Goal: Check status: Check status

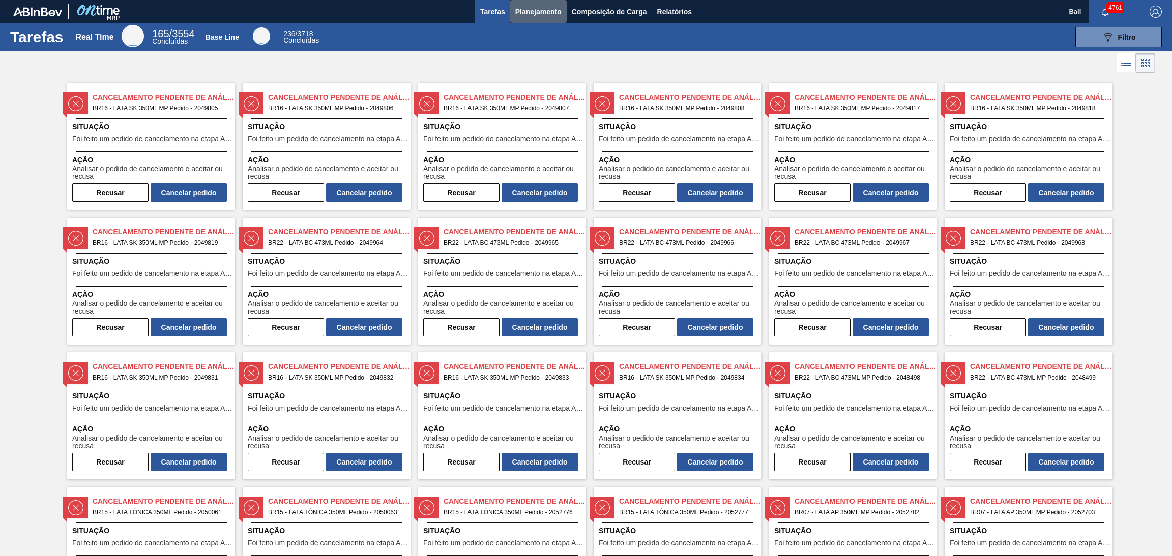
click at [554, 9] on span "Planejamento" at bounding box center [538, 12] width 46 height 12
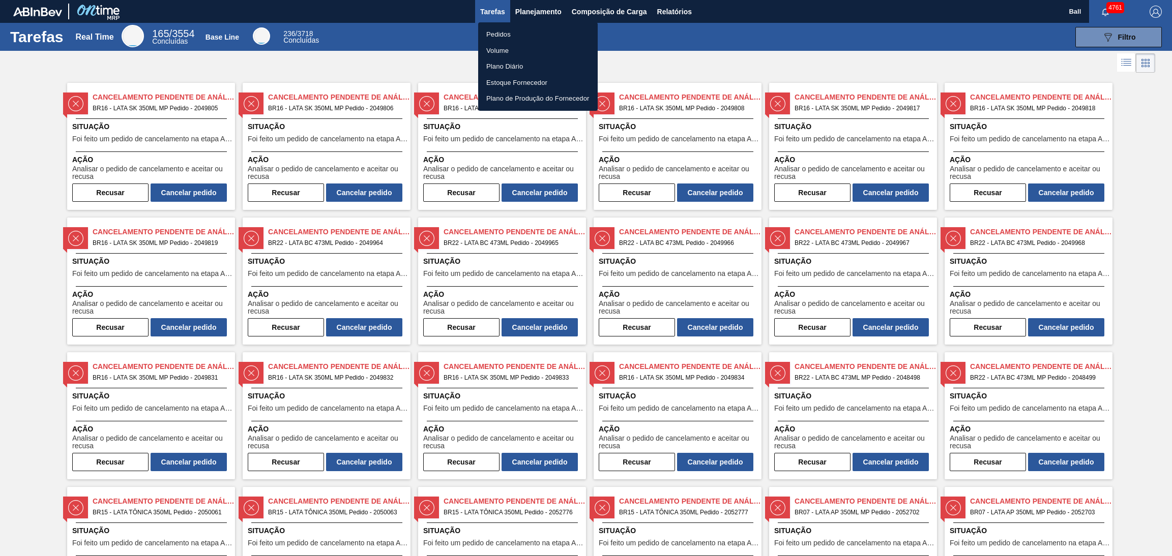
click at [520, 35] on li "Pedidos" at bounding box center [538, 34] width 120 height 16
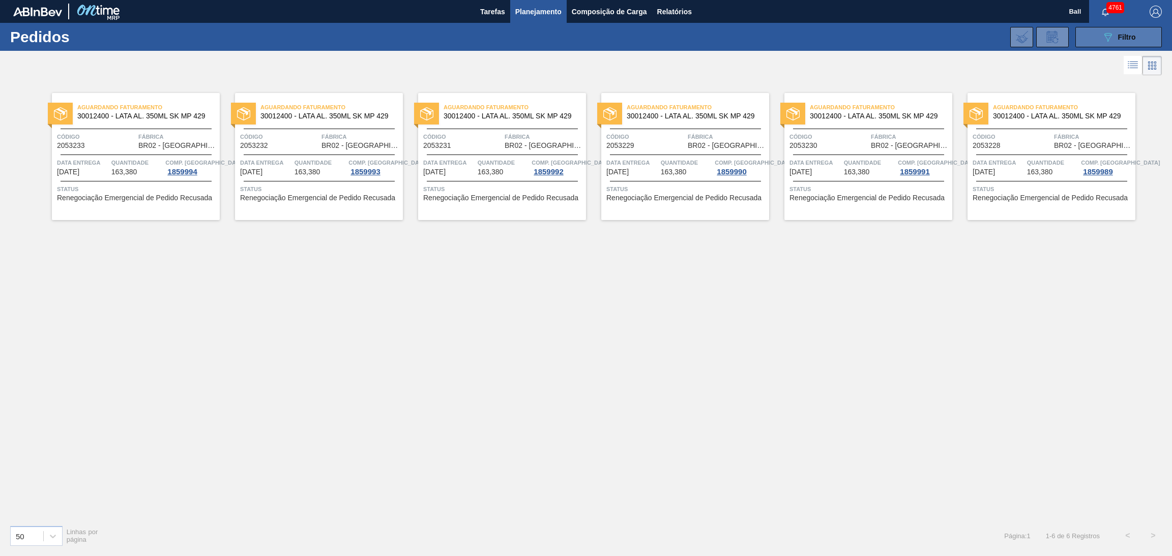
click at [1107, 38] on icon "089F7B8B-B2A5-4AFE-B5C0-19BA573D28AC" at bounding box center [1108, 37] width 12 height 12
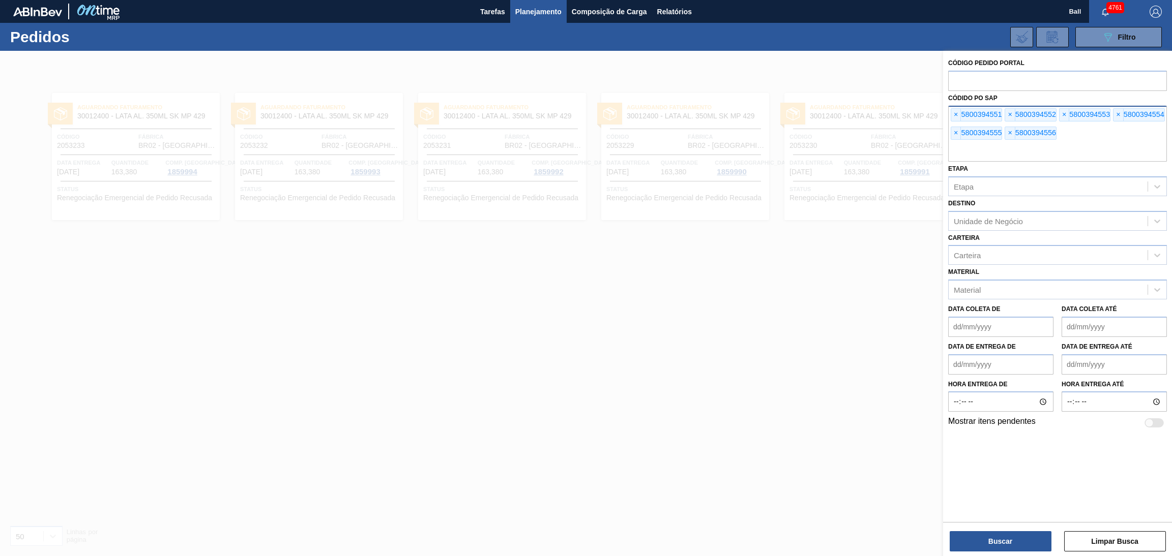
click at [961, 111] on div "× 5800394551" at bounding box center [976, 114] width 51 height 13
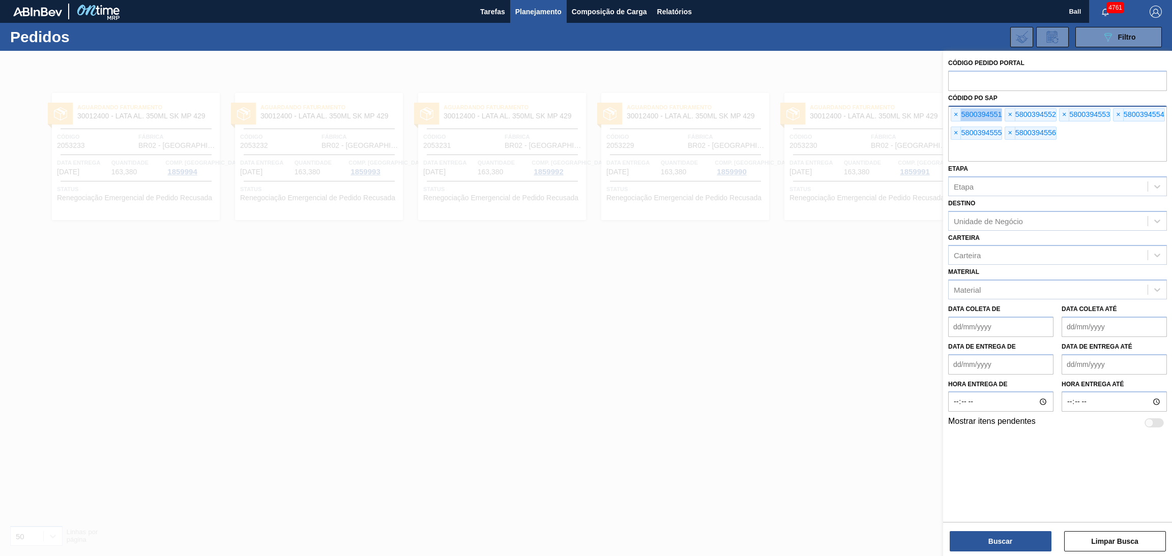
click at [961, 111] on div "× 5800394551" at bounding box center [976, 114] width 51 height 13
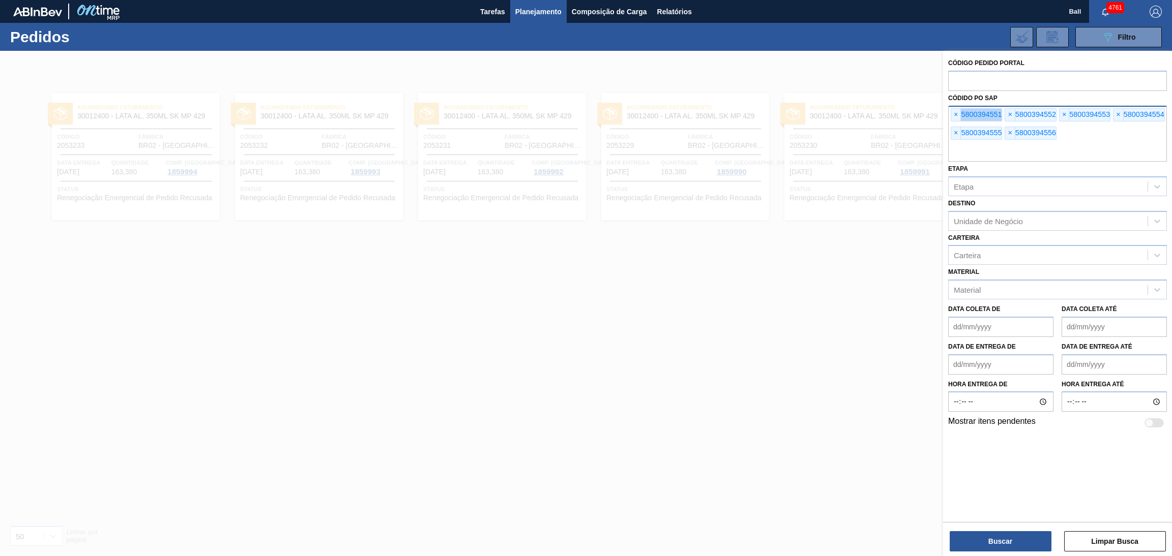
click at [962, 113] on div "× 5800394551" at bounding box center [976, 114] width 51 height 13
click at [958, 113] on span "×" at bounding box center [956, 115] width 10 height 12
click at [954, 111] on span "×" at bounding box center [956, 115] width 10 height 12
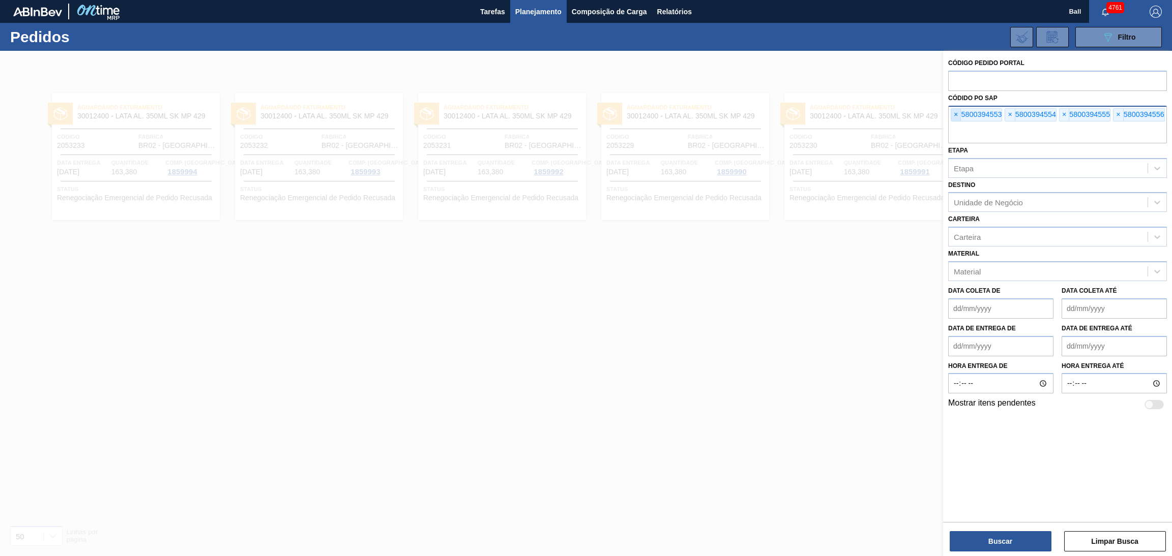
click at [954, 111] on span "×" at bounding box center [956, 115] width 10 height 12
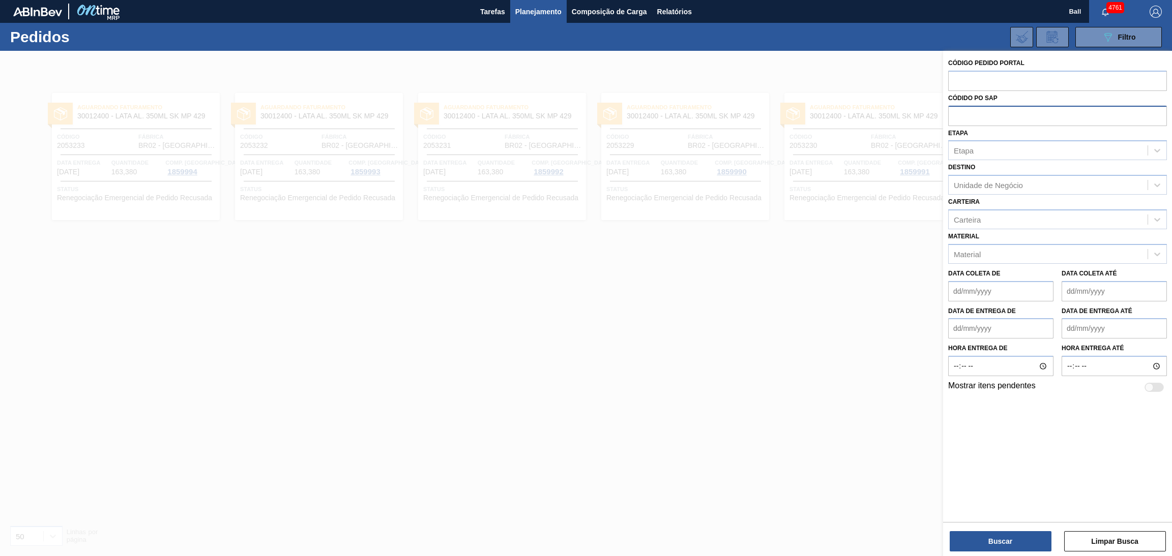
paste input "text"
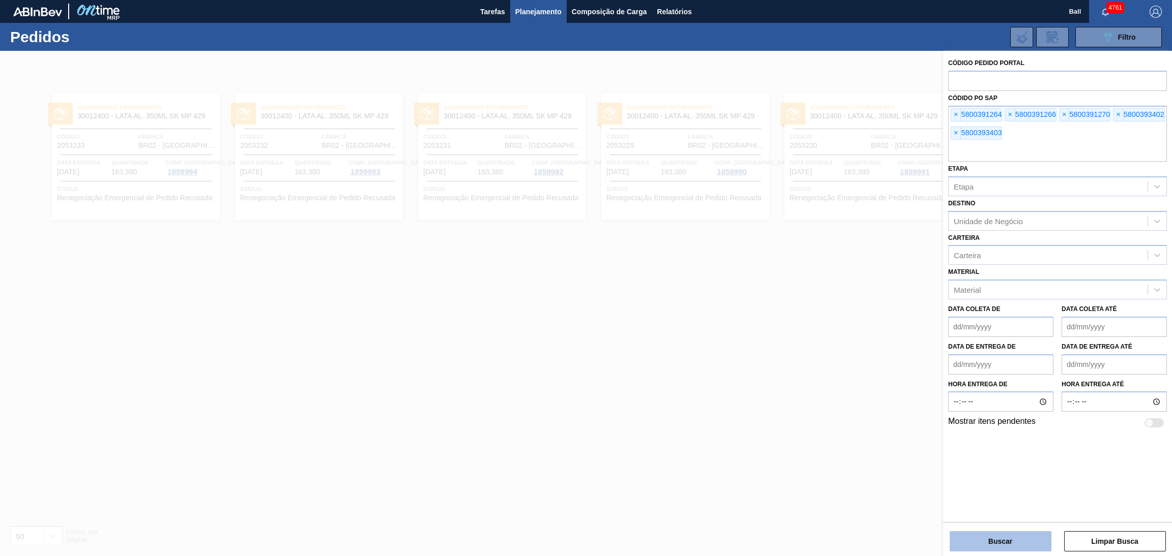
drag, startPoint x: 1003, startPoint y: 543, endPoint x: 1002, endPoint y: 536, distance: 7.6
click at [1003, 543] on button "Buscar" at bounding box center [1001, 542] width 102 height 20
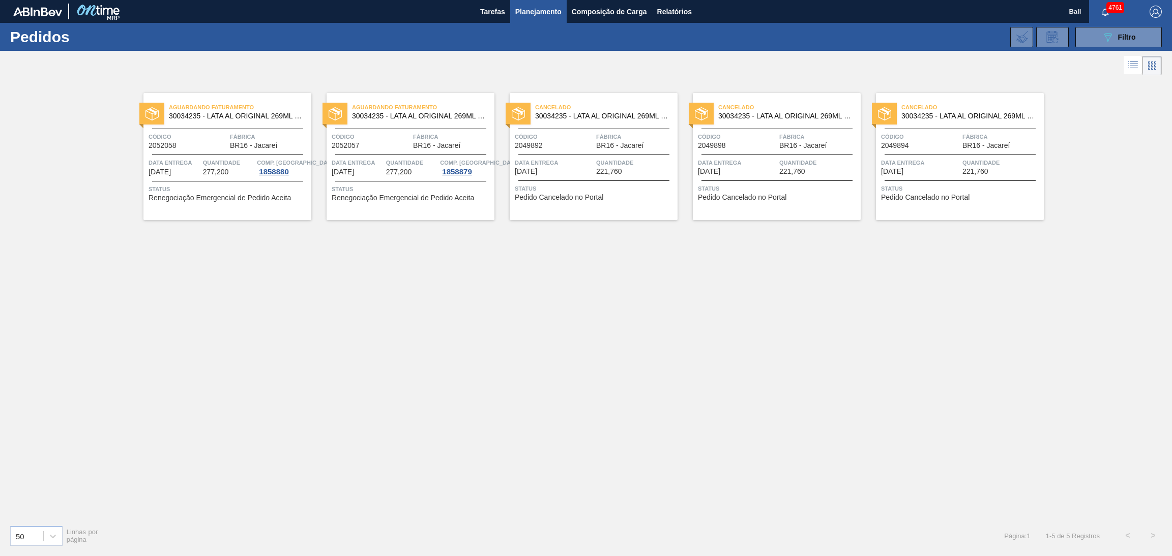
click at [583, 199] on span "Pedido Cancelado no Portal" at bounding box center [559, 198] width 88 height 8
click at [1137, 62] on icon at bounding box center [1133, 65] width 12 height 12
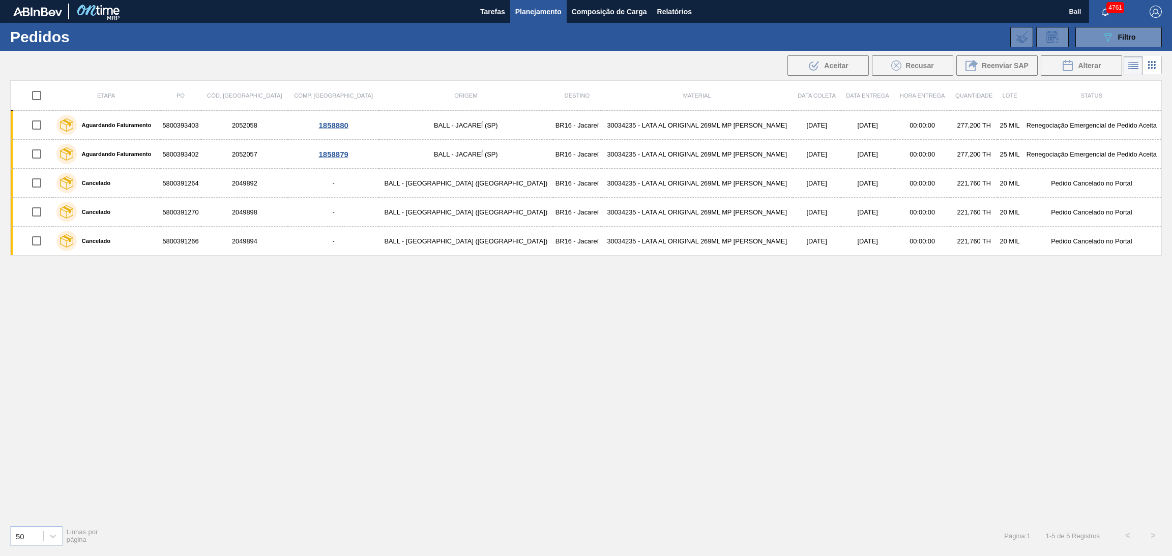
click at [1154, 67] on icon at bounding box center [1152, 65] width 12 height 12
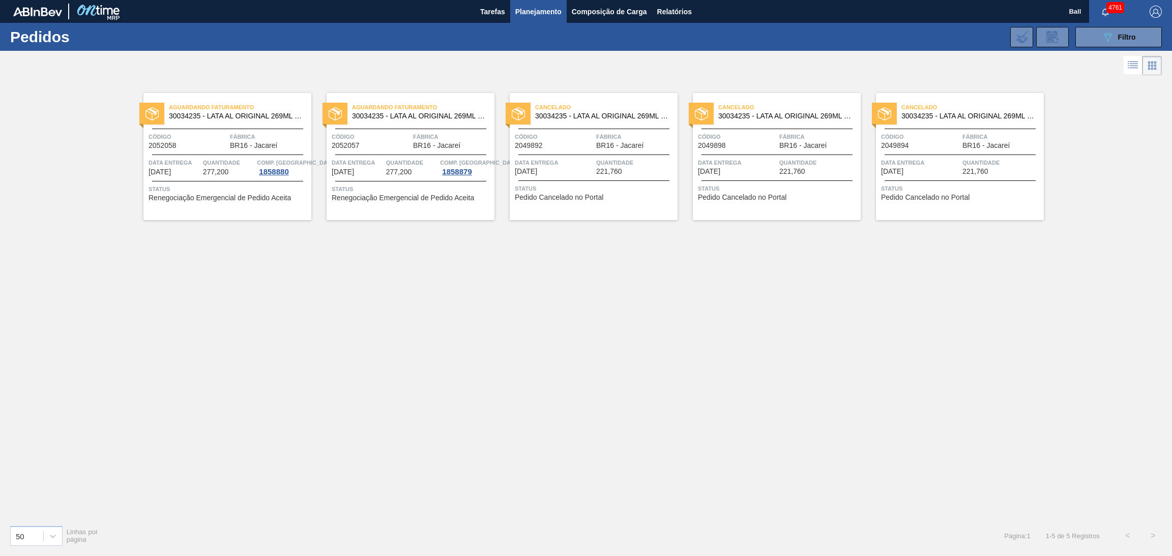
click at [242, 161] on span "Quantidade" at bounding box center [229, 163] width 52 height 10
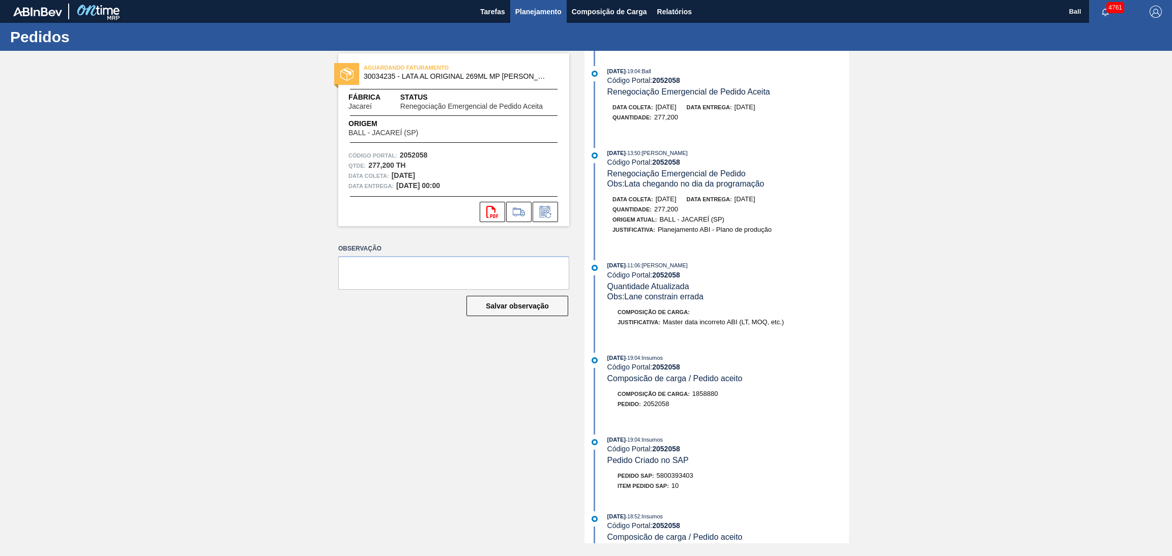
click at [540, 9] on span "Planejamento" at bounding box center [538, 12] width 46 height 12
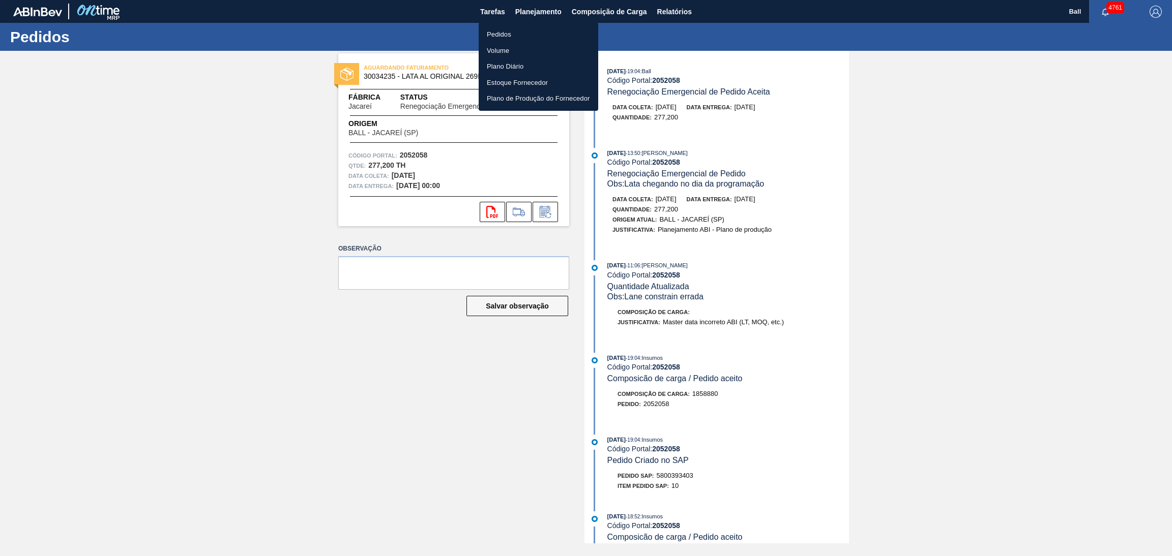
drag, startPoint x: 520, startPoint y: 36, endPoint x: 300, endPoint y: 4, distance: 222.0
click at [520, 36] on li "Pedidos" at bounding box center [539, 34] width 120 height 16
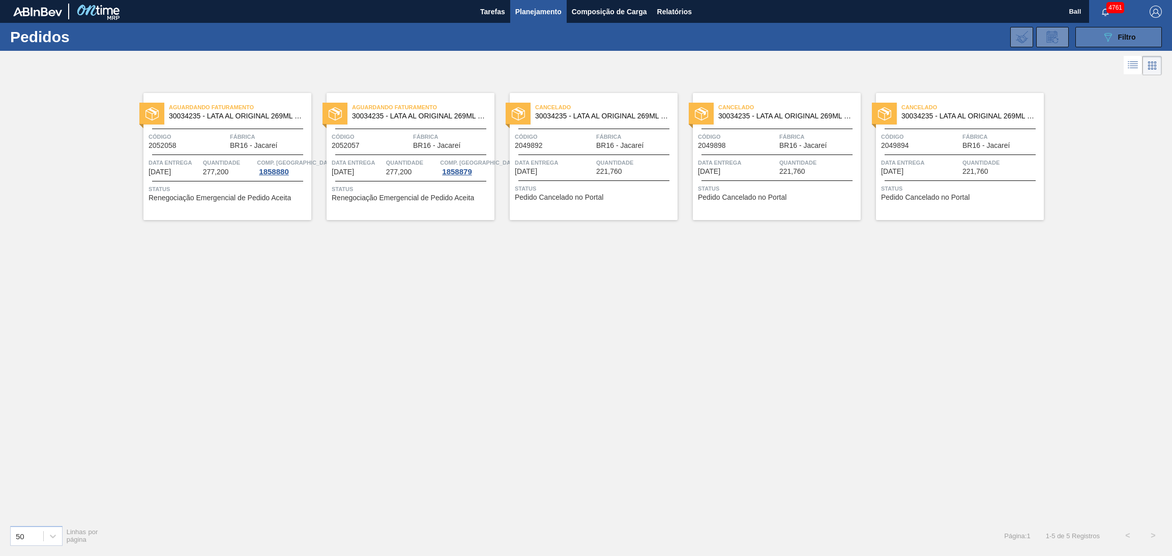
click at [1098, 39] on button "089F7B8B-B2A5-4AFE-B5C0-19BA573D28AC Filtro" at bounding box center [1118, 37] width 86 height 20
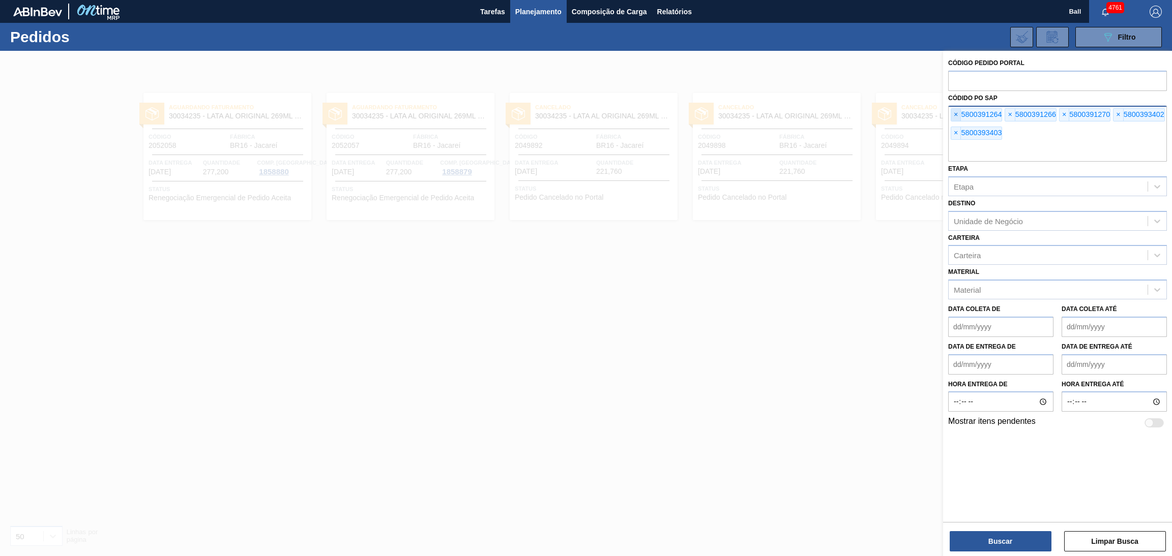
click at [955, 117] on span "×" at bounding box center [956, 115] width 10 height 12
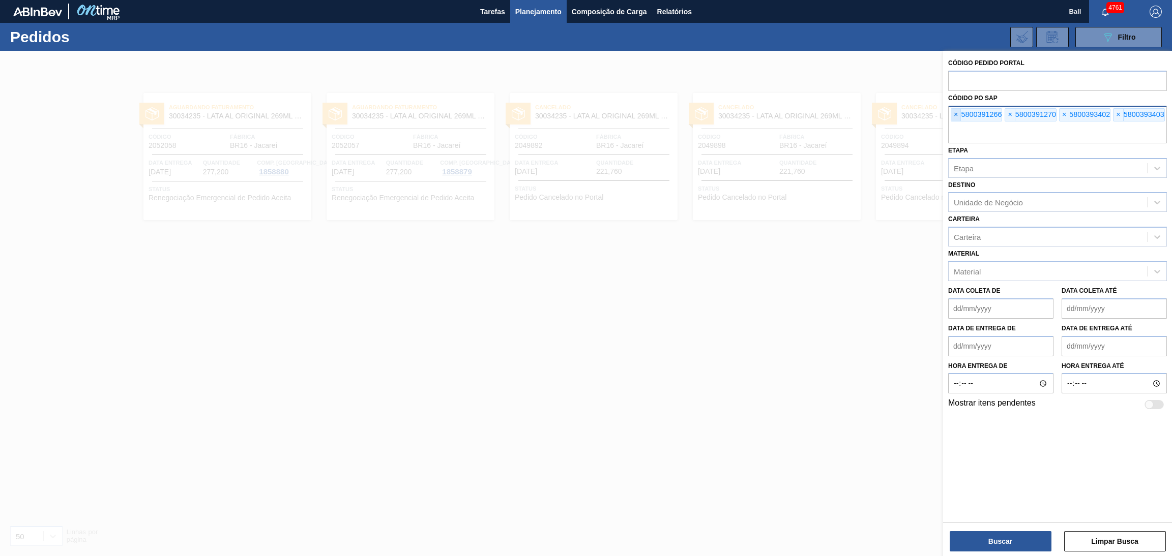
click at [955, 117] on span "×" at bounding box center [956, 115] width 10 height 12
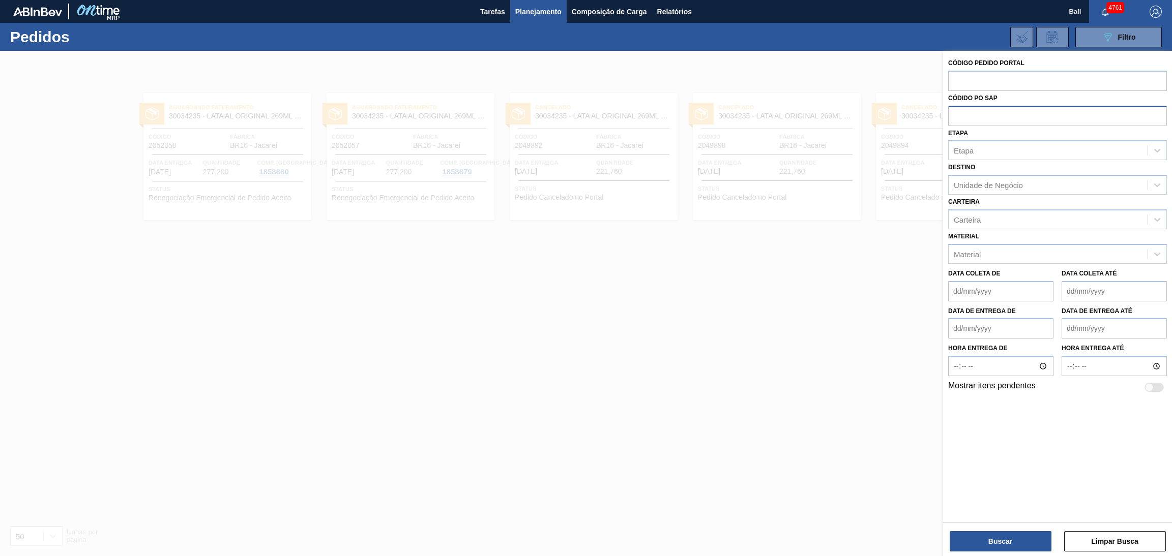
paste input "text"
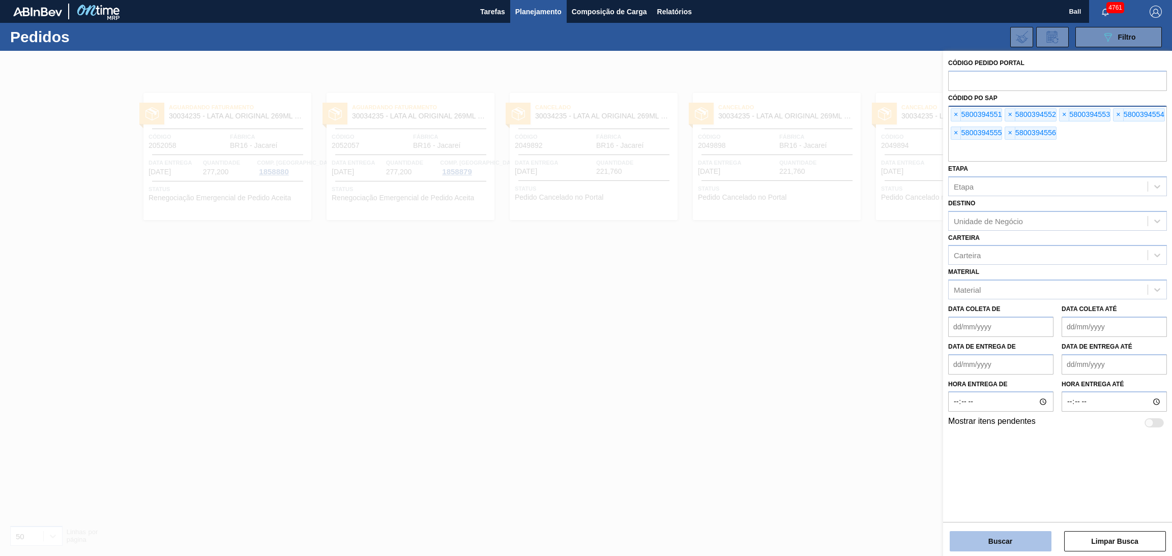
click at [981, 538] on button "Buscar" at bounding box center [1001, 542] width 102 height 20
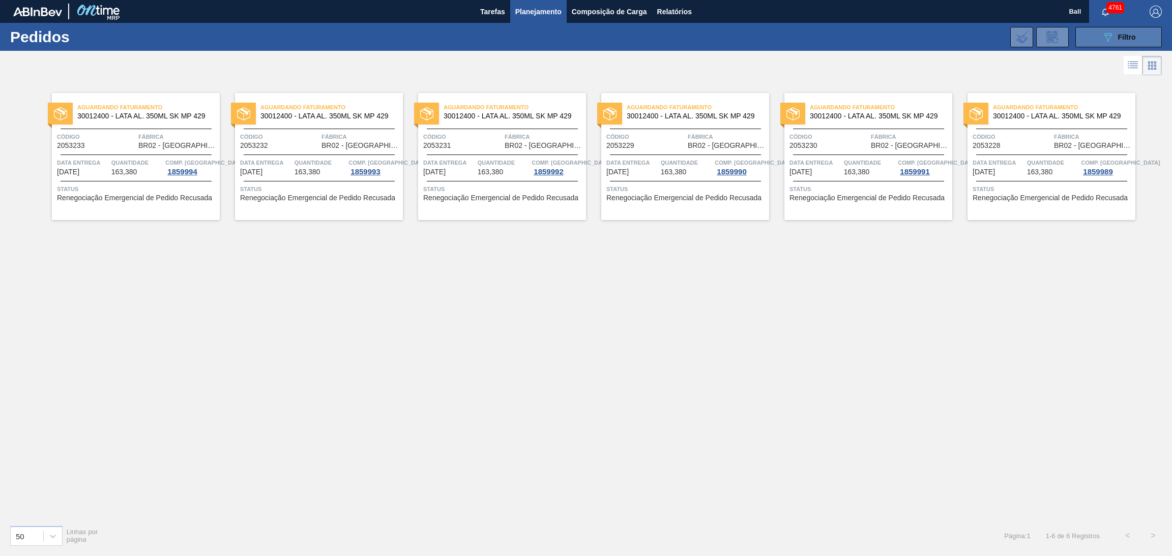
click at [1106, 35] on icon at bounding box center [1108, 37] width 8 height 9
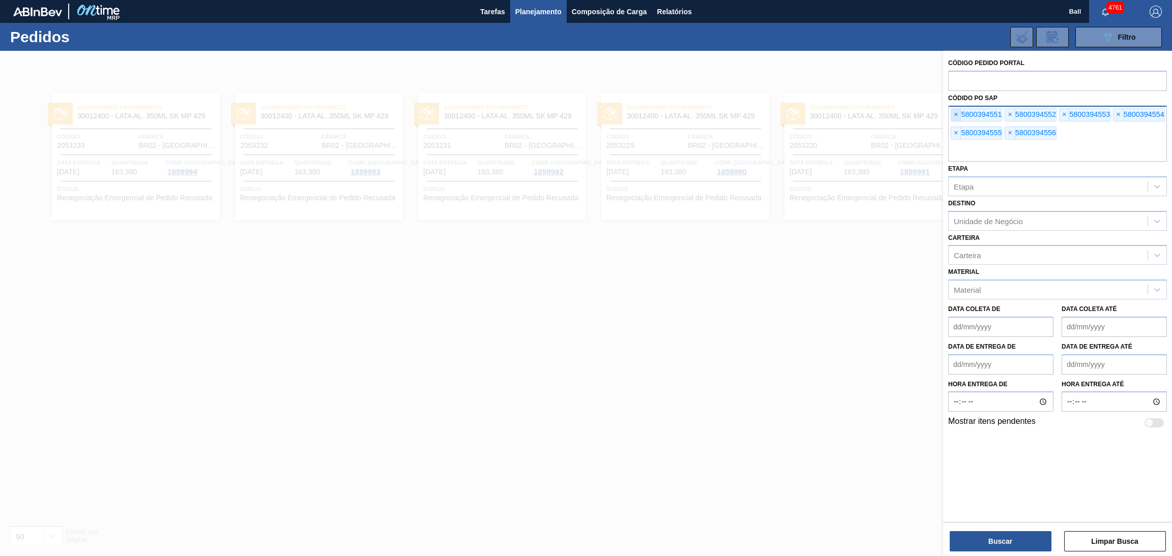
click at [955, 120] on span "×" at bounding box center [956, 115] width 10 height 12
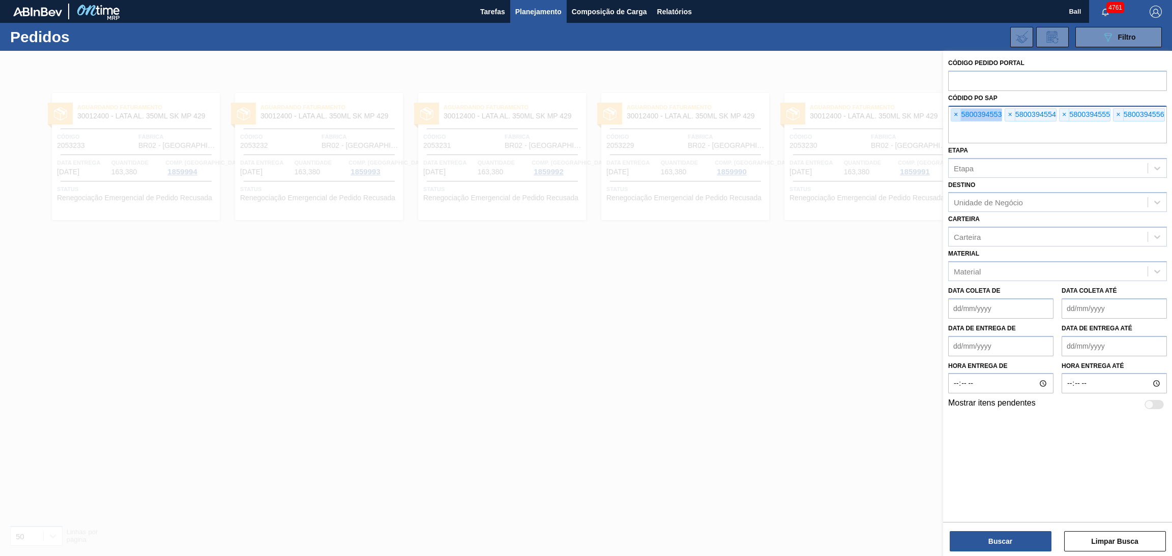
click at [955, 120] on span "×" at bounding box center [956, 115] width 10 height 12
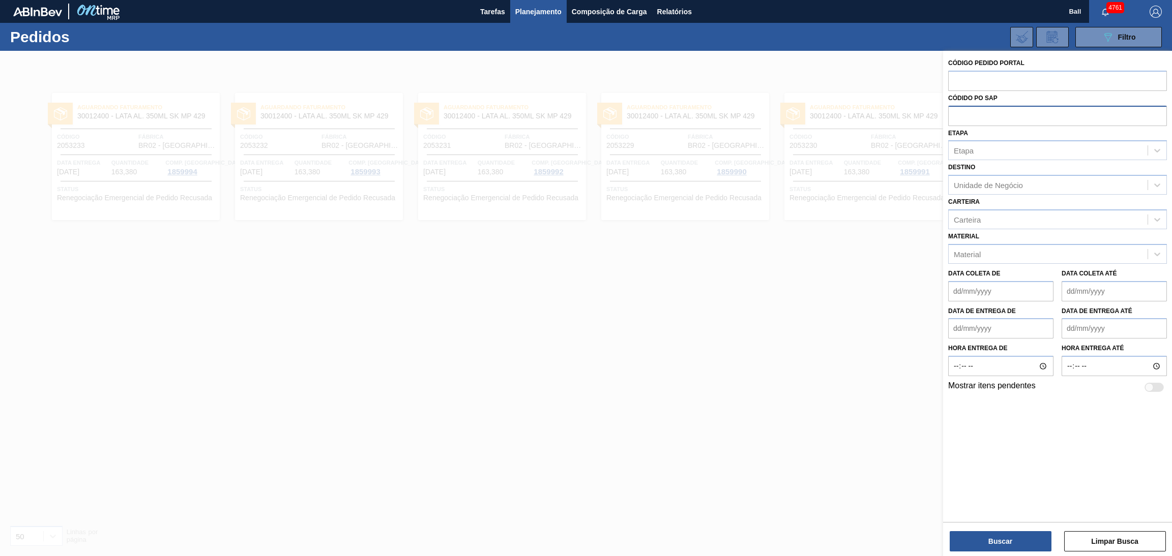
paste input "text"
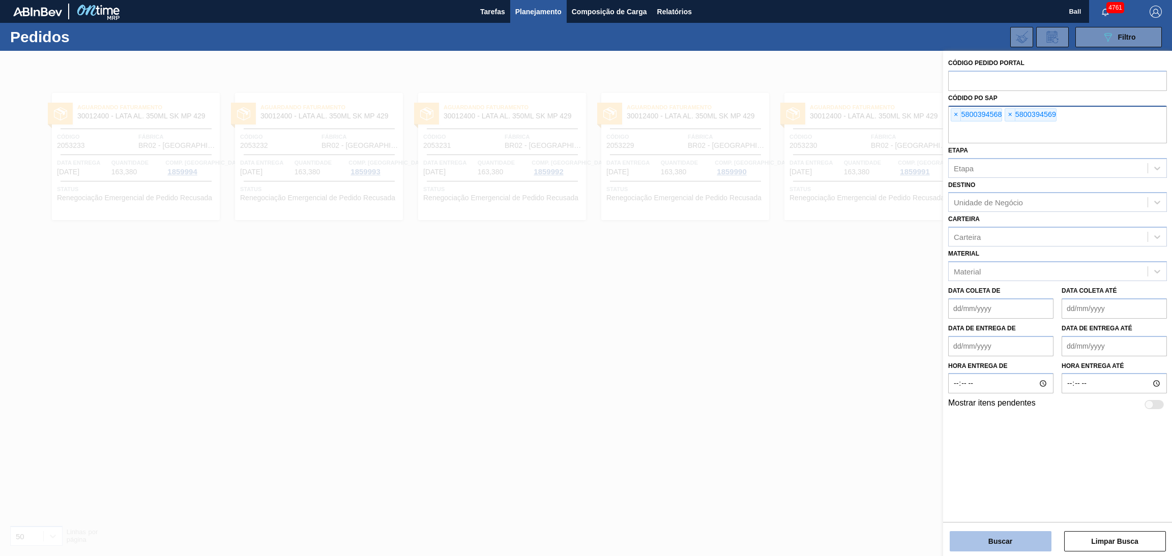
click at [998, 537] on button "Buscar" at bounding box center [1001, 542] width 102 height 20
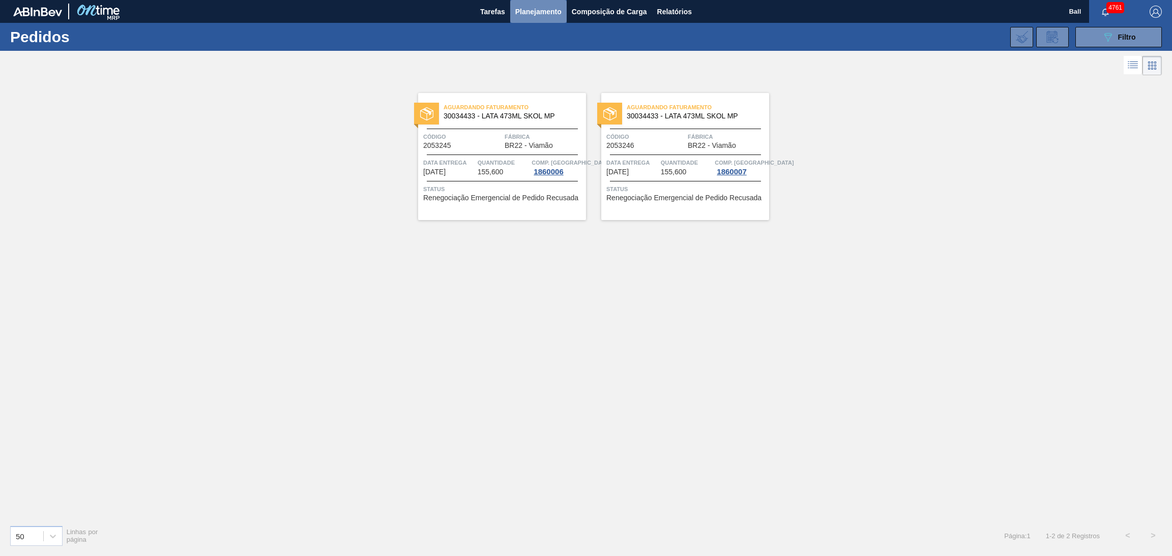
click at [537, 14] on span "Planejamento" at bounding box center [538, 12] width 46 height 12
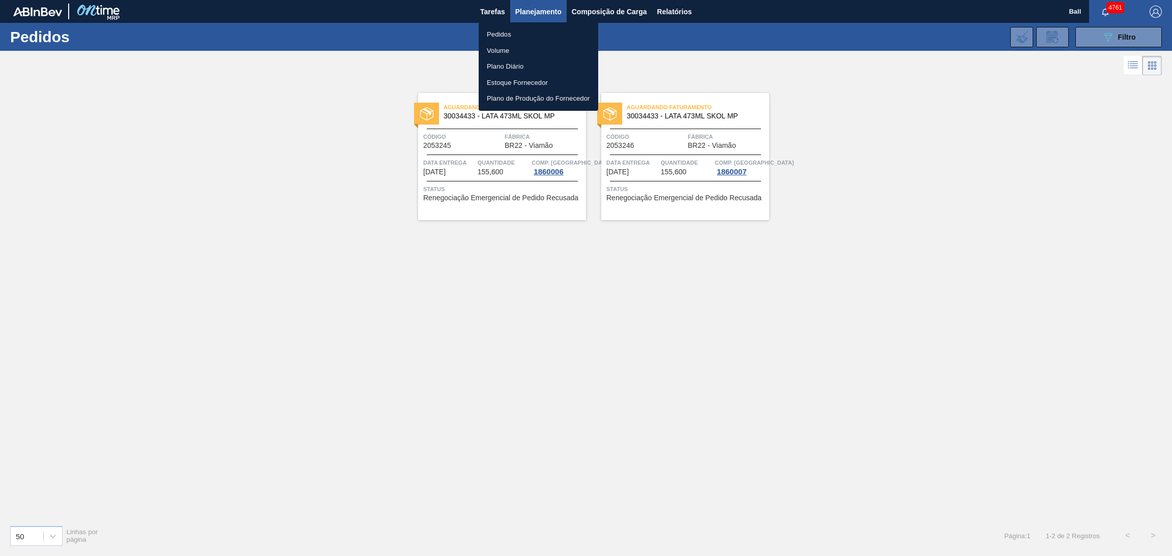
click at [505, 46] on li "Volume" at bounding box center [539, 51] width 120 height 16
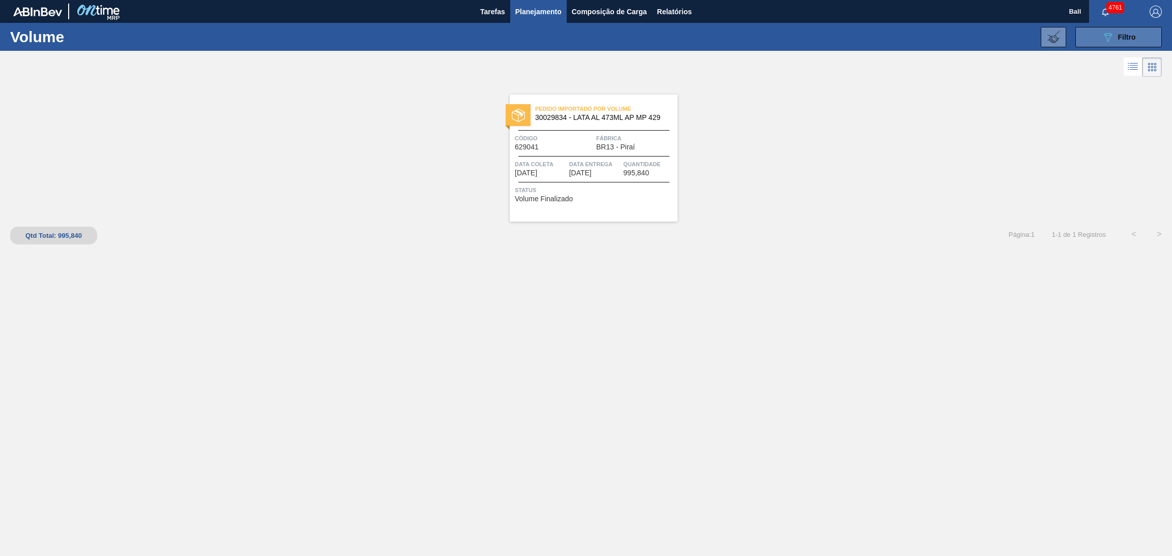
click at [1129, 35] on span "Filtro" at bounding box center [1127, 37] width 18 height 8
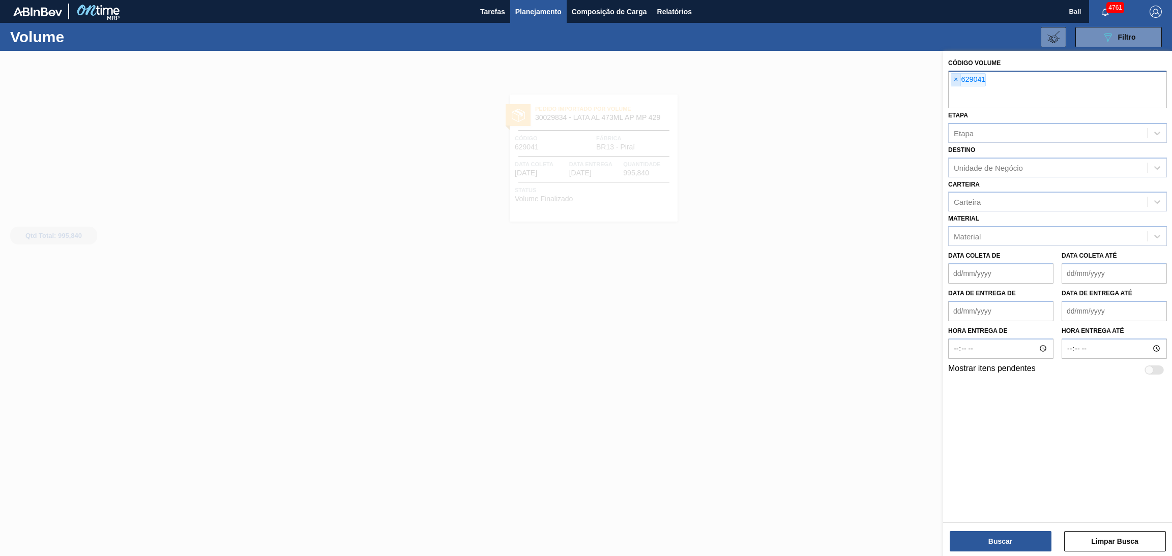
click at [956, 80] on span "×" at bounding box center [956, 80] width 10 height 12
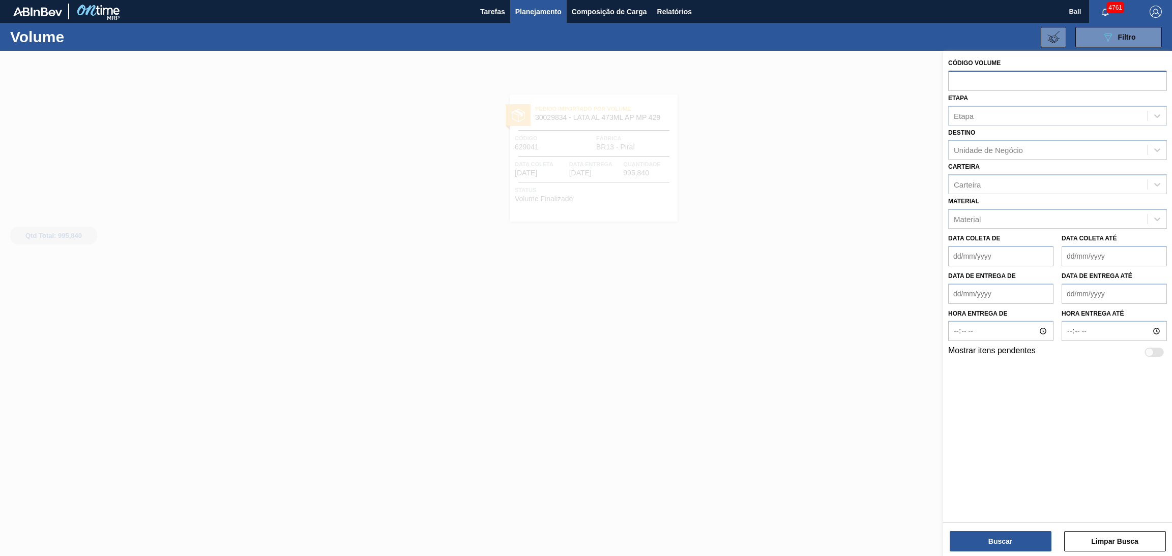
paste input "text"
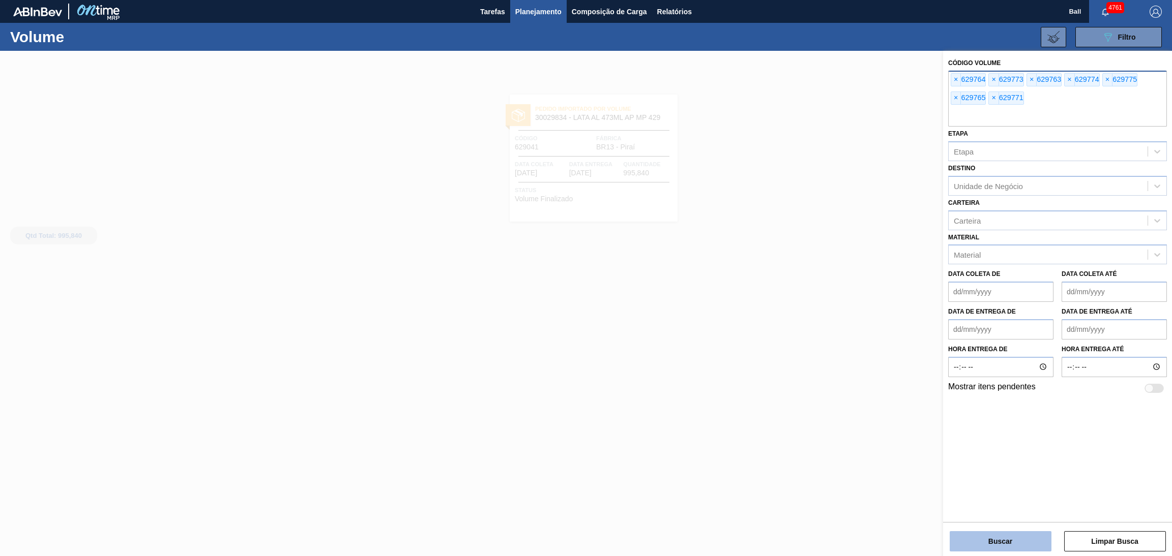
click at [1014, 539] on button "Buscar" at bounding box center [1001, 542] width 102 height 20
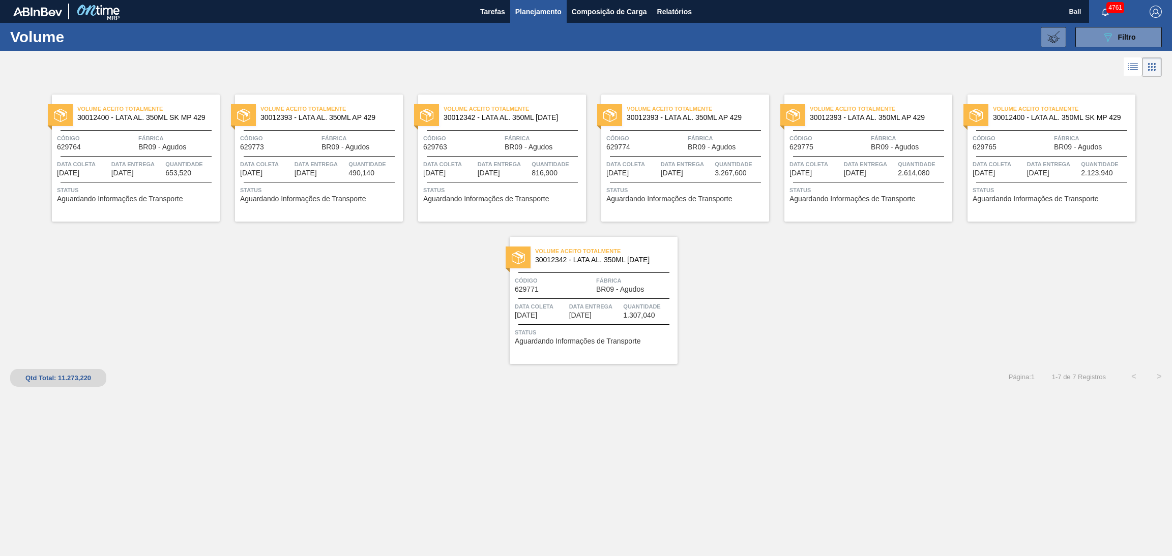
click at [587, 307] on span "Data Entrega" at bounding box center [595, 307] width 52 height 10
click at [1099, 40] on button "089F7B8B-B2A5-4AFE-B5C0-19BA573D28AC Filtro" at bounding box center [1118, 37] width 86 height 20
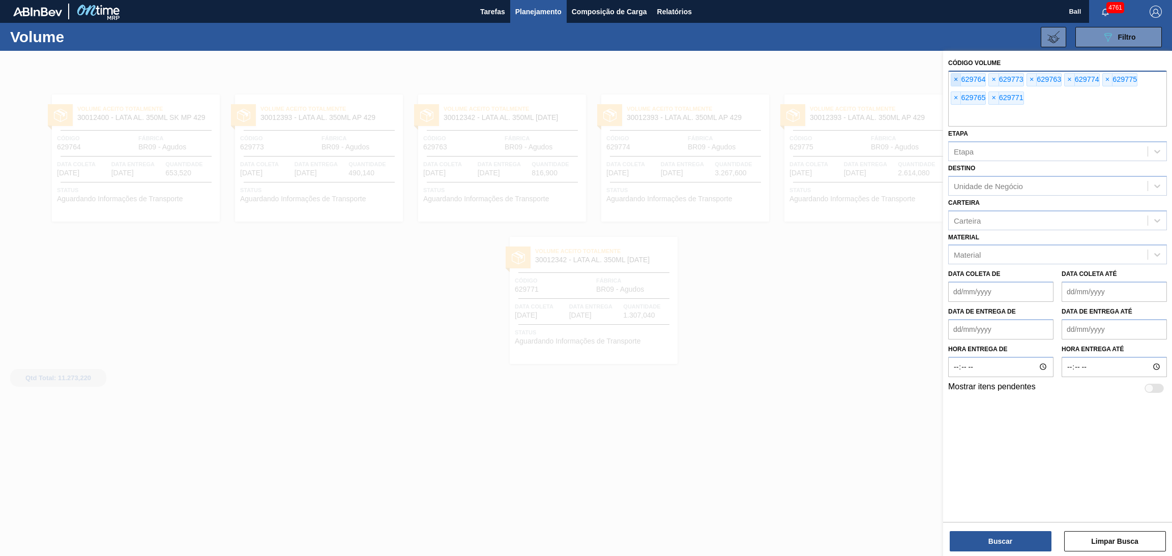
click at [956, 85] on span "×" at bounding box center [956, 80] width 10 height 12
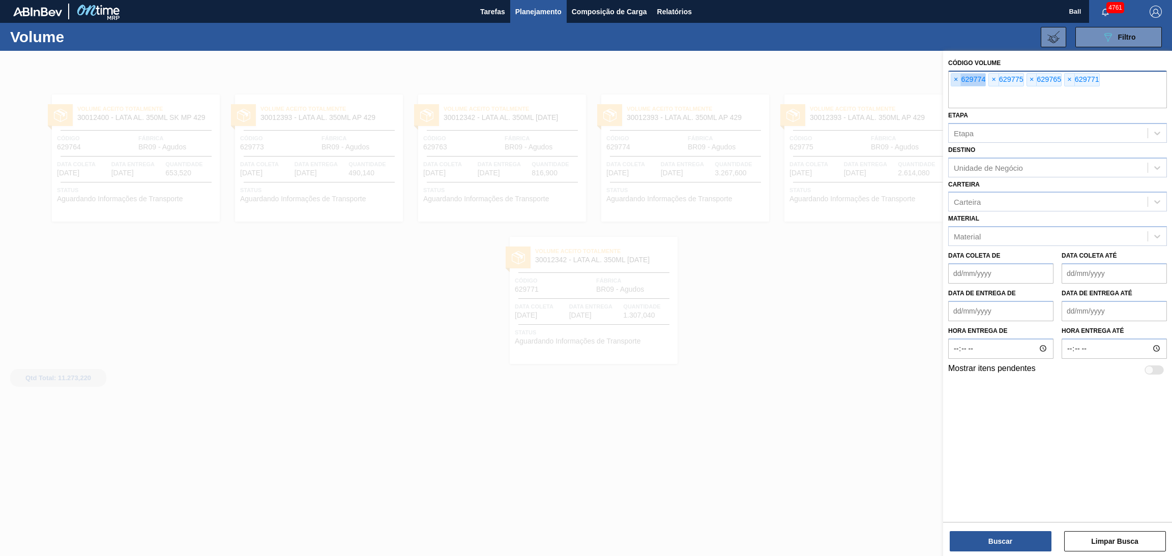
click at [956, 85] on span "×" at bounding box center [956, 80] width 10 height 12
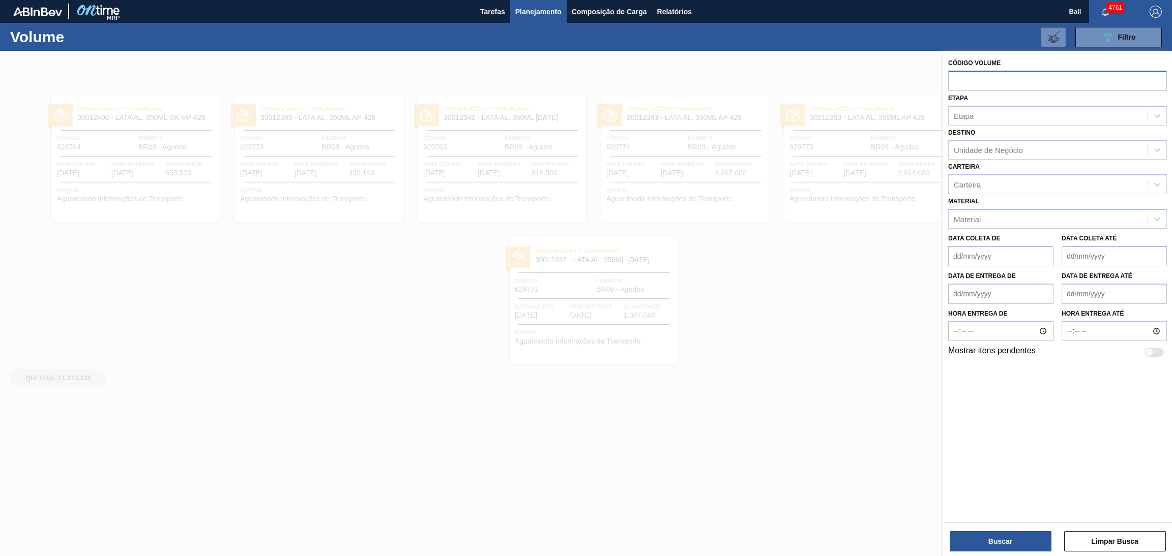
click at [956, 85] on input "text" at bounding box center [1057, 80] width 219 height 19
paste input "text"
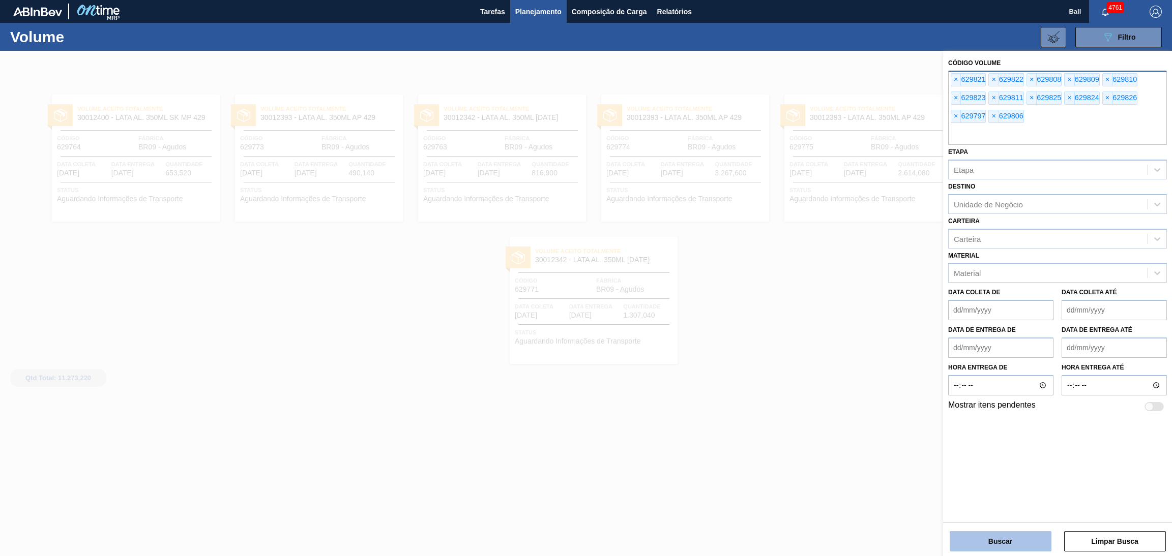
click at [999, 541] on button "Buscar" at bounding box center [1001, 542] width 102 height 20
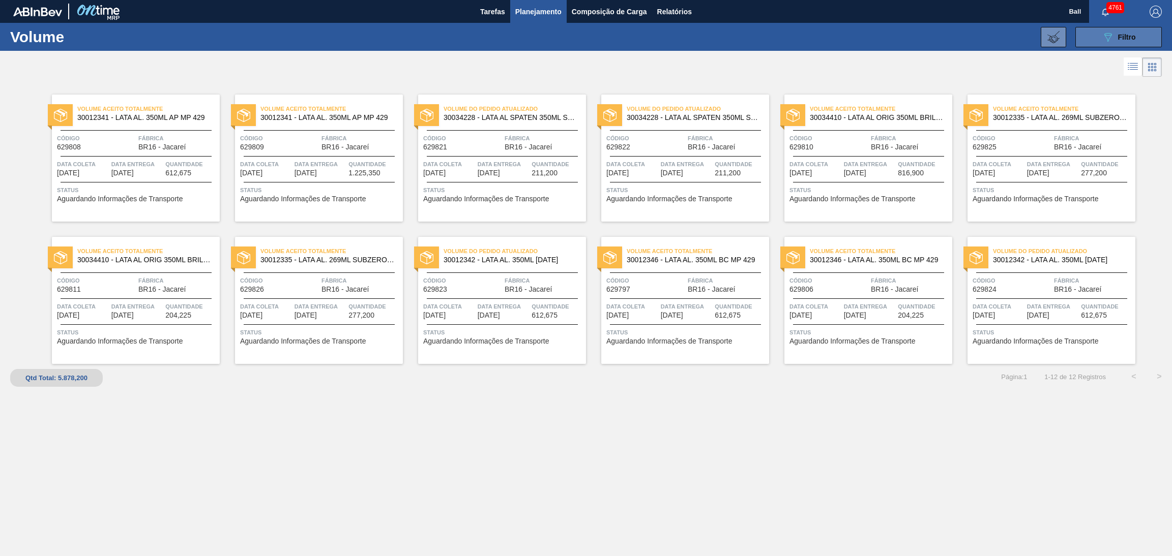
click at [1121, 34] on span "Filtro" at bounding box center [1127, 37] width 18 height 8
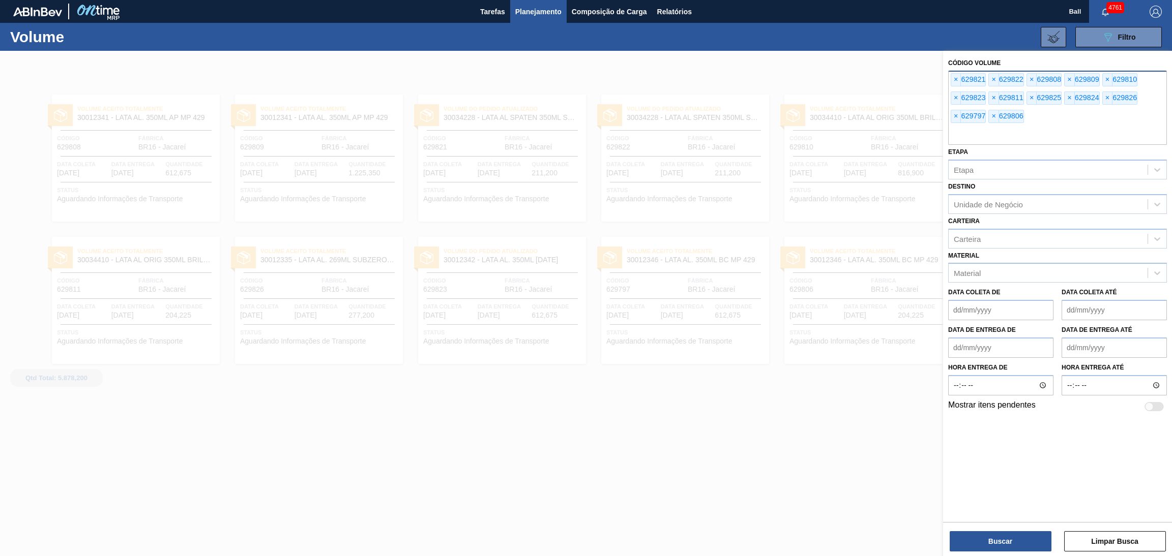
click at [951, 83] on div "× 629821" at bounding box center [968, 79] width 35 height 13
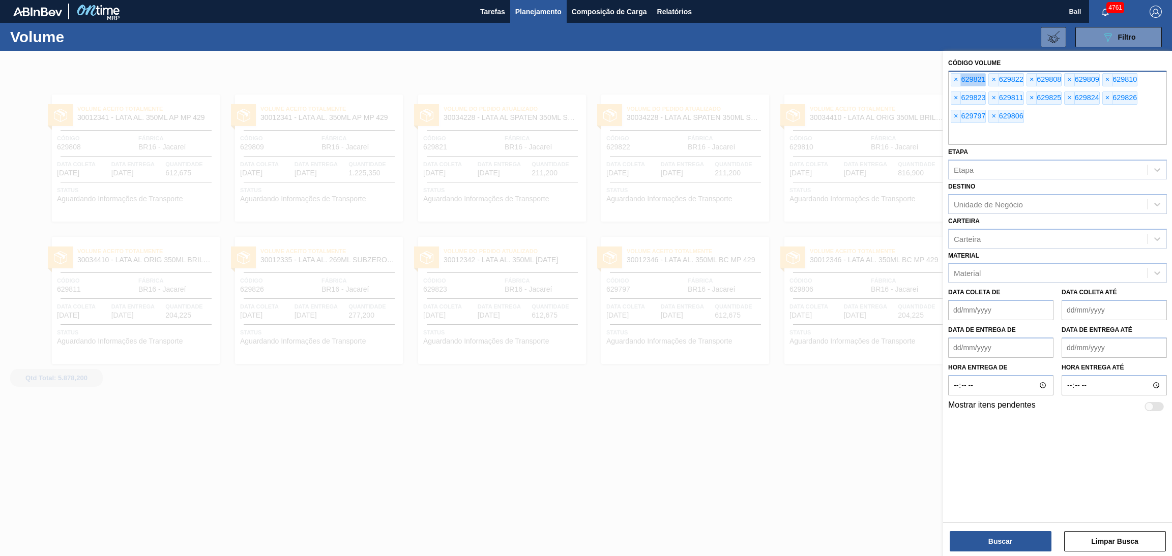
click at [951, 83] on div "× 629821" at bounding box center [968, 79] width 35 height 13
click at [954, 82] on span "×" at bounding box center [956, 80] width 10 height 12
click at [954, 81] on span "×" at bounding box center [956, 80] width 10 height 12
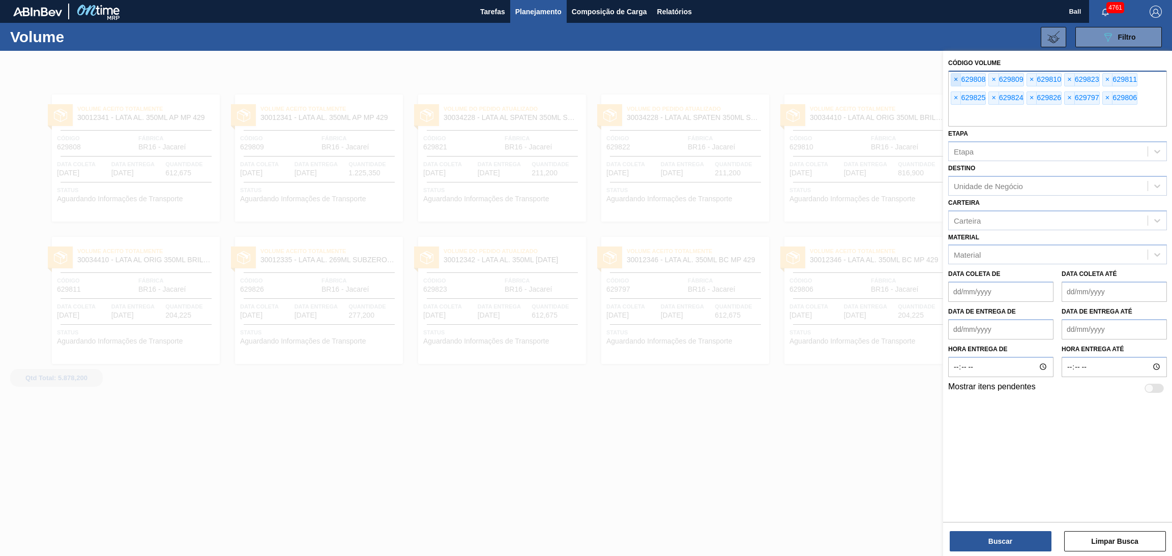
click at [954, 81] on span "×" at bounding box center [956, 80] width 10 height 12
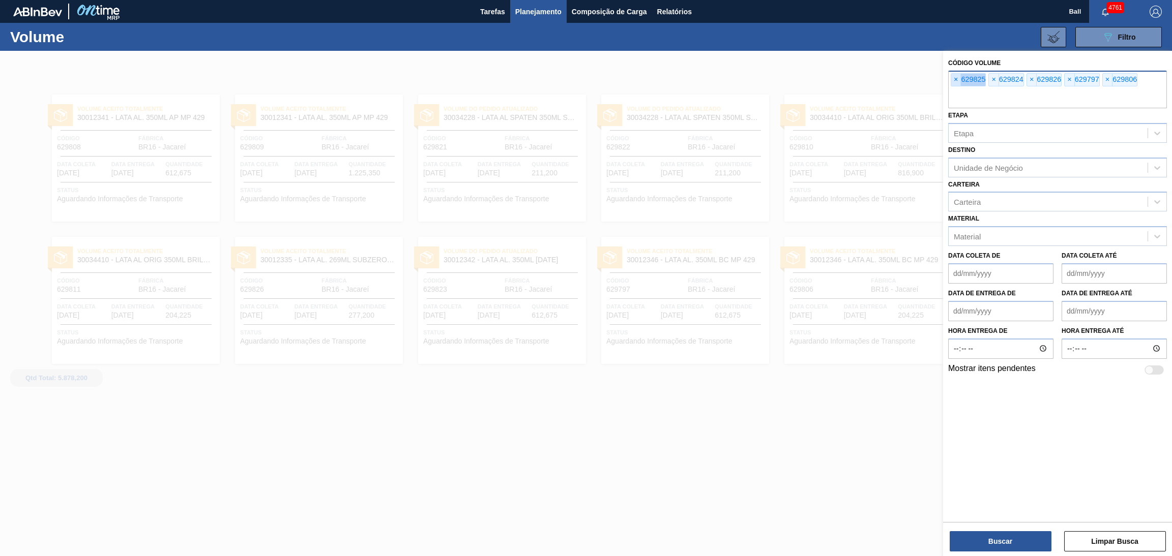
click at [954, 81] on span "×" at bounding box center [956, 80] width 10 height 12
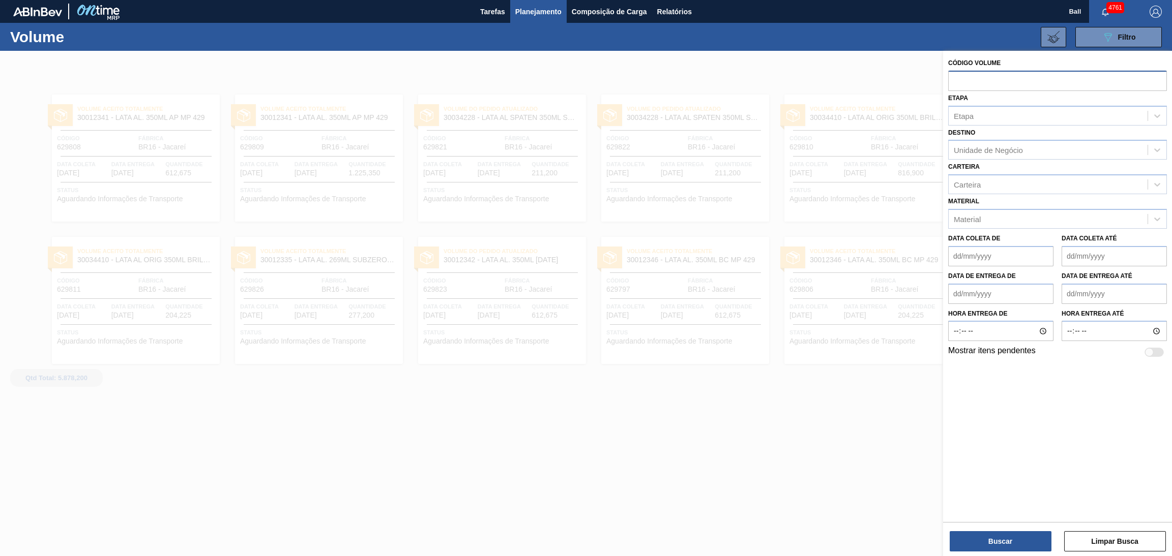
paste input "text"
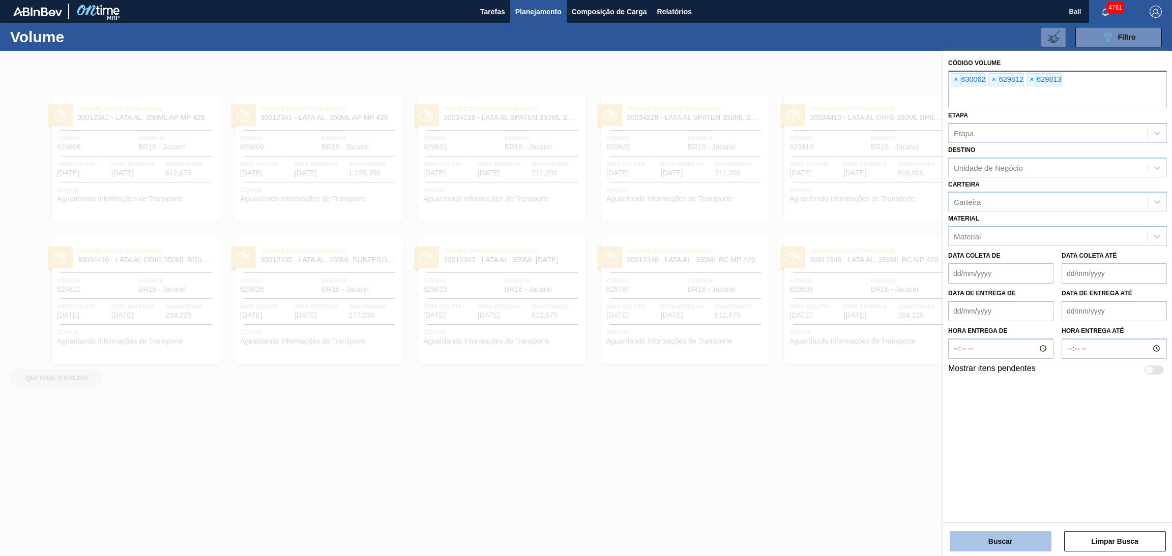
click at [1001, 540] on button "Buscar" at bounding box center [1001, 542] width 102 height 20
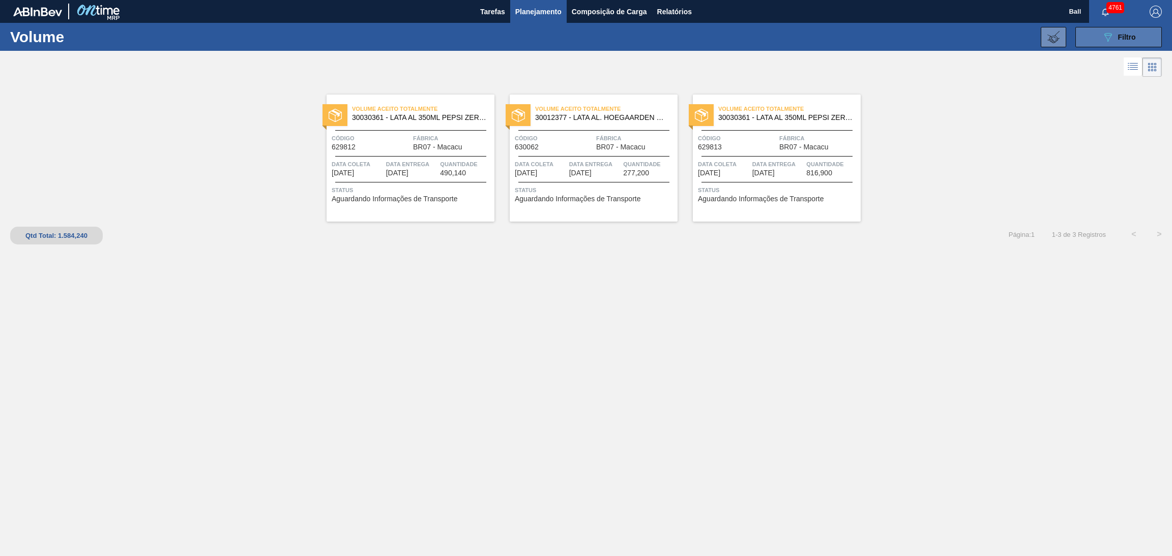
click at [1091, 40] on button "089F7B8B-B2A5-4AFE-B5C0-19BA573D28AC Filtro" at bounding box center [1118, 37] width 86 height 20
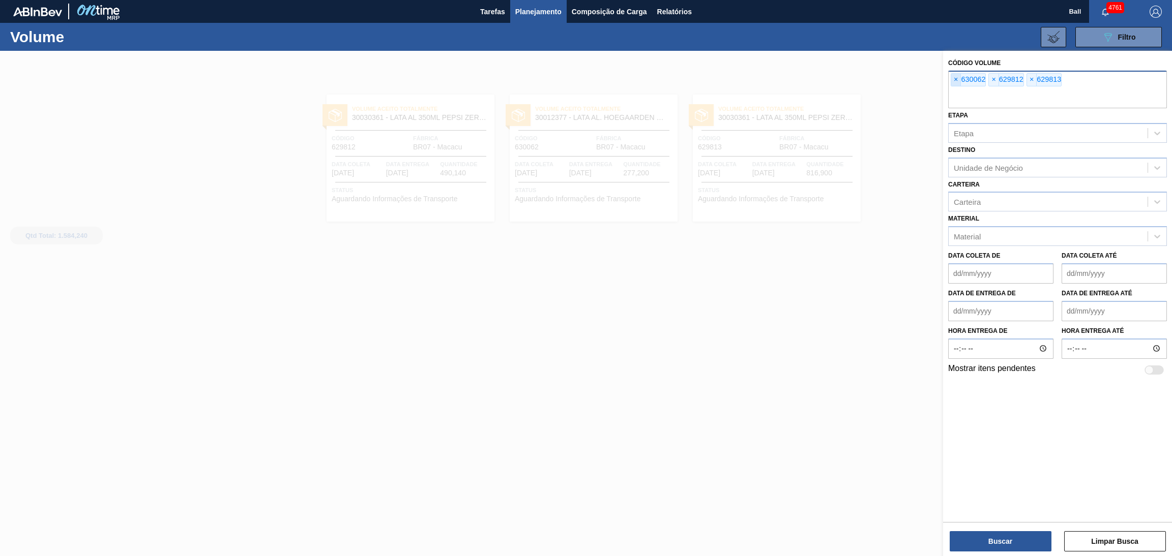
click at [957, 82] on span "×" at bounding box center [956, 80] width 10 height 12
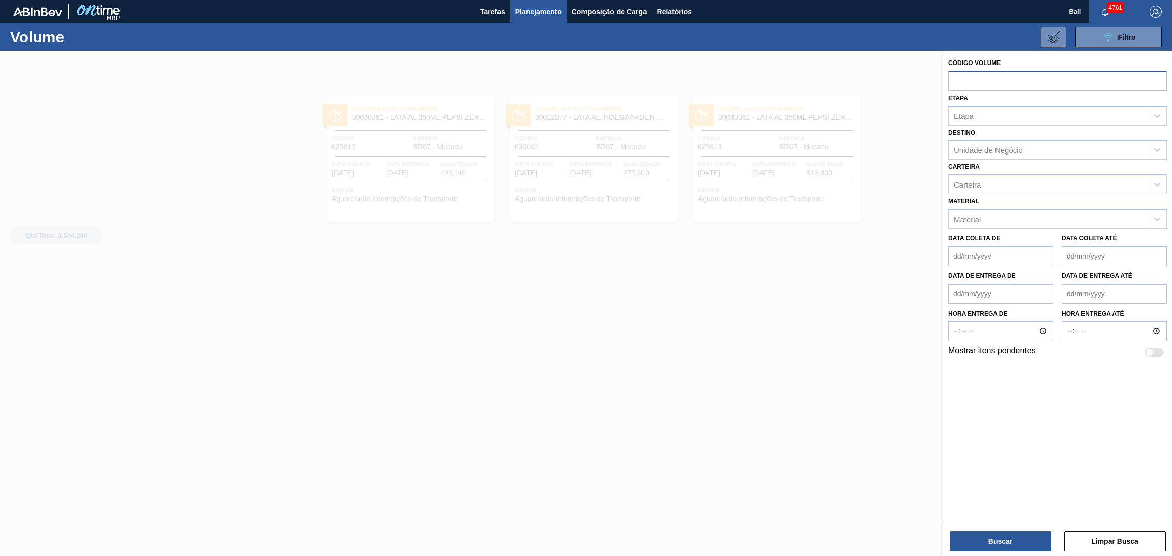
paste input "text"
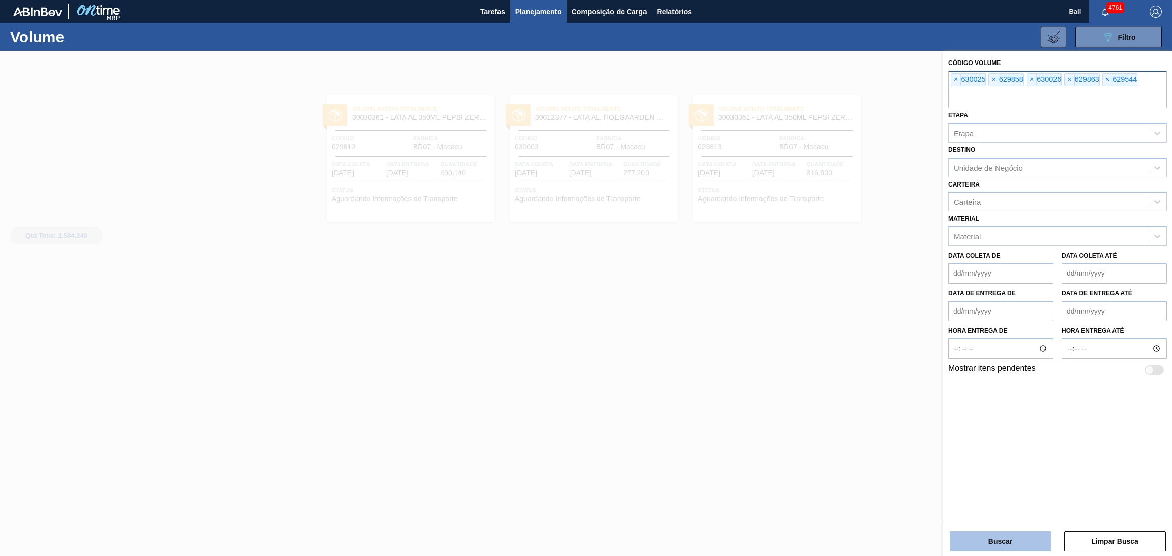
click at [1020, 548] on button "Buscar" at bounding box center [1001, 542] width 102 height 20
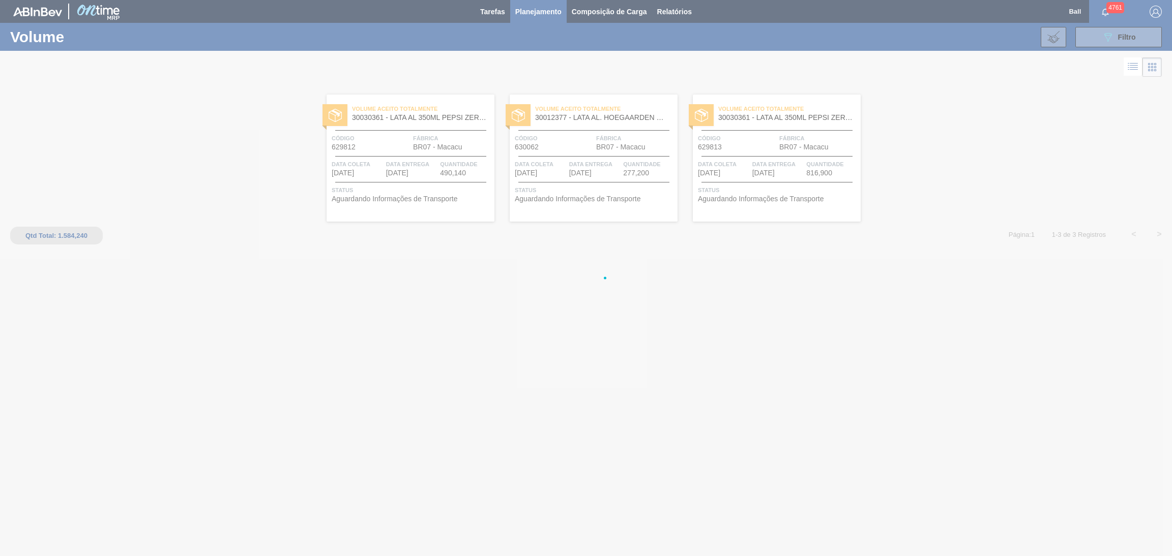
click at [1016, 538] on div at bounding box center [586, 278] width 1172 height 556
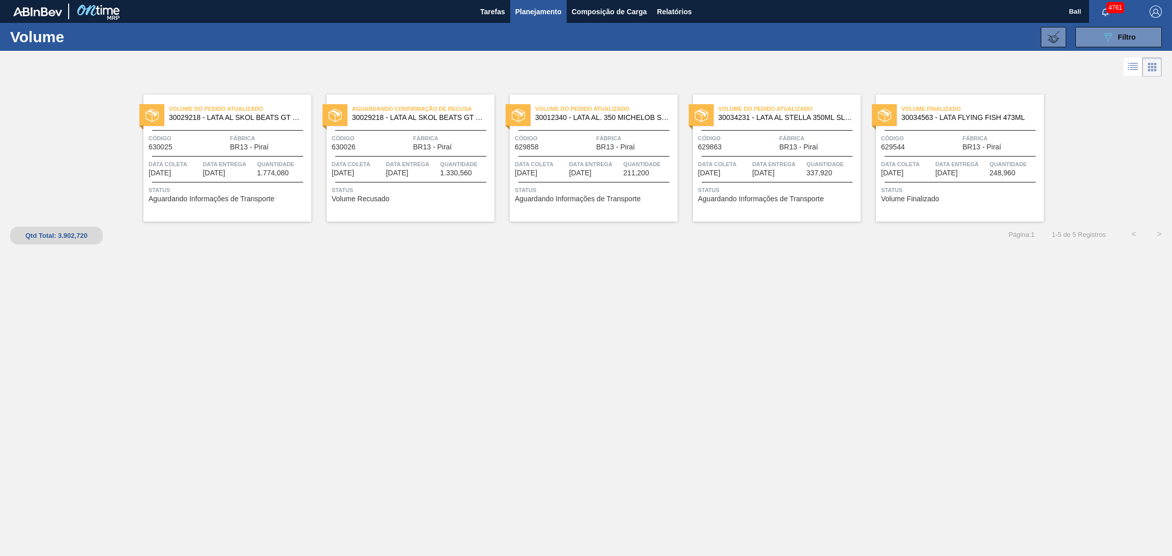
click at [921, 165] on span "Data coleta" at bounding box center [907, 164] width 52 height 10
click at [400, 175] on span "19/10/2025" at bounding box center [397, 173] width 22 height 8
click at [1118, 37] on span "Filtro" at bounding box center [1127, 37] width 18 height 8
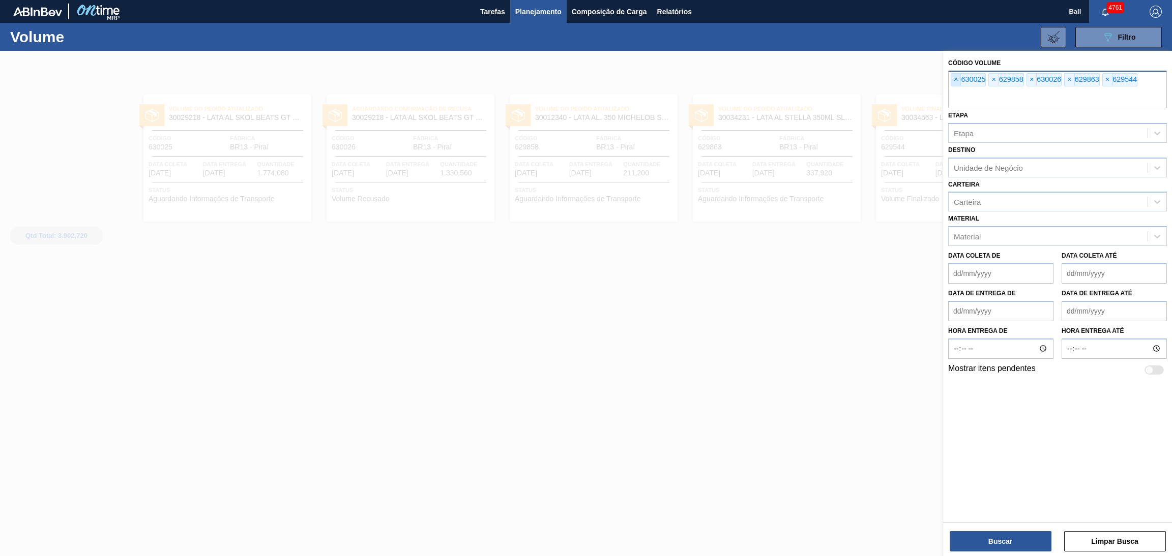
click at [954, 82] on span "×" at bounding box center [956, 80] width 10 height 12
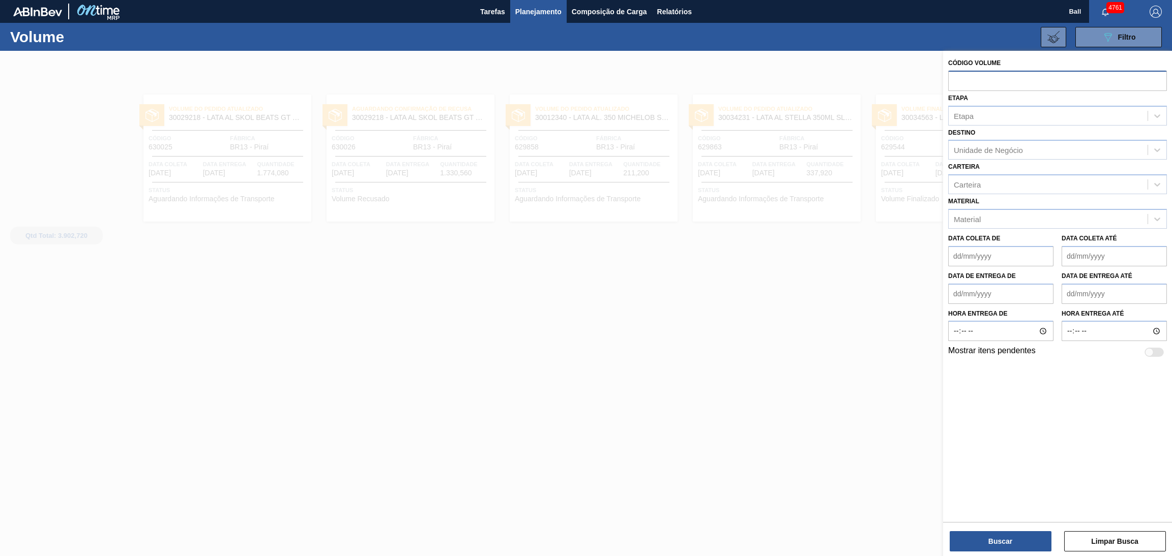
paste input "text"
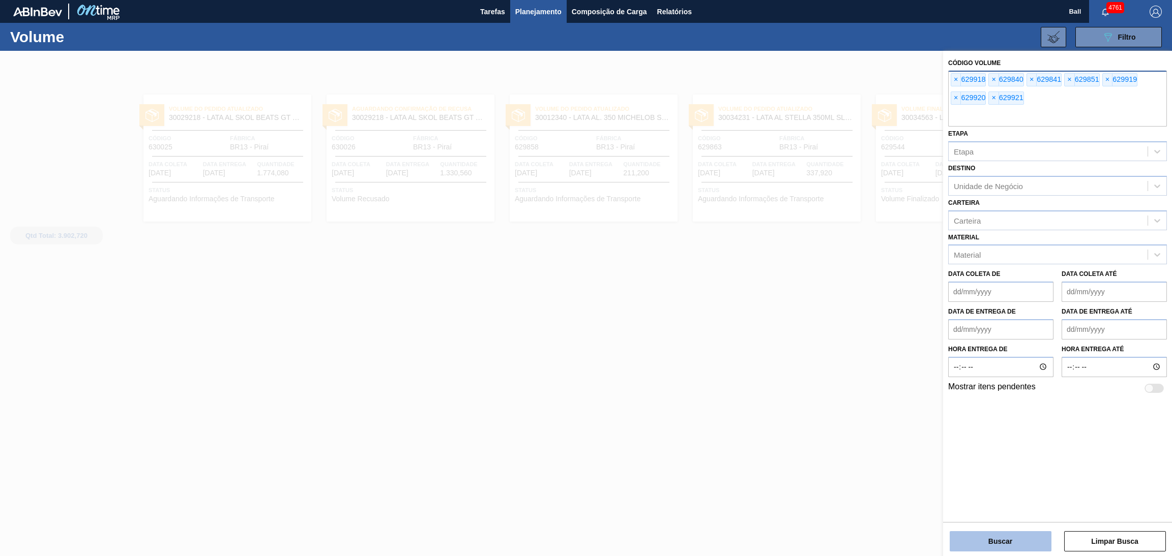
click at [996, 532] on button "Buscar" at bounding box center [1001, 542] width 102 height 20
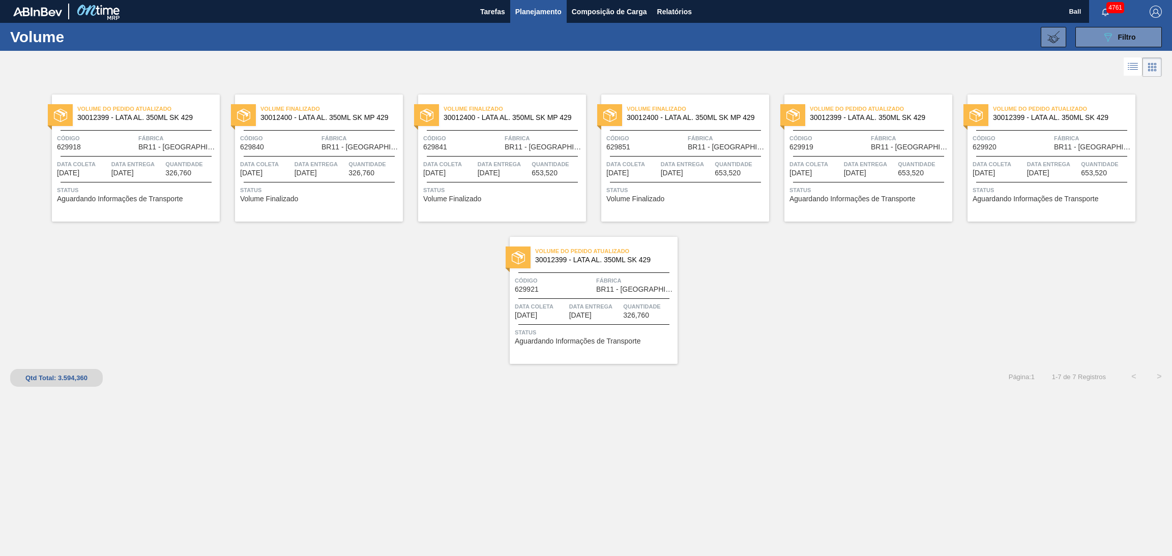
click at [1133, 65] on icon at bounding box center [1133, 67] width 12 height 12
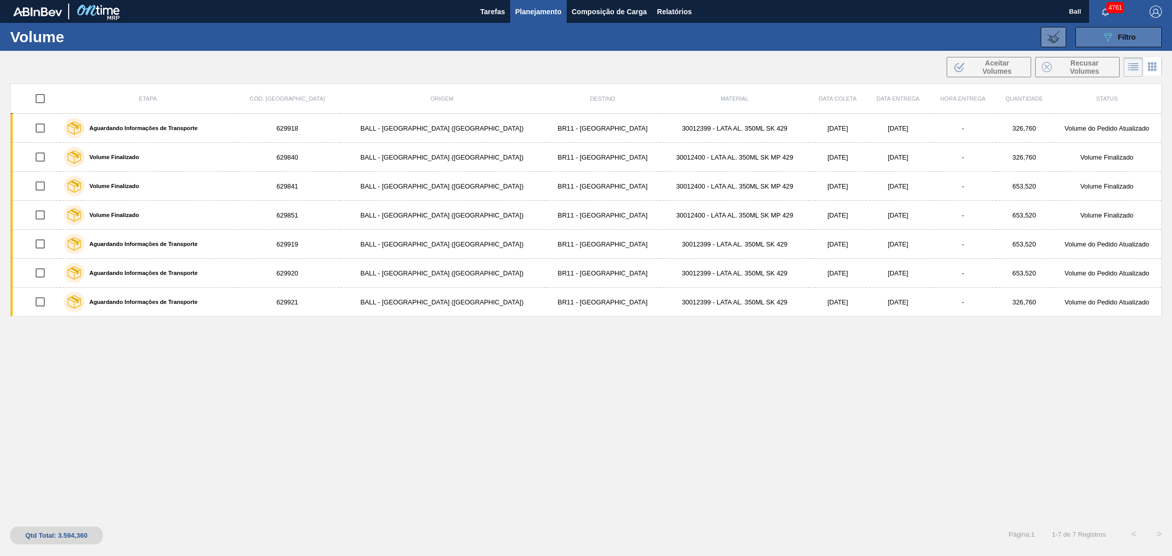
click at [1104, 43] on icon "089F7B8B-B2A5-4AFE-B5C0-19BA573D28AC" at bounding box center [1108, 37] width 12 height 12
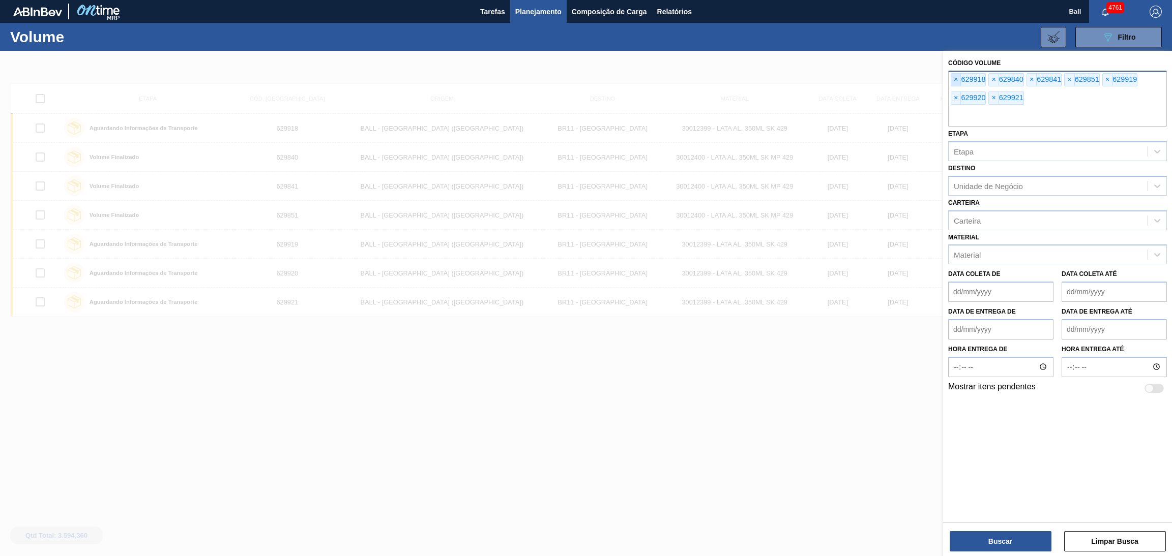
click at [960, 80] on span "×" at bounding box center [956, 80] width 10 height 12
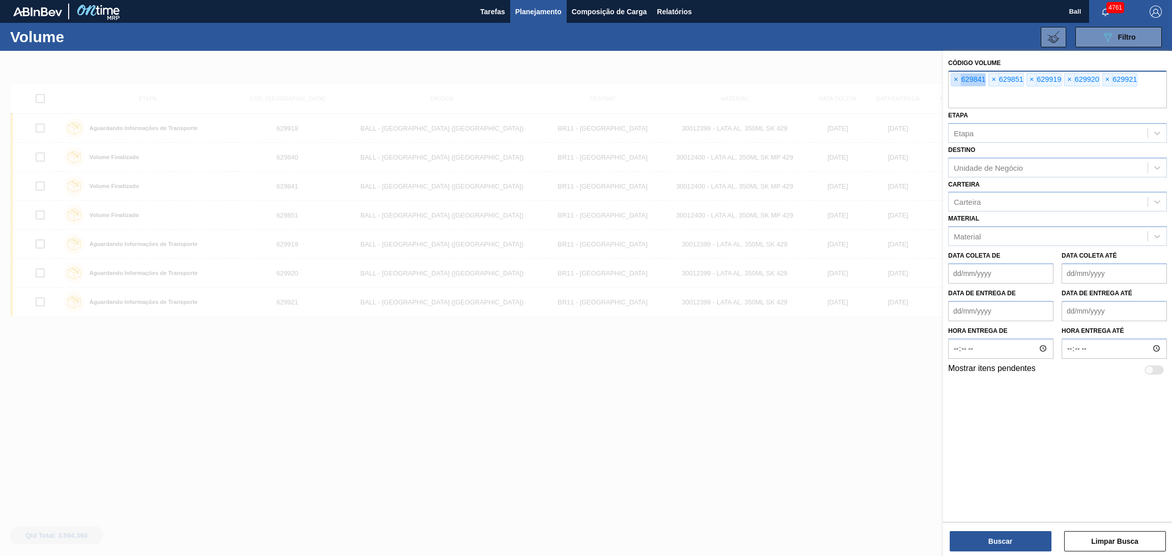
click at [960, 80] on span "×" at bounding box center [956, 80] width 10 height 12
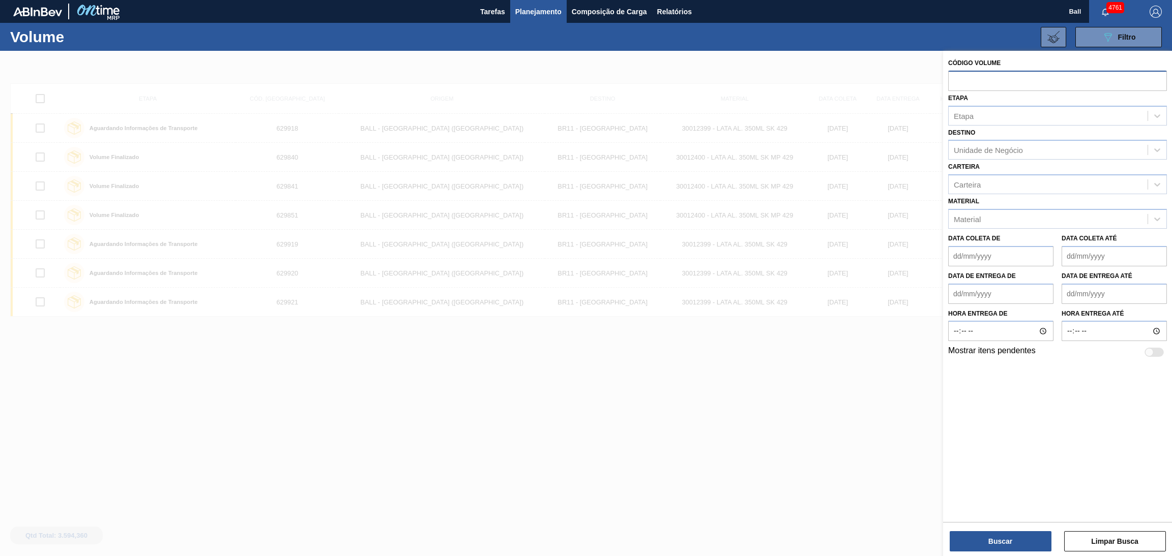
paste input "text"
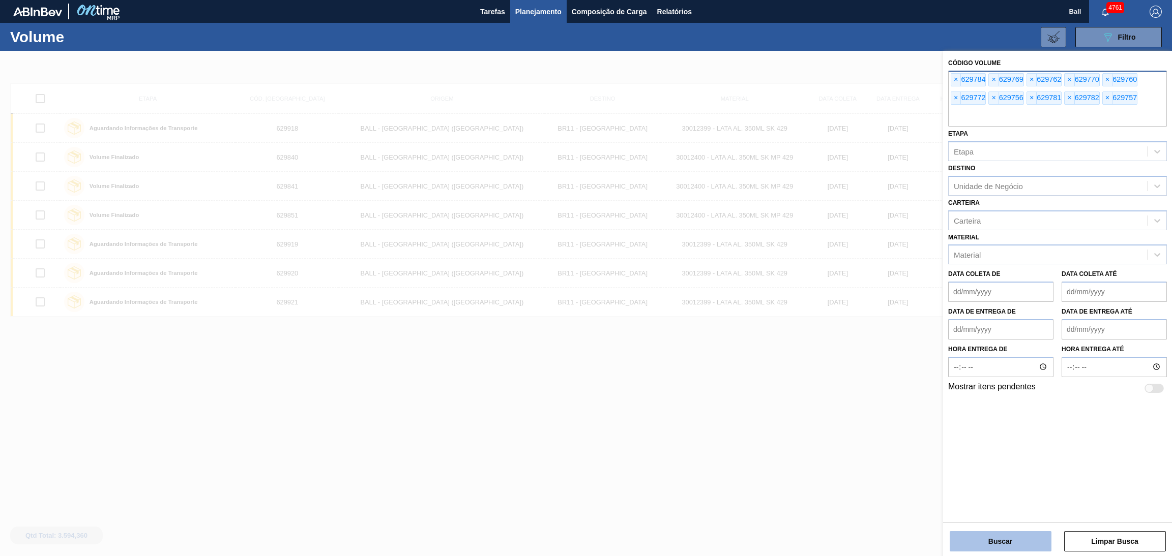
click at [994, 536] on button "Buscar" at bounding box center [1001, 542] width 102 height 20
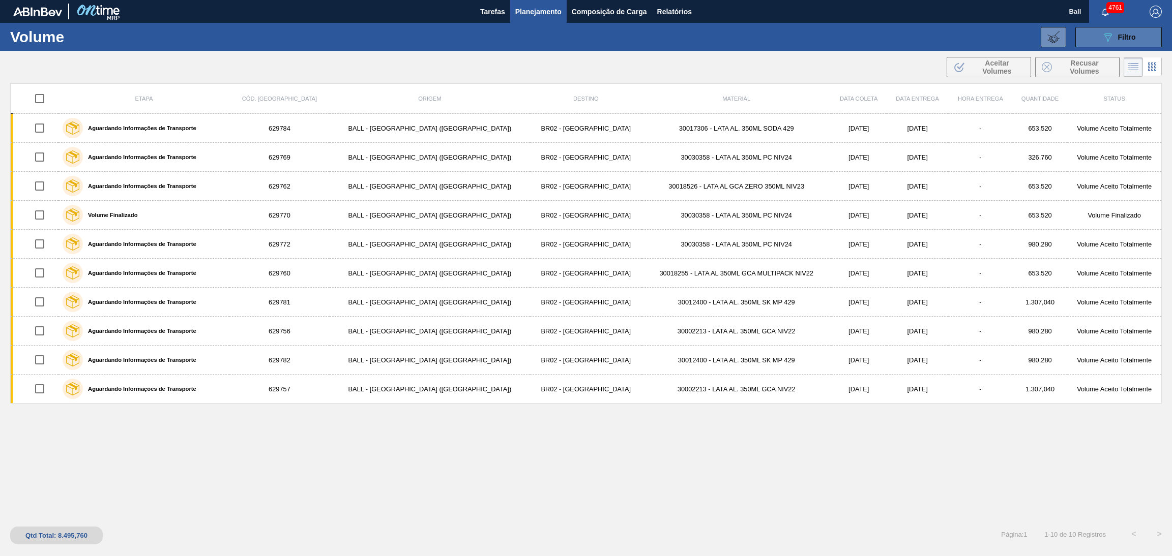
click at [1118, 33] on span "Filtro" at bounding box center [1127, 37] width 18 height 8
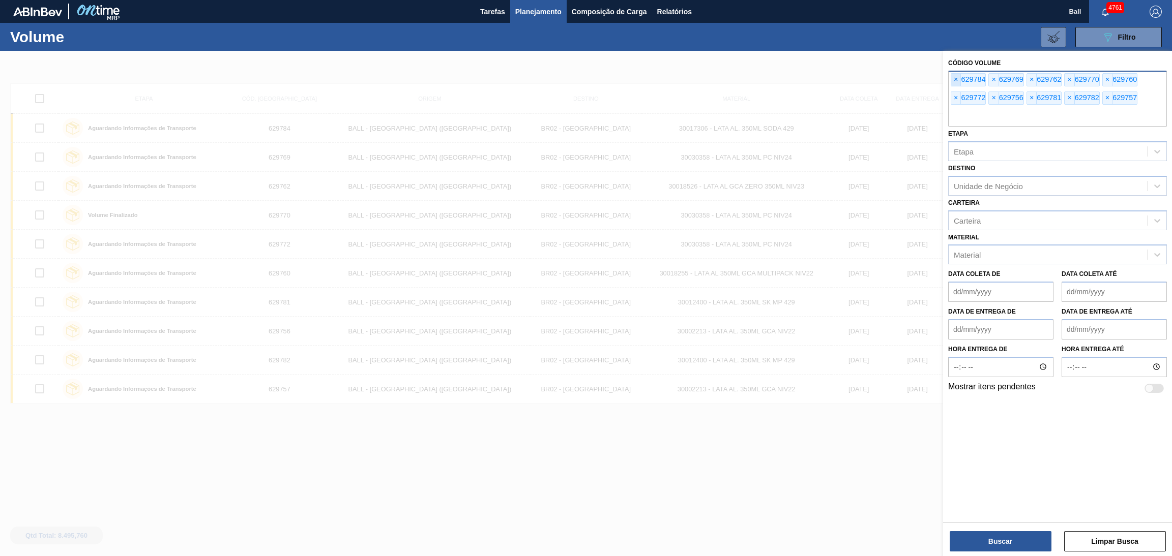
click at [958, 76] on span "×" at bounding box center [956, 80] width 10 height 12
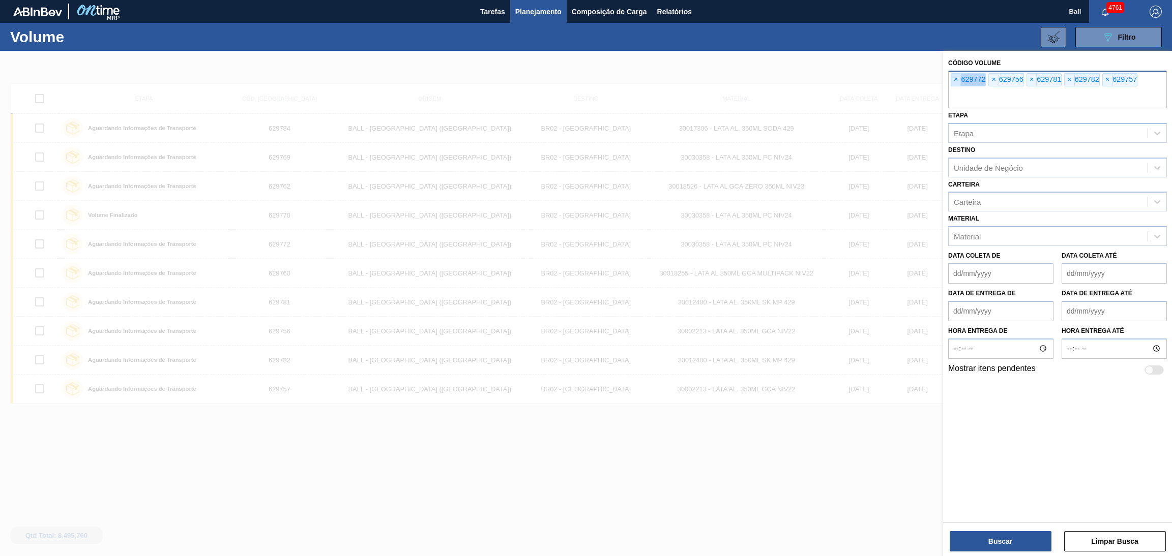
click at [958, 76] on span "×" at bounding box center [956, 80] width 10 height 12
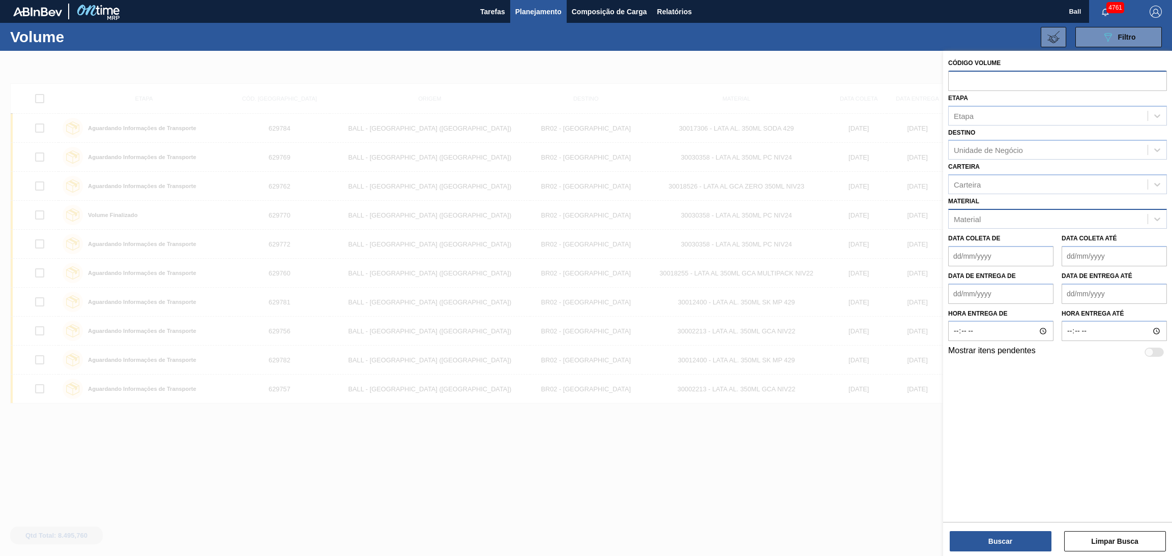
paste input "text"
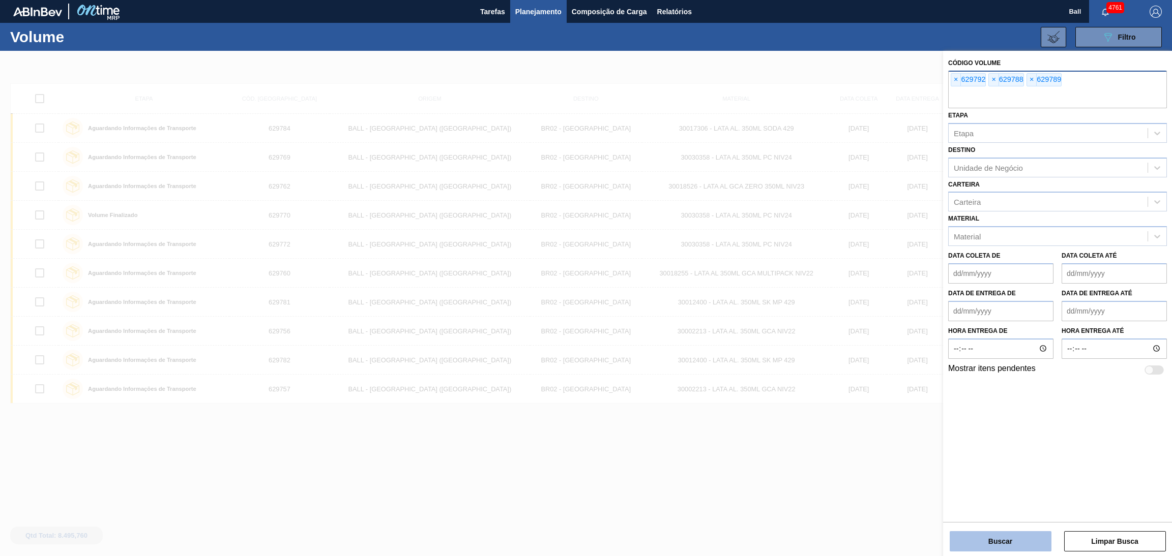
click at [1027, 537] on button "Buscar" at bounding box center [1001, 542] width 102 height 20
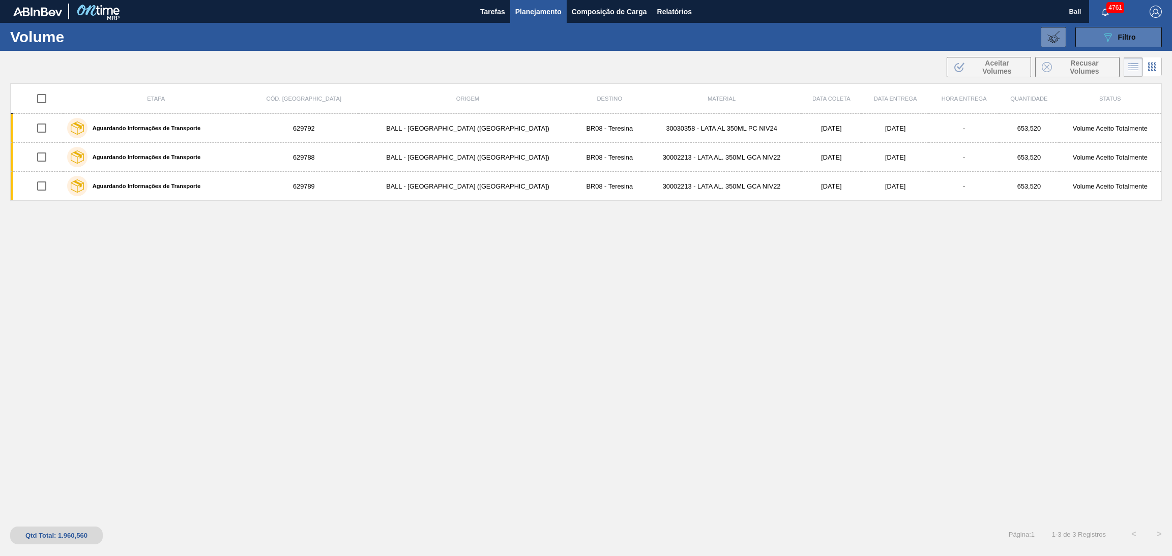
click at [1103, 28] on button "089F7B8B-B2A5-4AFE-B5C0-19BA573D28AC Filtro" at bounding box center [1118, 37] width 86 height 20
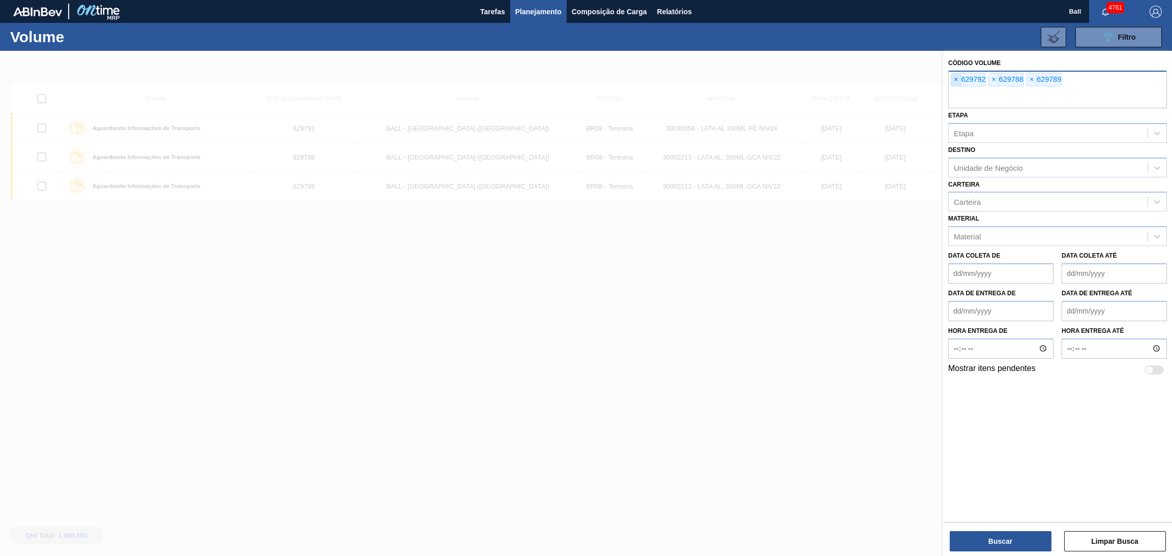
click at [956, 77] on span "×" at bounding box center [956, 80] width 10 height 12
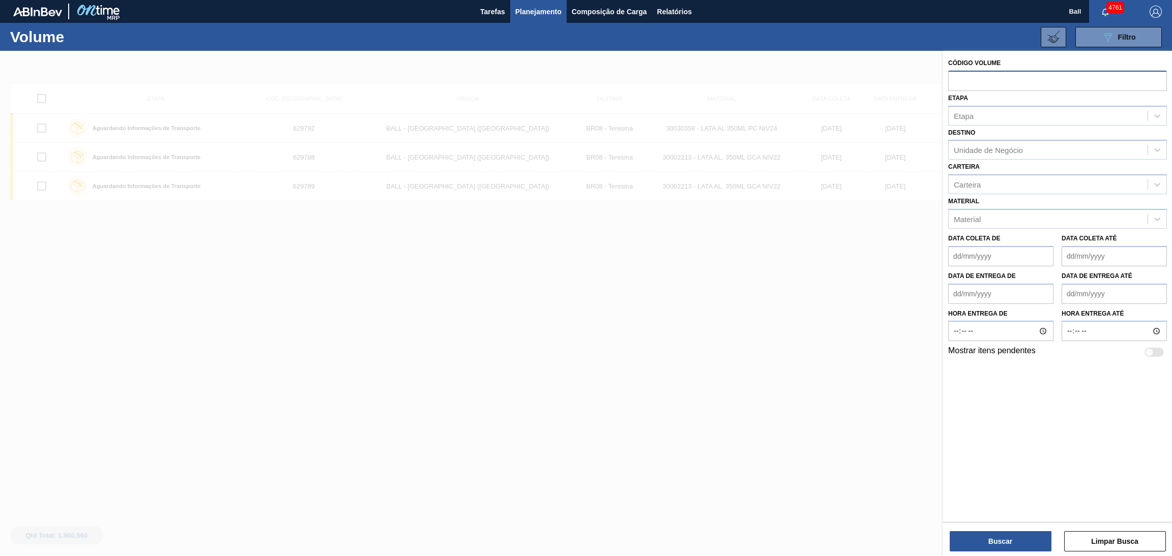
paste input "text"
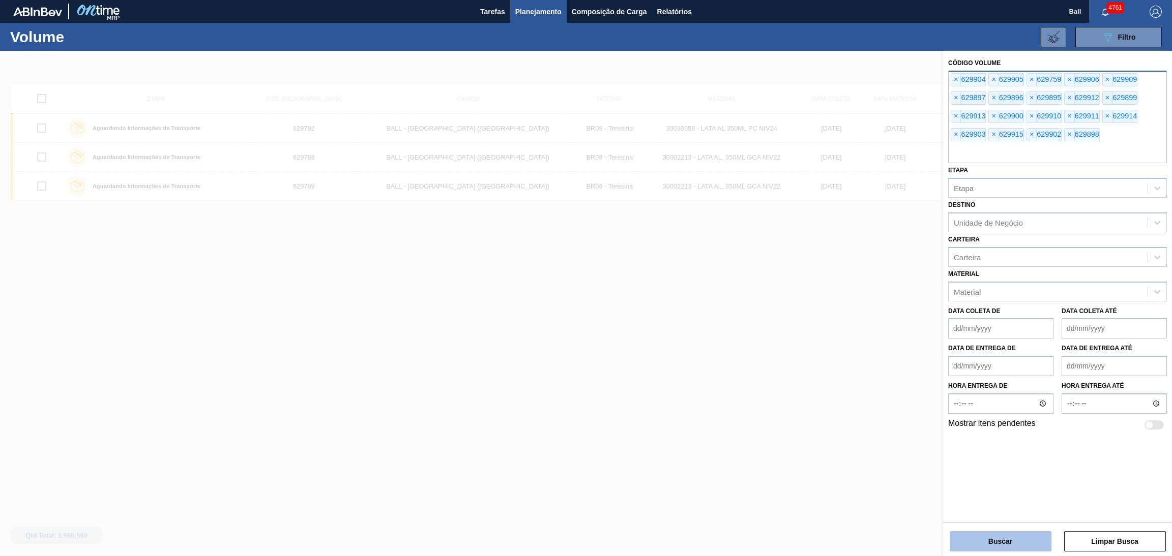
click at [1002, 535] on button "Buscar" at bounding box center [1001, 542] width 102 height 20
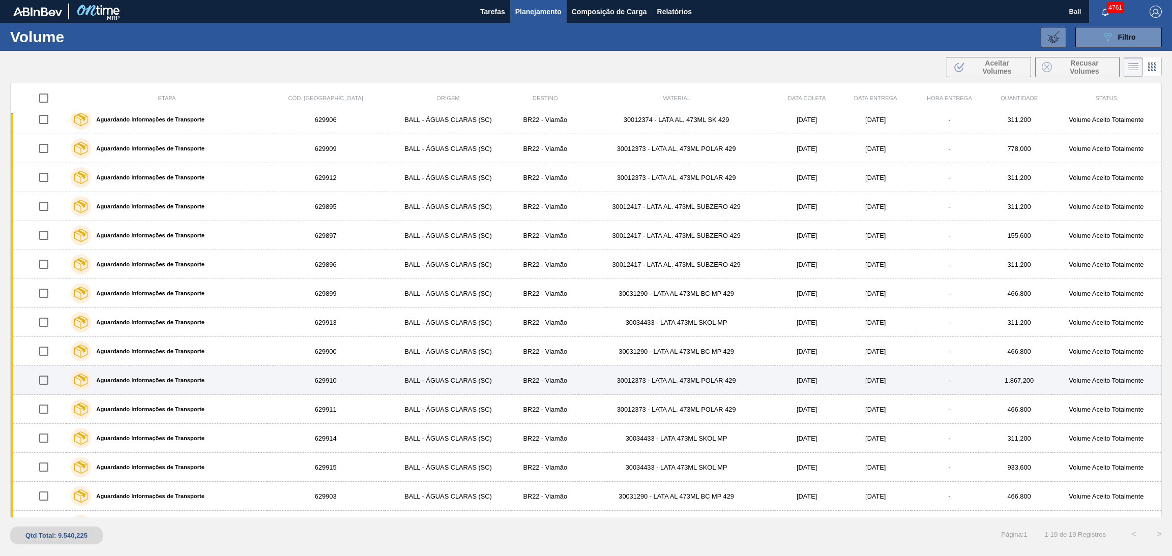
scroll to position [148, 0]
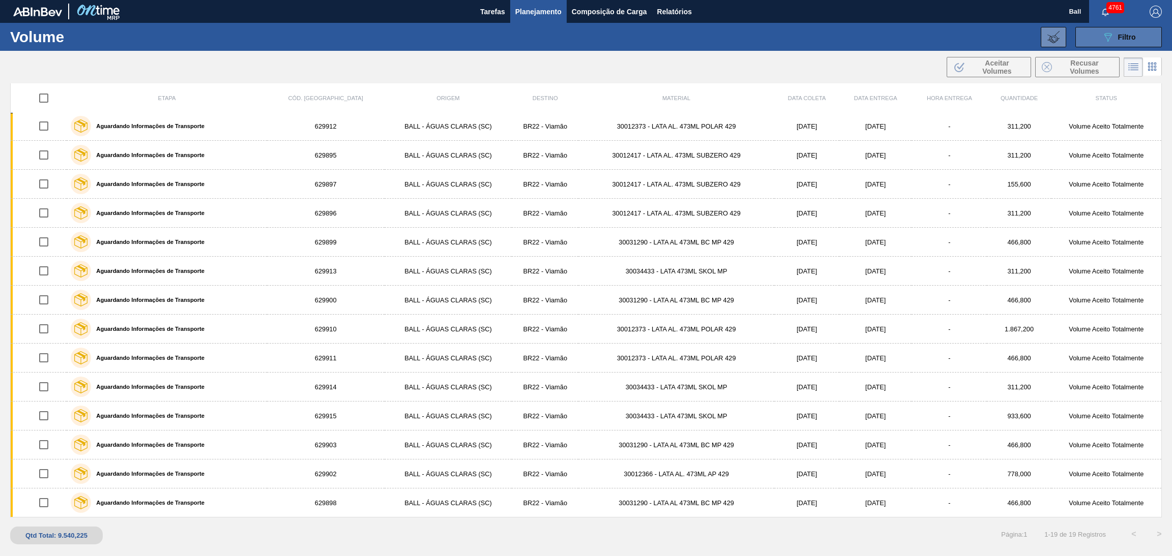
click at [1113, 40] on icon "089F7B8B-B2A5-4AFE-B5C0-19BA573D28AC" at bounding box center [1108, 37] width 12 height 12
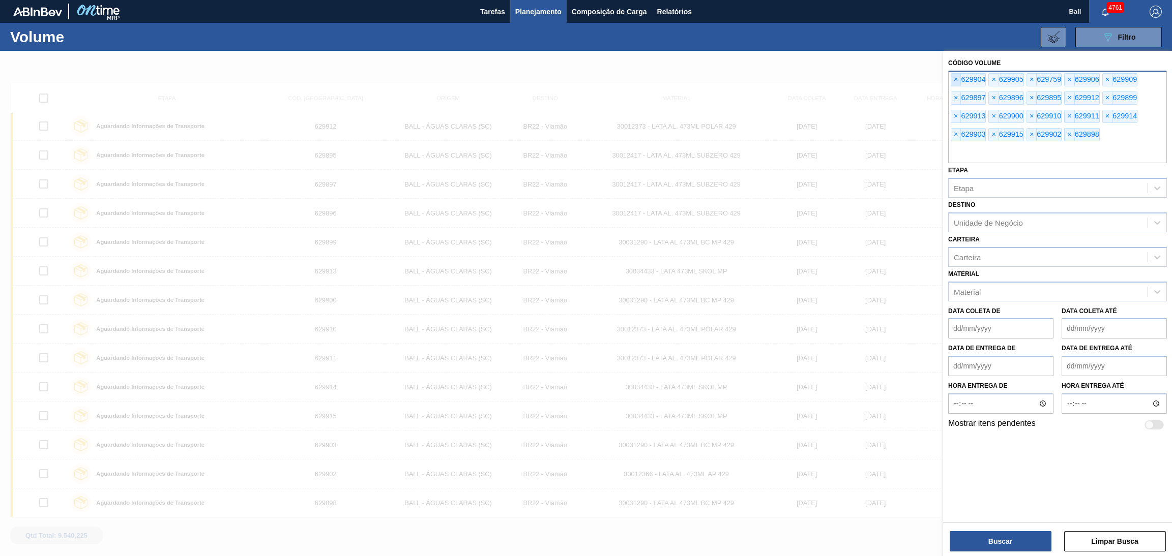
click at [954, 81] on span "×" at bounding box center [956, 80] width 10 height 12
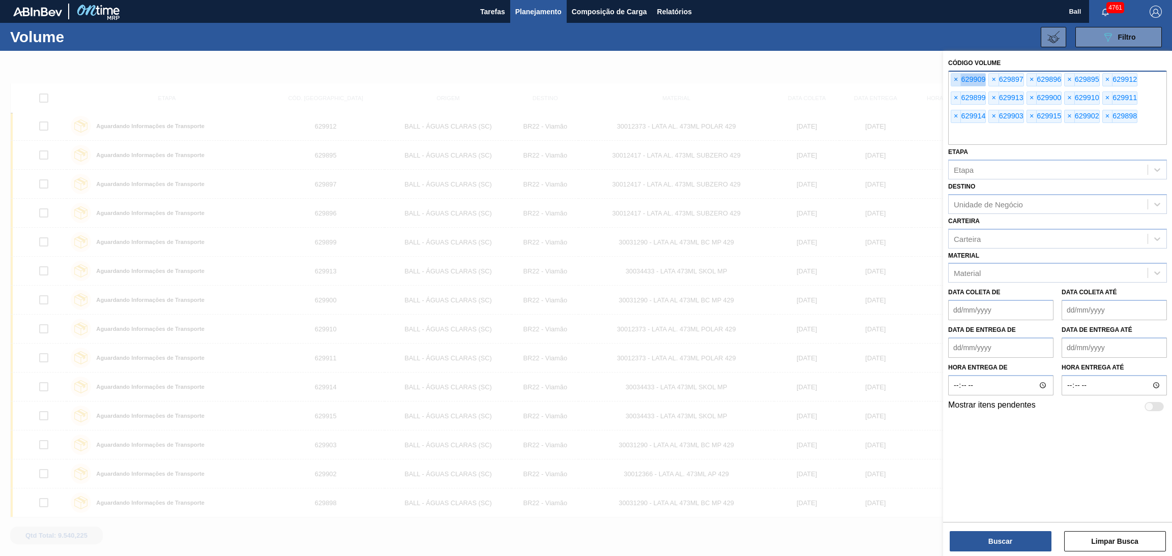
click at [954, 81] on span "×" at bounding box center [956, 80] width 10 height 12
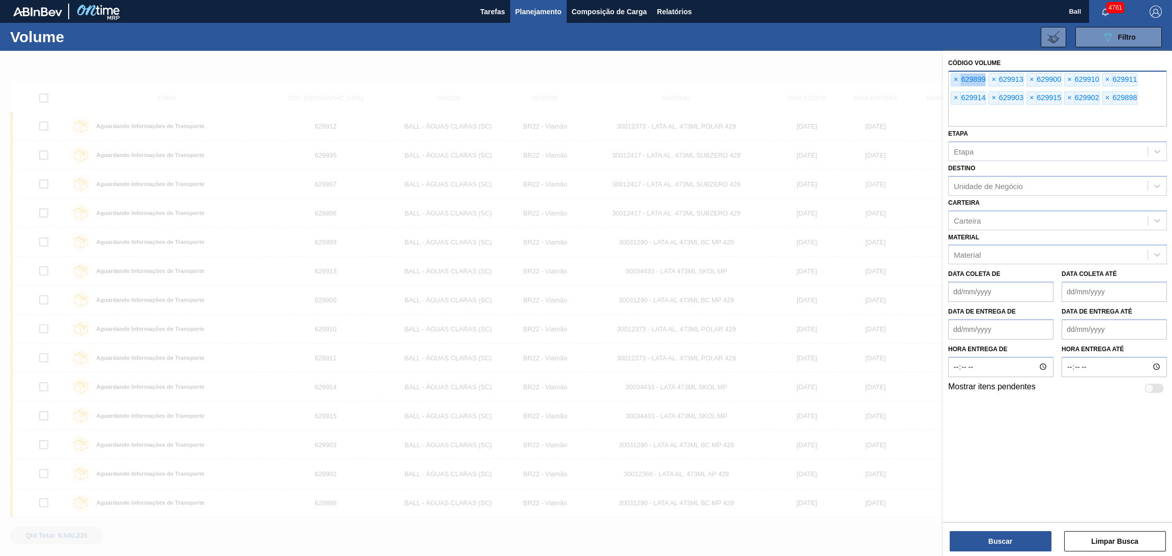
click at [954, 81] on span "×" at bounding box center [956, 80] width 10 height 12
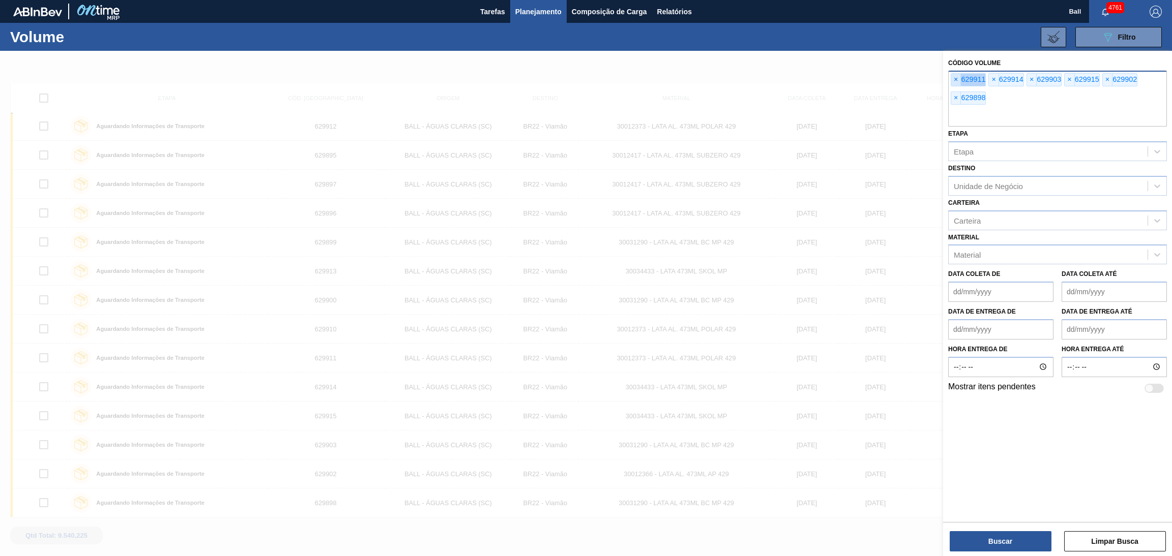
click at [954, 81] on span "×" at bounding box center [956, 80] width 10 height 12
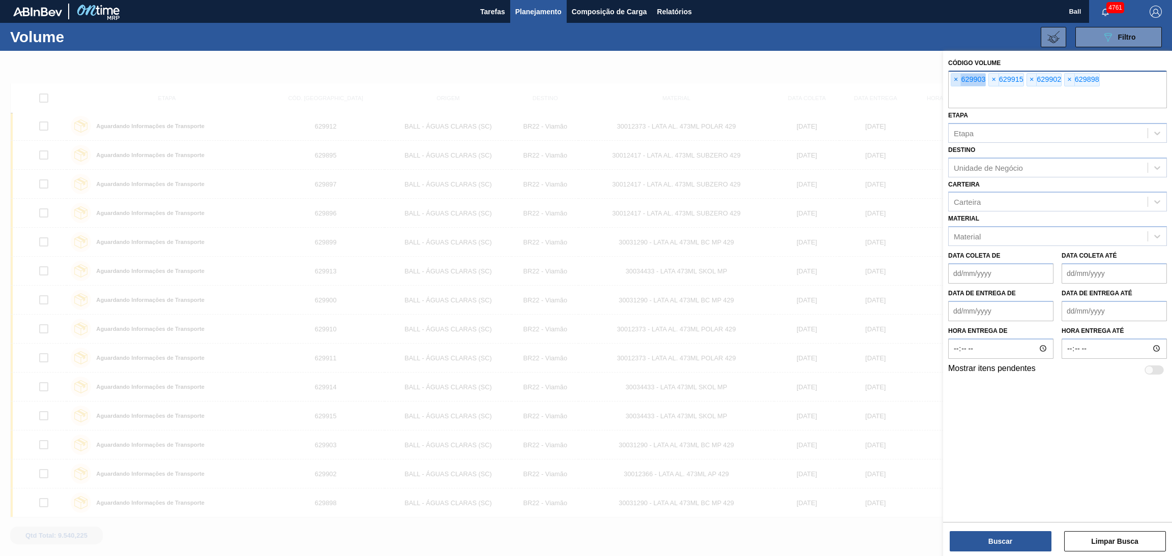
click at [954, 81] on span "×" at bounding box center [956, 80] width 10 height 12
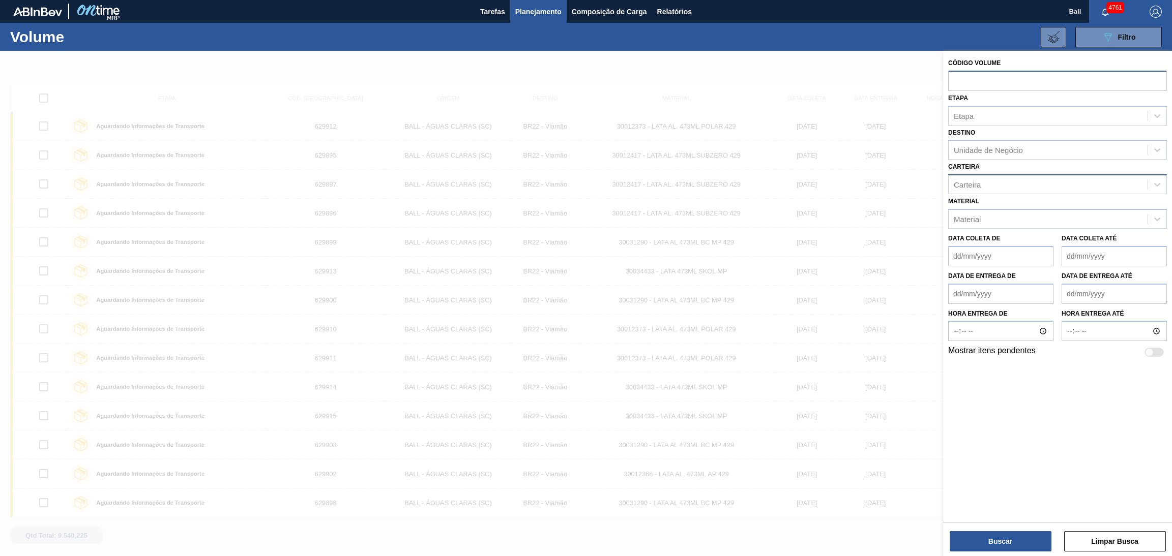
paste input "text"
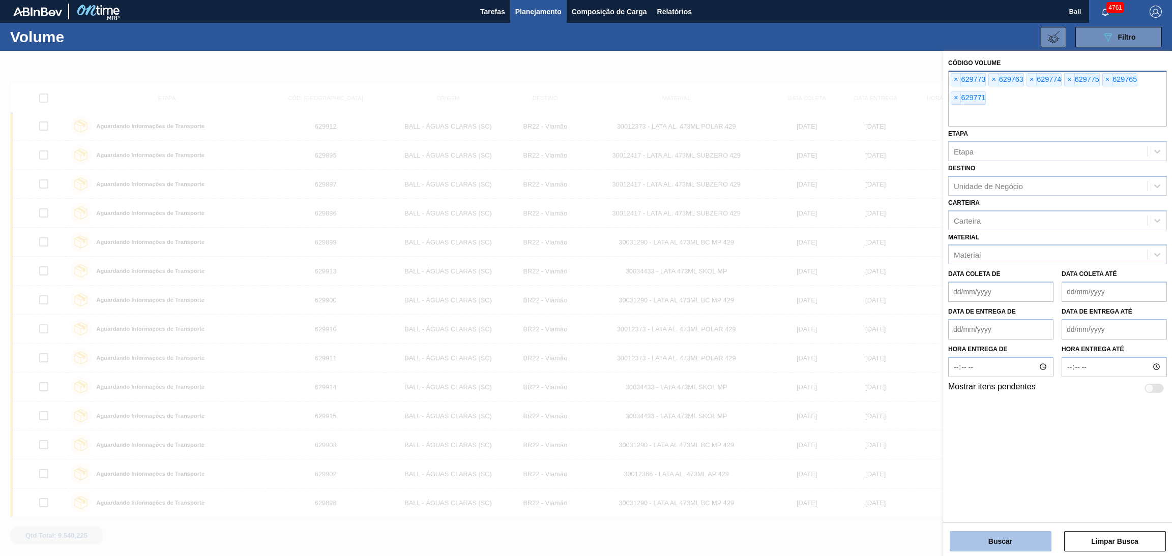
click at [993, 535] on button "Buscar" at bounding box center [1001, 542] width 102 height 20
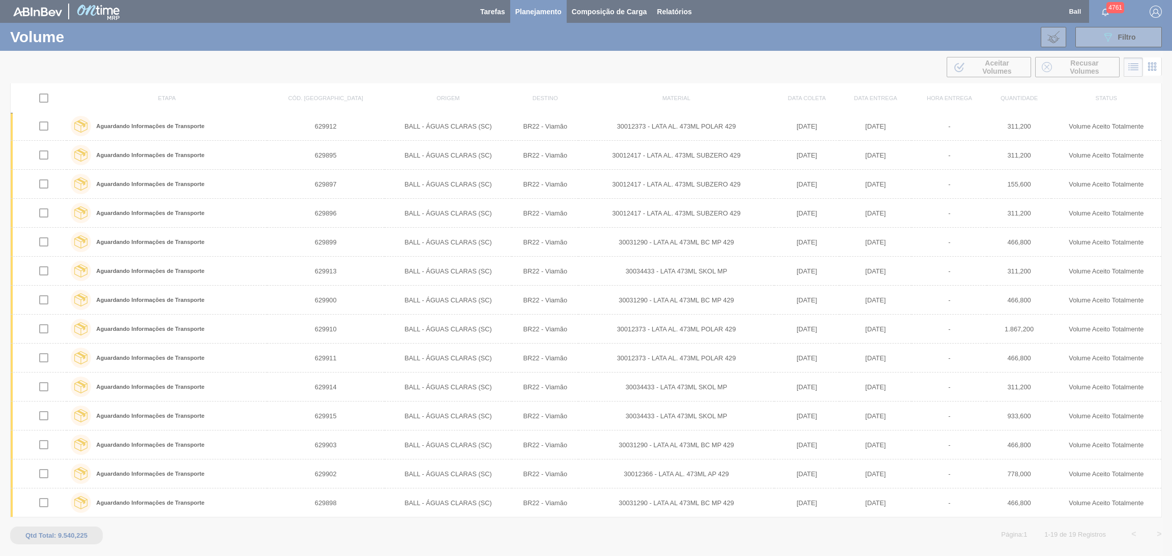
scroll to position [0, 0]
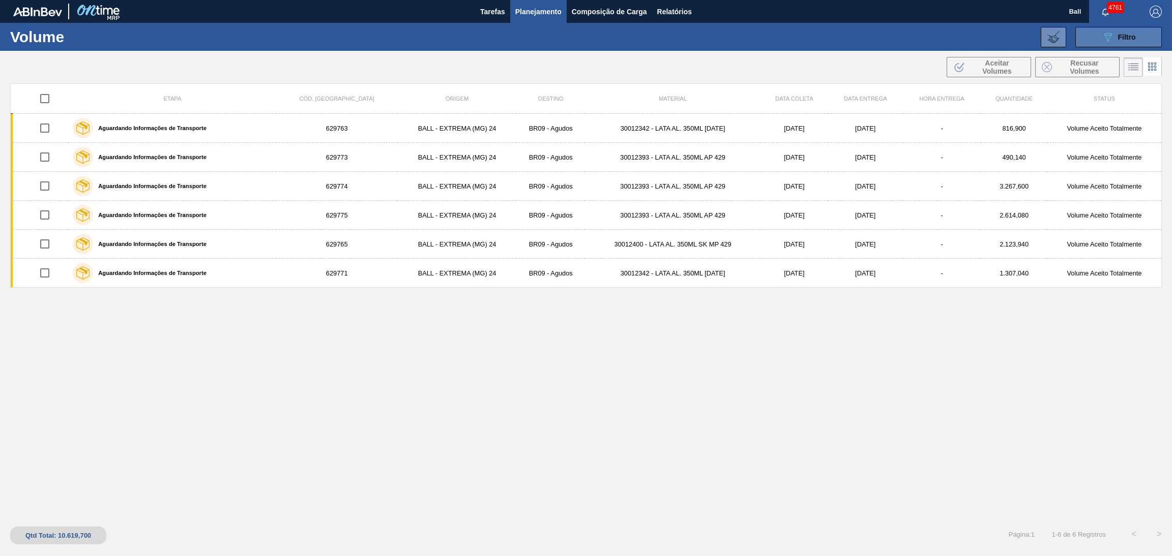
click at [1113, 36] on icon "089F7B8B-B2A5-4AFE-B5C0-19BA573D28AC" at bounding box center [1108, 37] width 12 height 12
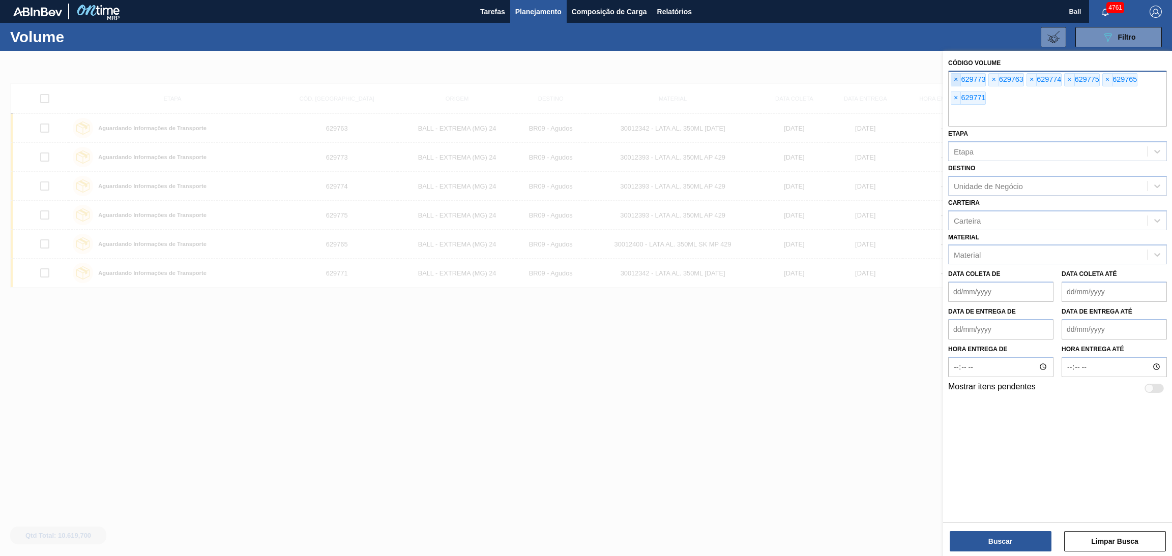
click at [954, 83] on span "×" at bounding box center [956, 80] width 10 height 12
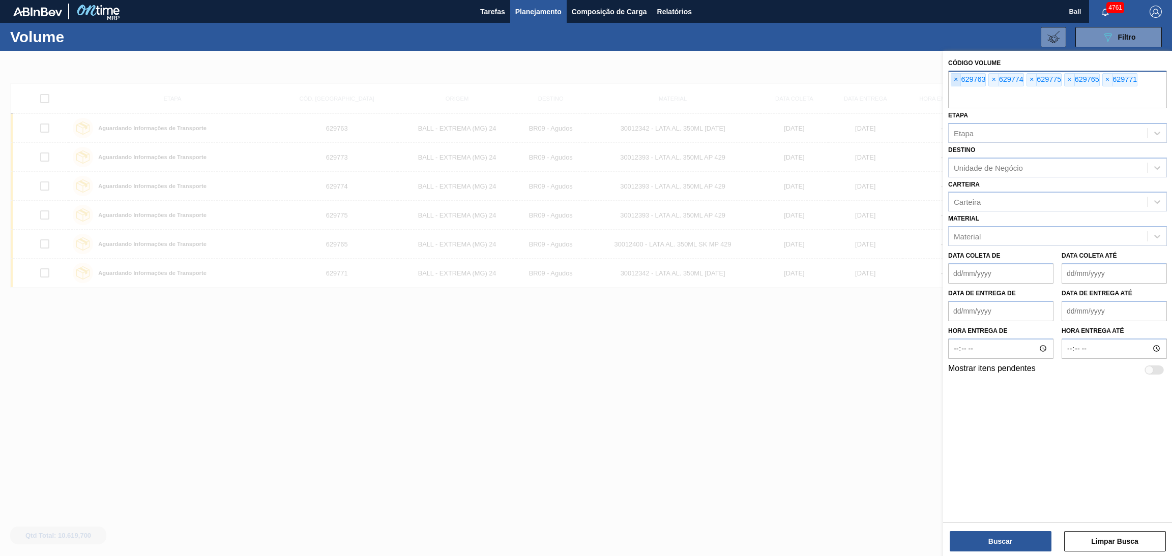
click at [954, 83] on span "×" at bounding box center [956, 80] width 10 height 12
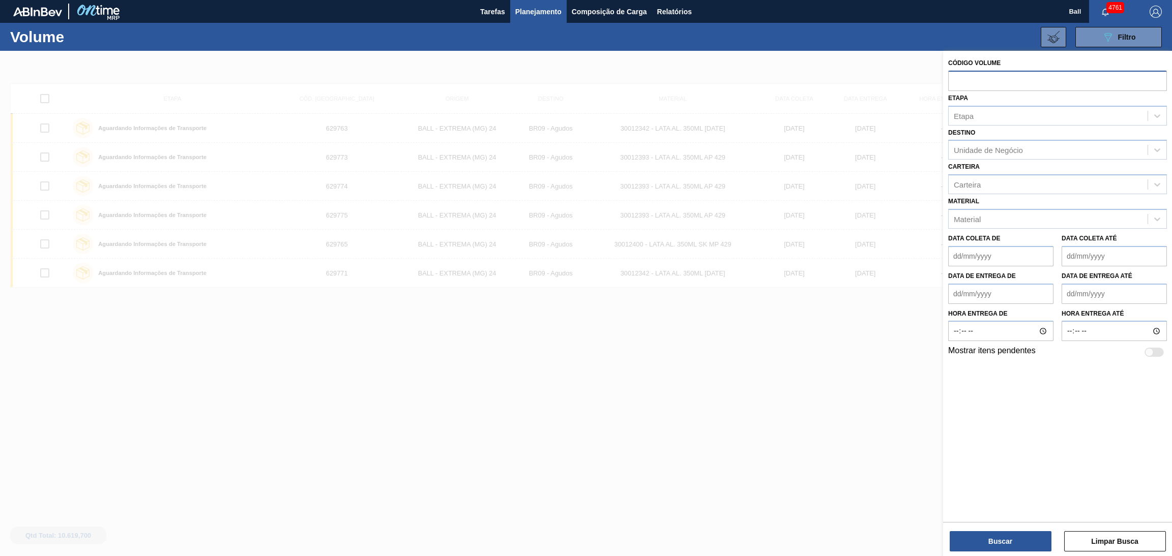
paste input "text"
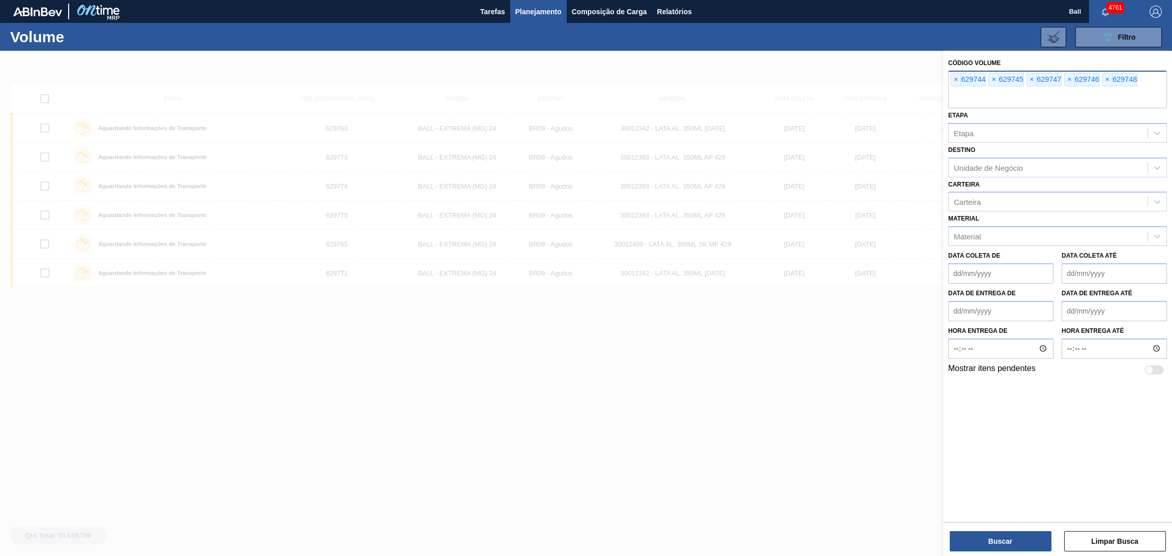
click at [994, 528] on div "Buscar Limpar Busca" at bounding box center [1057, 536] width 229 height 28
click at [994, 534] on button "Buscar" at bounding box center [1001, 542] width 102 height 20
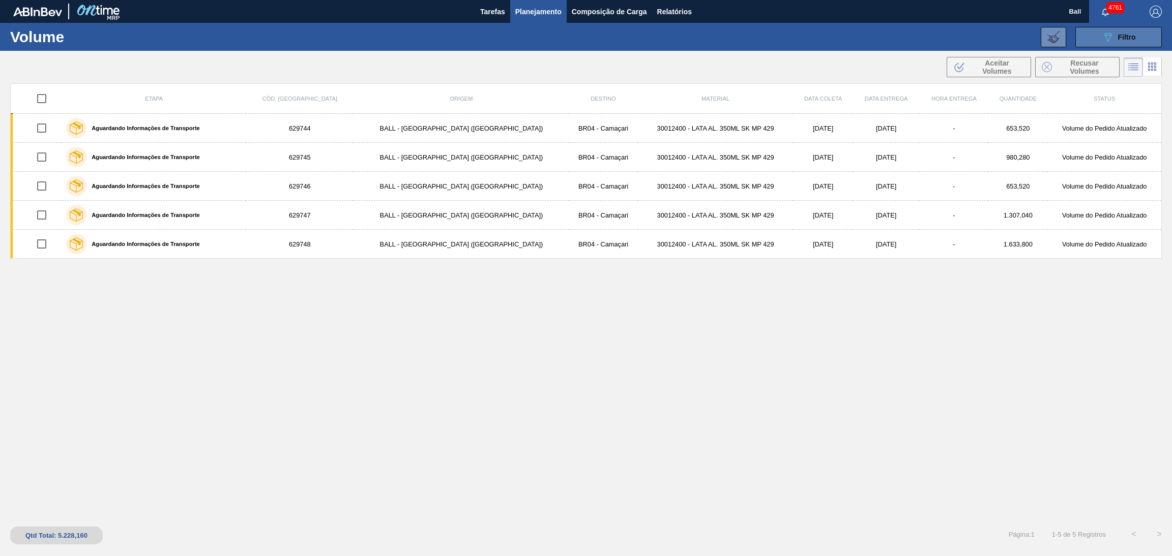
click at [1127, 38] on span "Filtro" at bounding box center [1127, 37] width 18 height 8
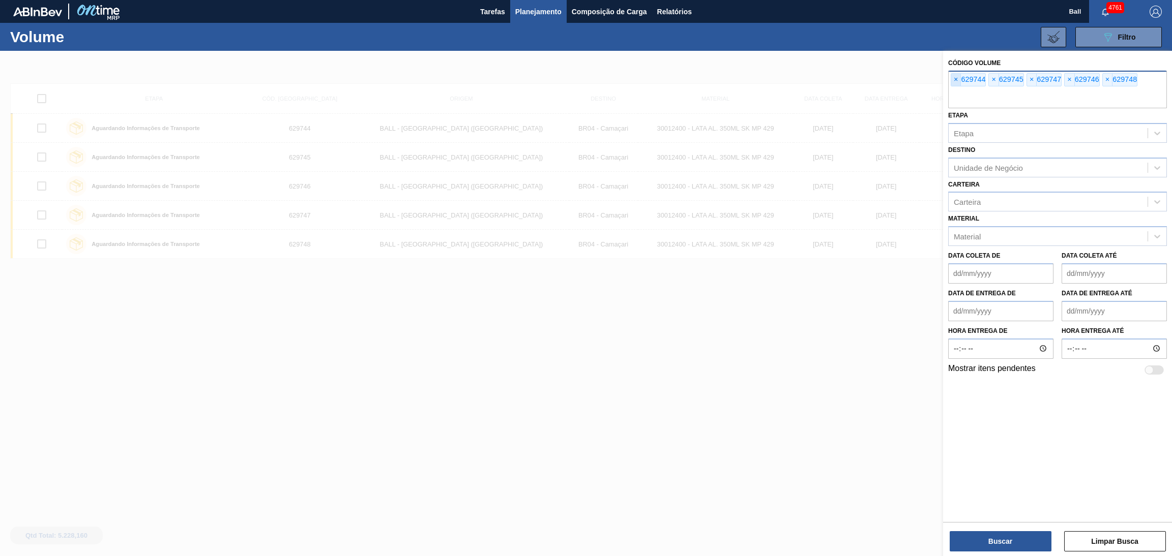
click at [954, 83] on span "×" at bounding box center [956, 80] width 10 height 12
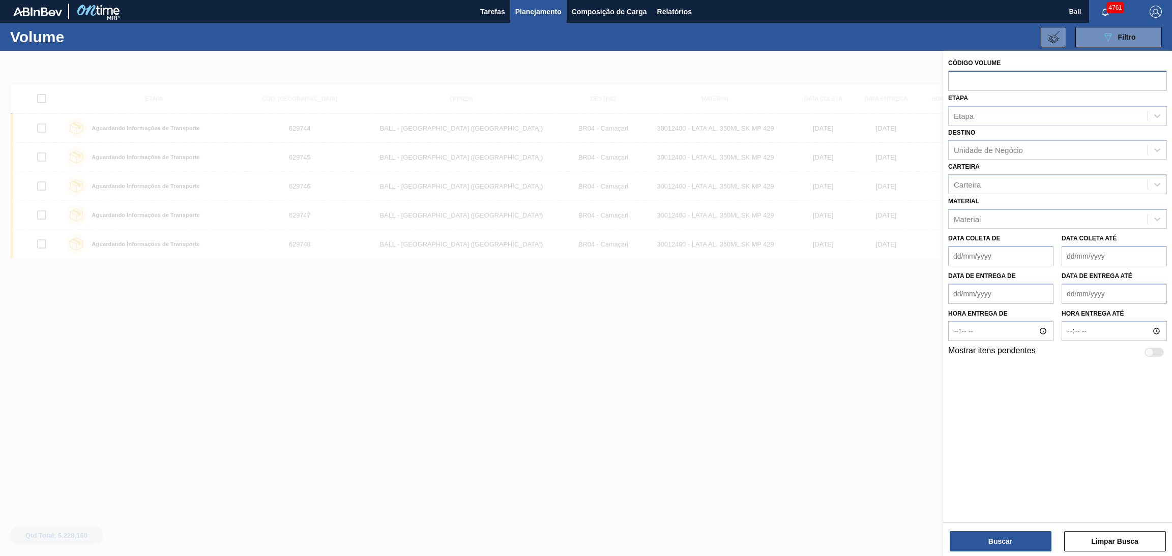
paste input "text"
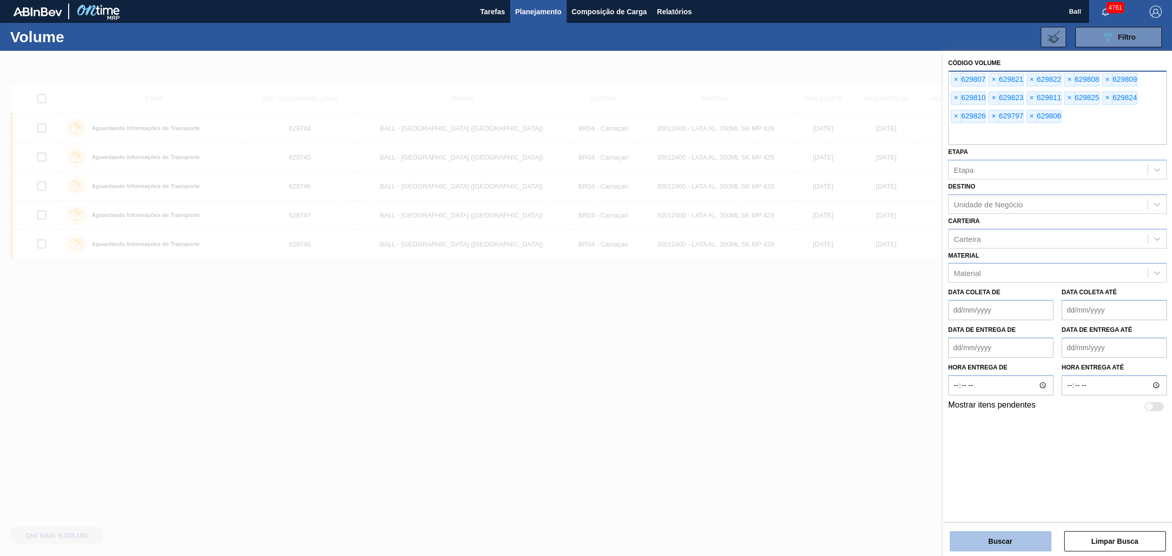
click at [999, 534] on button "Buscar" at bounding box center [1001, 542] width 102 height 20
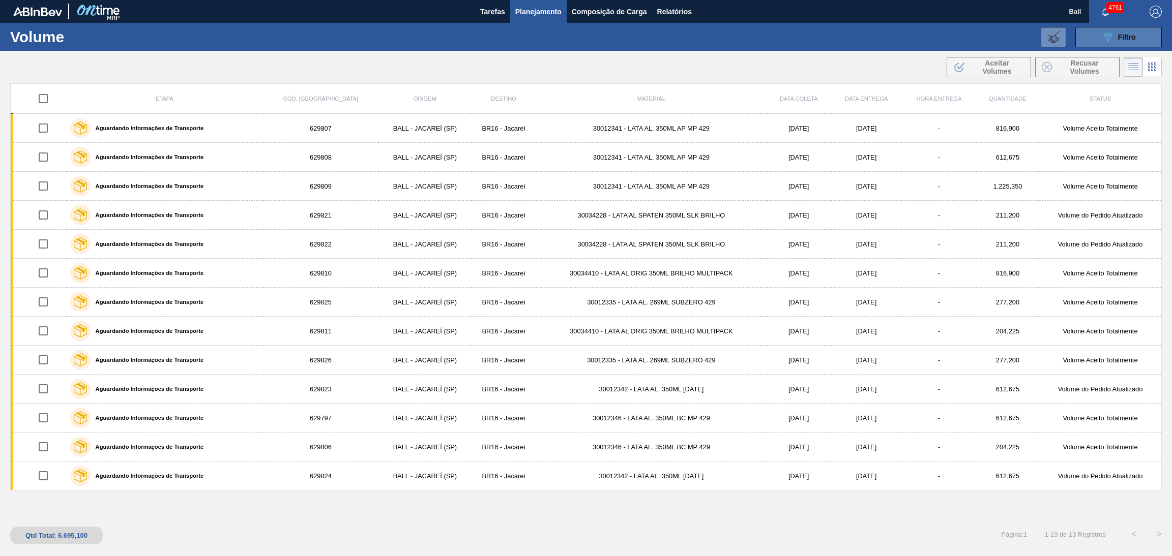
click at [1126, 44] on button "089F7B8B-B2A5-4AFE-B5C0-19BA573D28AC Filtro" at bounding box center [1118, 37] width 86 height 20
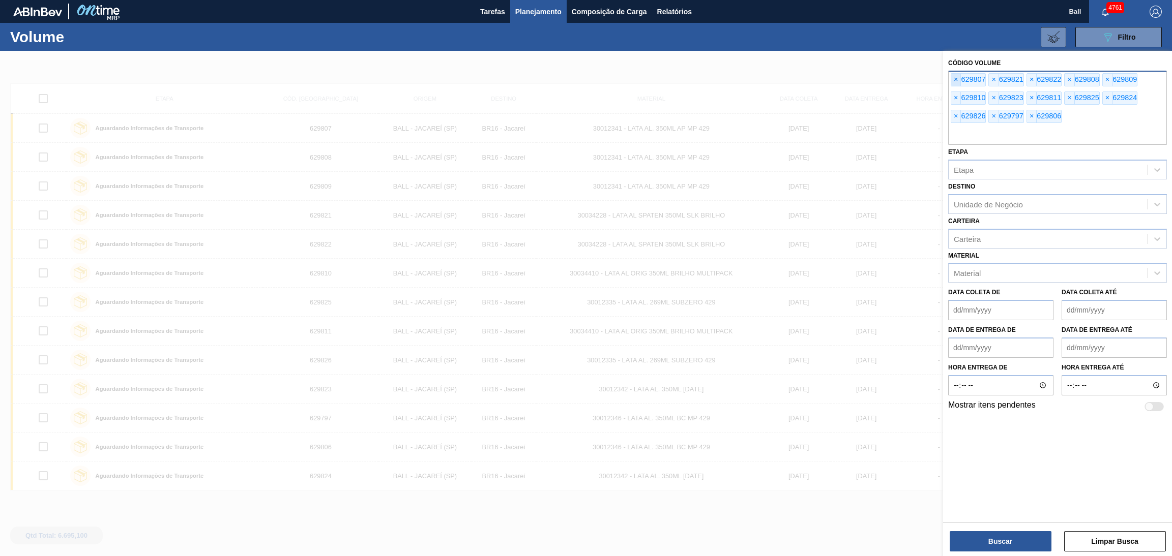
click at [951, 81] on span "×" at bounding box center [956, 80] width 10 height 12
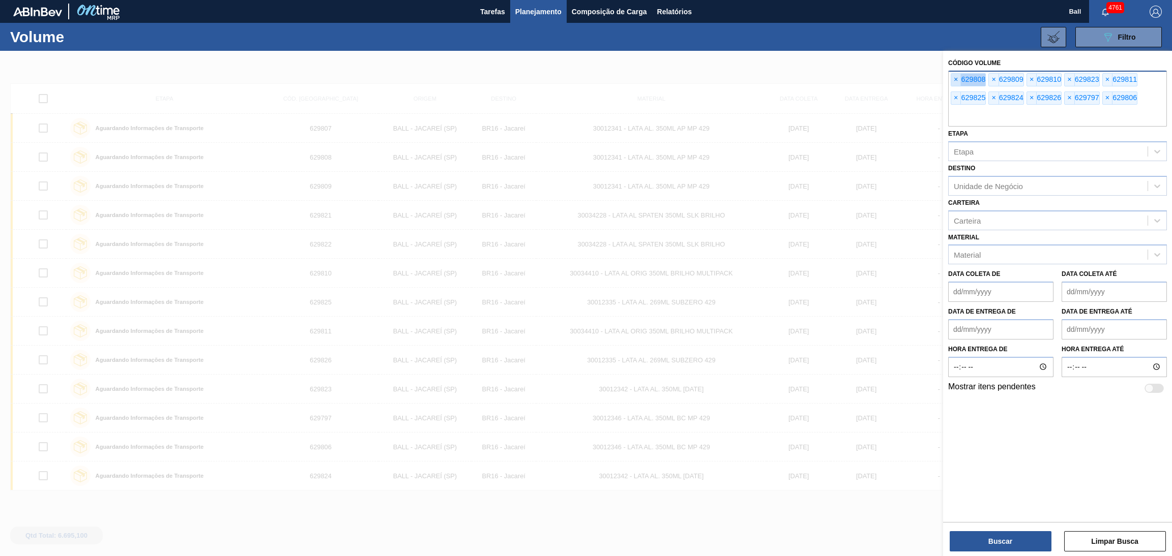
click at [951, 81] on span "×" at bounding box center [956, 80] width 10 height 12
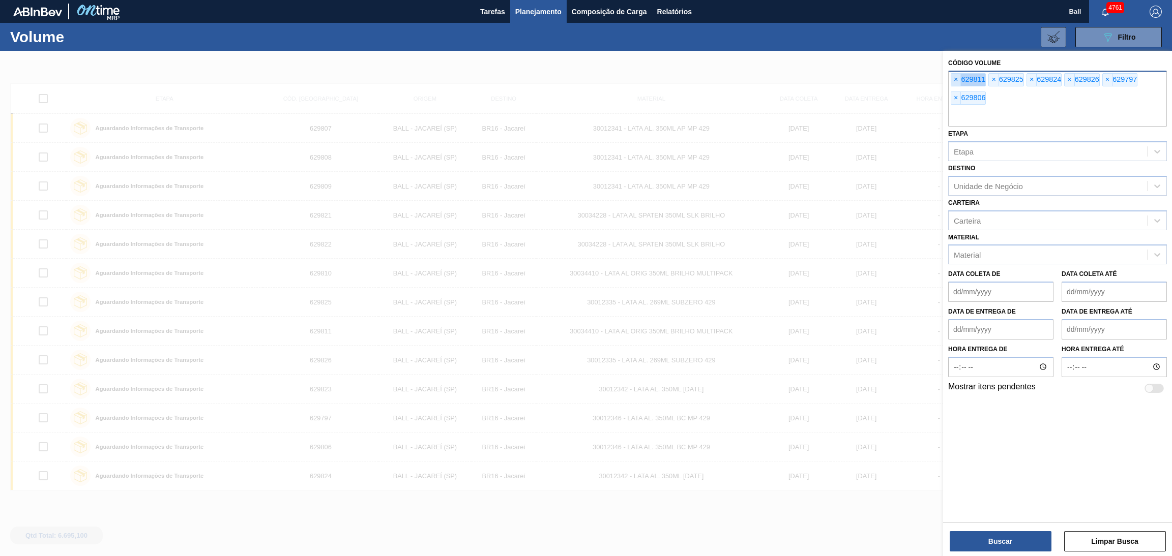
click at [951, 81] on span "×" at bounding box center [956, 80] width 10 height 12
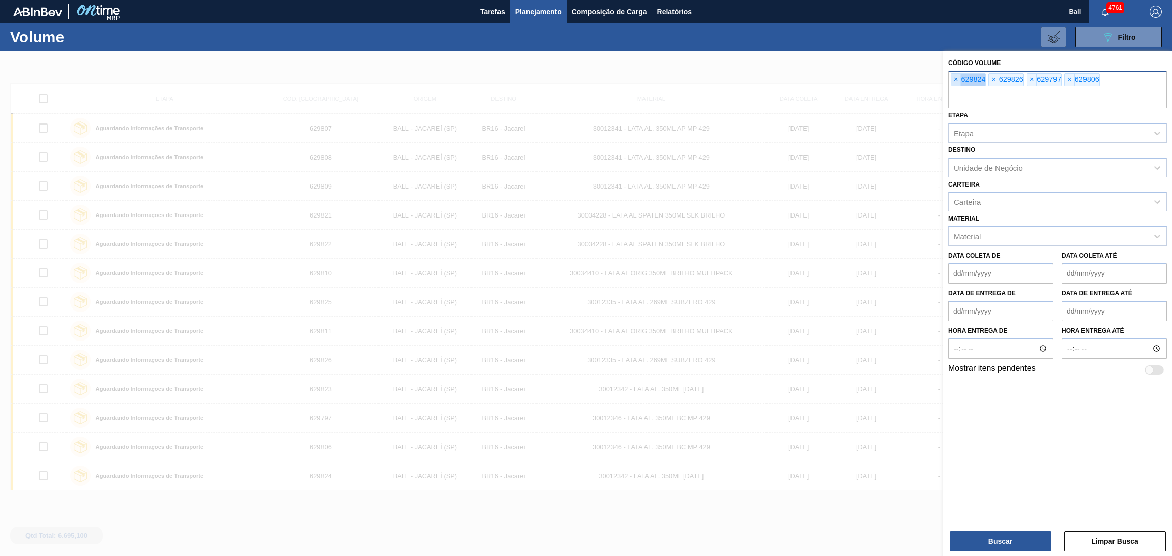
click at [951, 81] on span "×" at bounding box center [956, 80] width 10 height 12
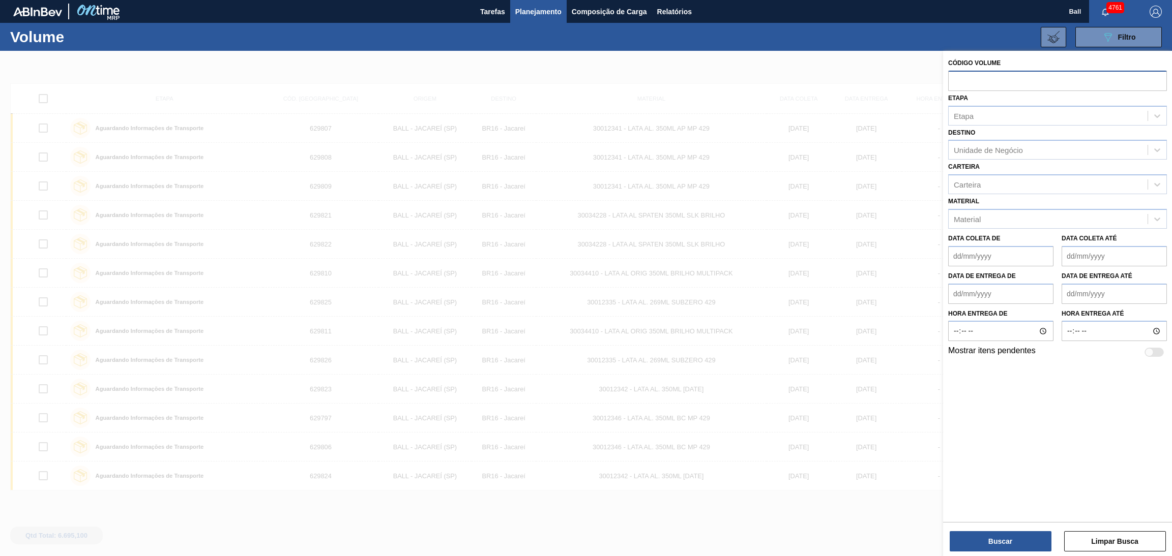
paste input "text"
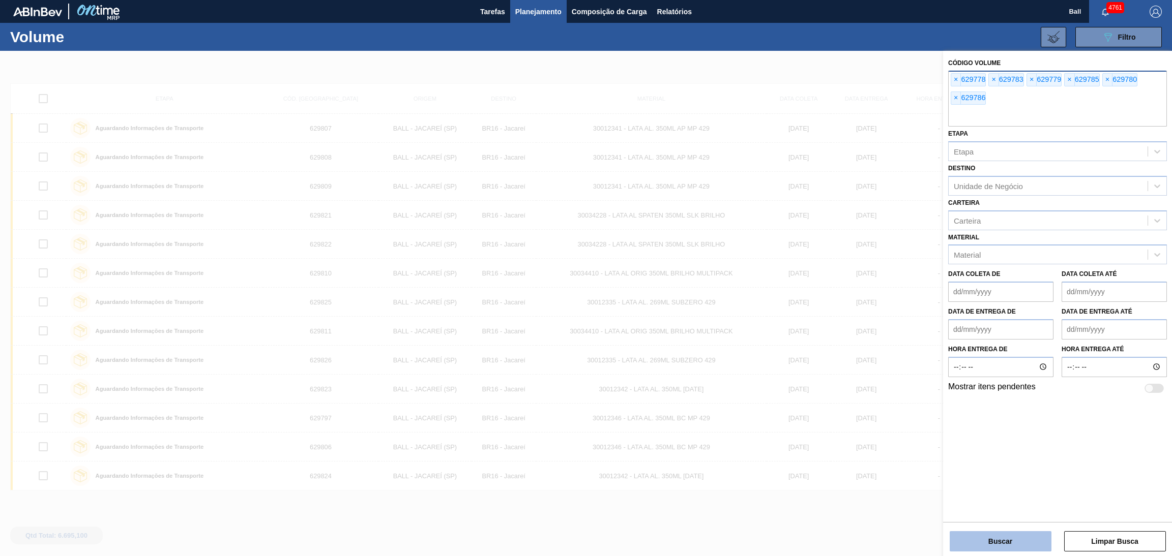
click at [1002, 533] on button "Buscar" at bounding box center [1001, 542] width 102 height 20
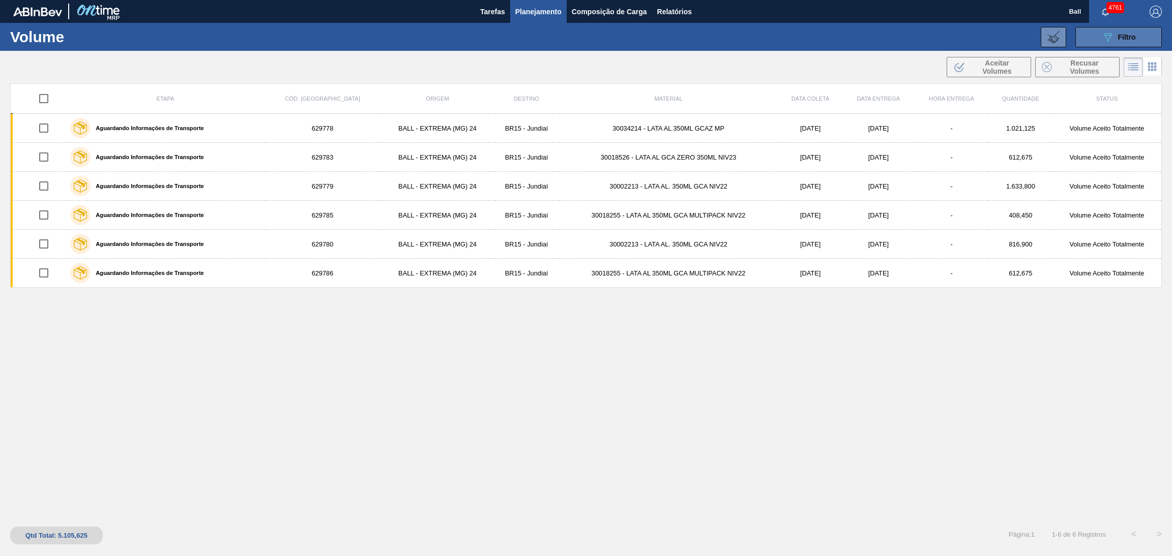
click at [1110, 33] on icon "089F7B8B-B2A5-4AFE-B5C0-19BA573D28AC" at bounding box center [1108, 37] width 12 height 12
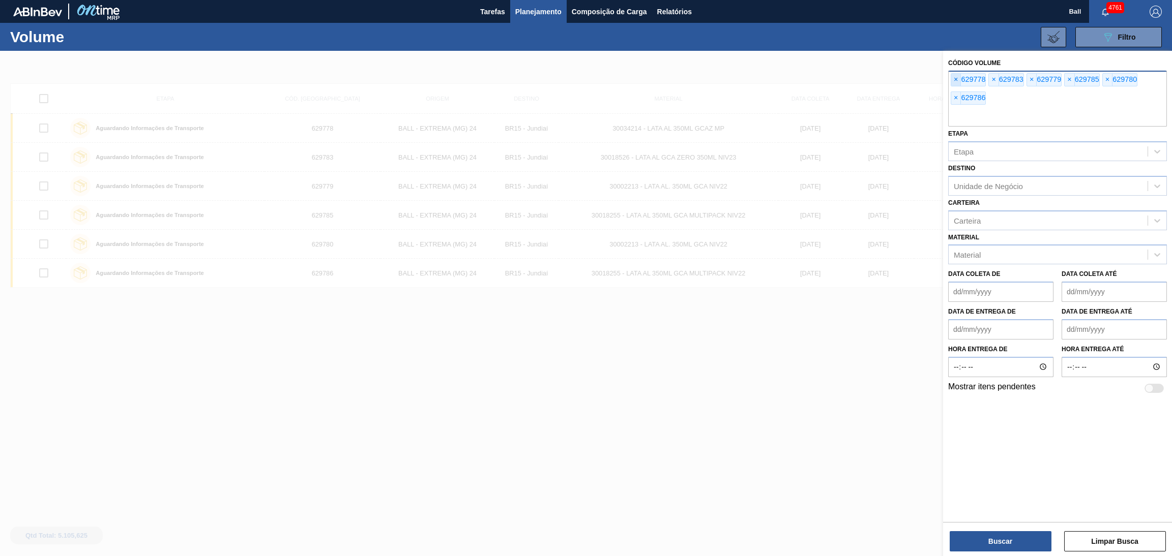
click at [959, 79] on span "×" at bounding box center [956, 80] width 10 height 12
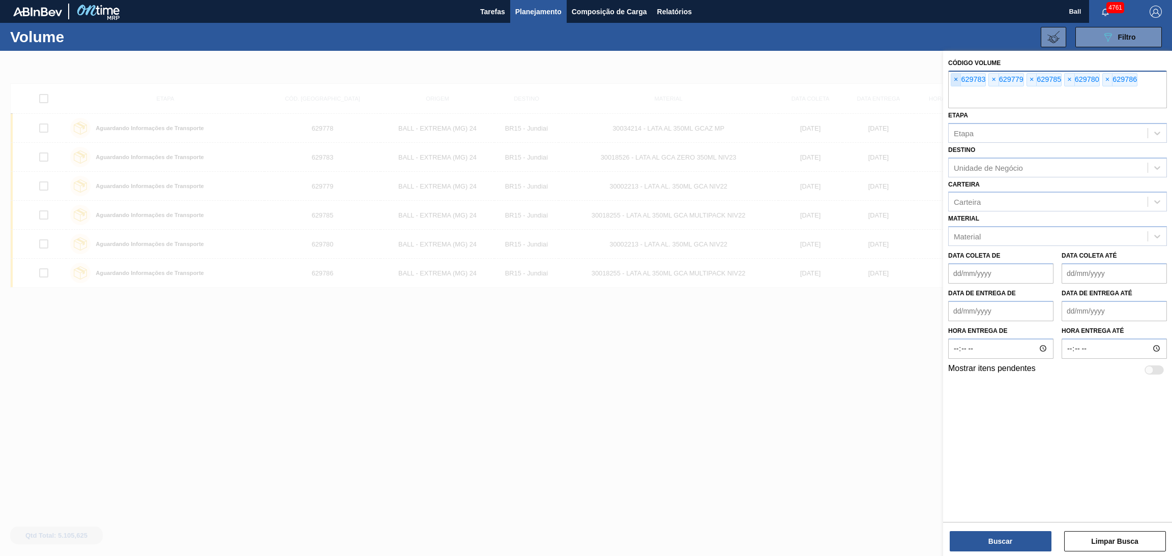
click at [959, 79] on span "×" at bounding box center [956, 80] width 10 height 12
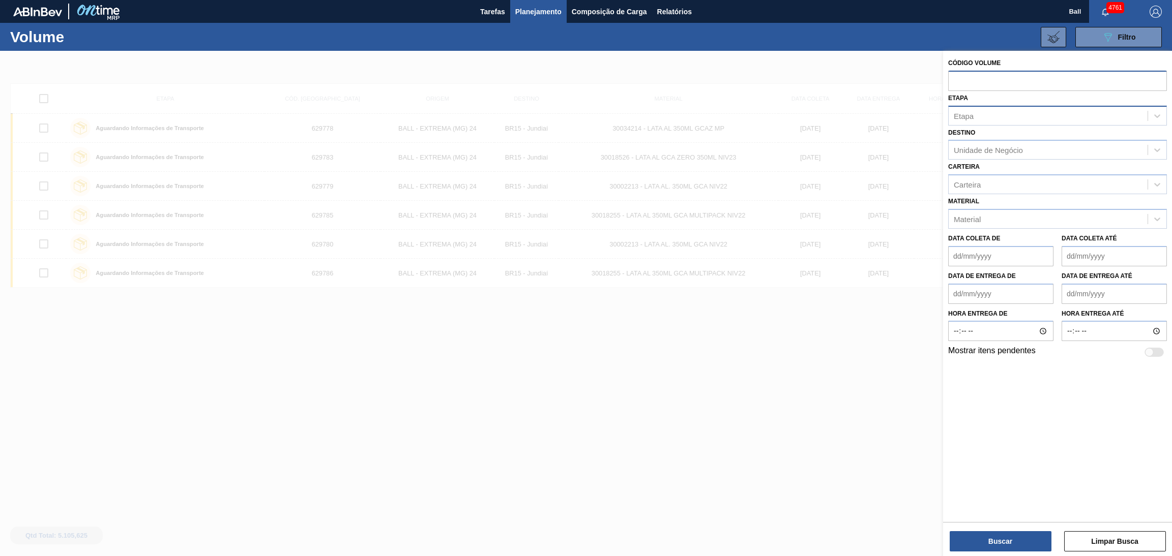
paste input "V630026"
type input "V630026"
click at [996, 551] on button "Buscar" at bounding box center [1001, 542] width 102 height 20
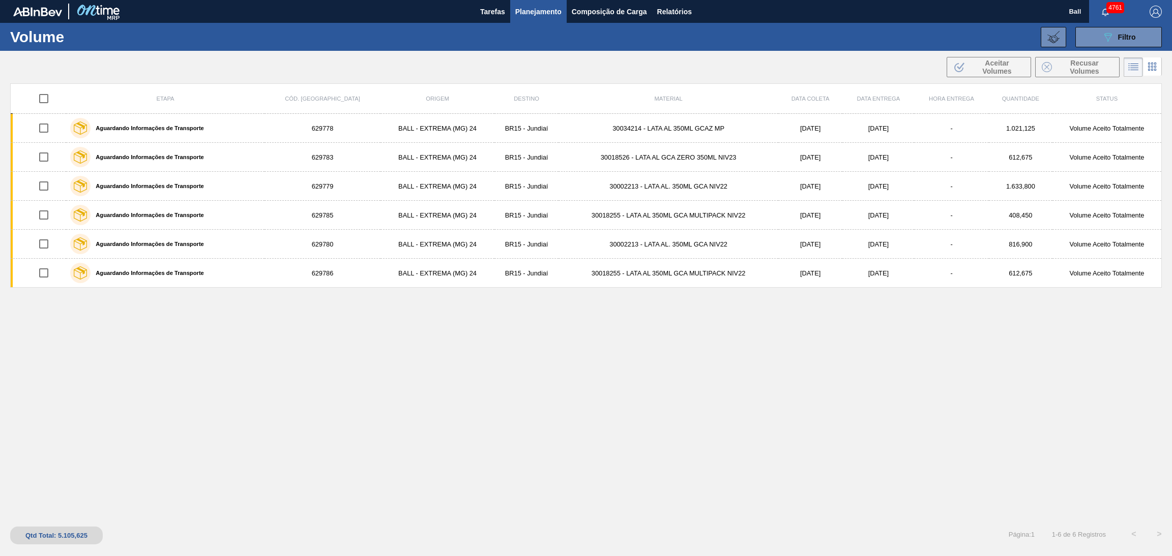
click at [1003, 538] on main "Tarefas Planejamento Composição de Carga Relatórios Ball 4761 Marcar todas como…" at bounding box center [586, 278] width 1172 height 556
click at [1127, 27] on button "089F7B8B-B2A5-4AFE-B5C0-19BA573D28AC Filtro" at bounding box center [1118, 37] width 86 height 20
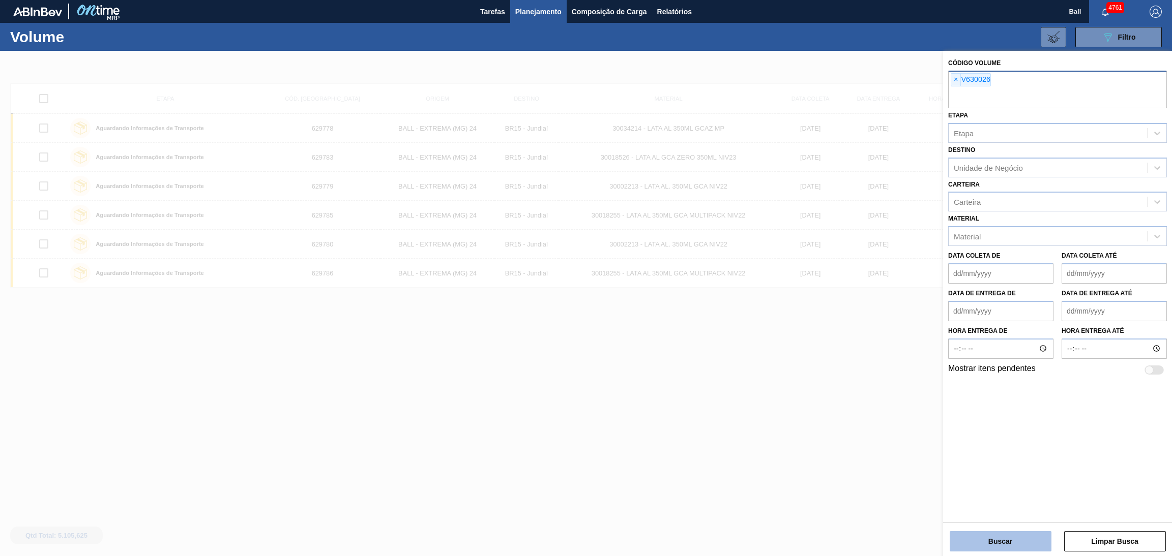
click at [972, 546] on button "Buscar" at bounding box center [1001, 542] width 102 height 20
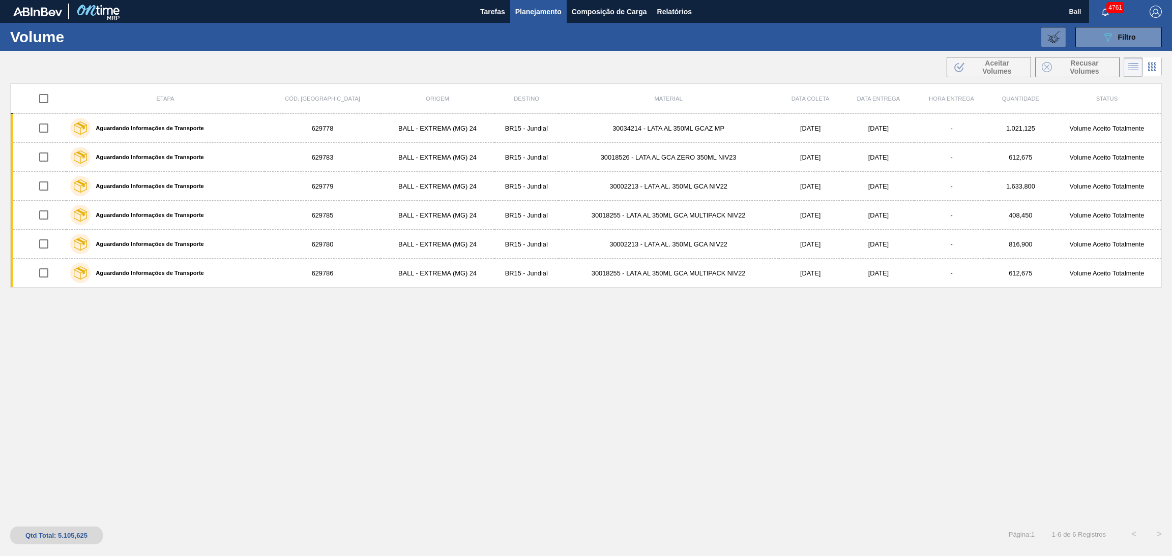
click at [553, 16] on span "Planejamento" at bounding box center [538, 12] width 46 height 12
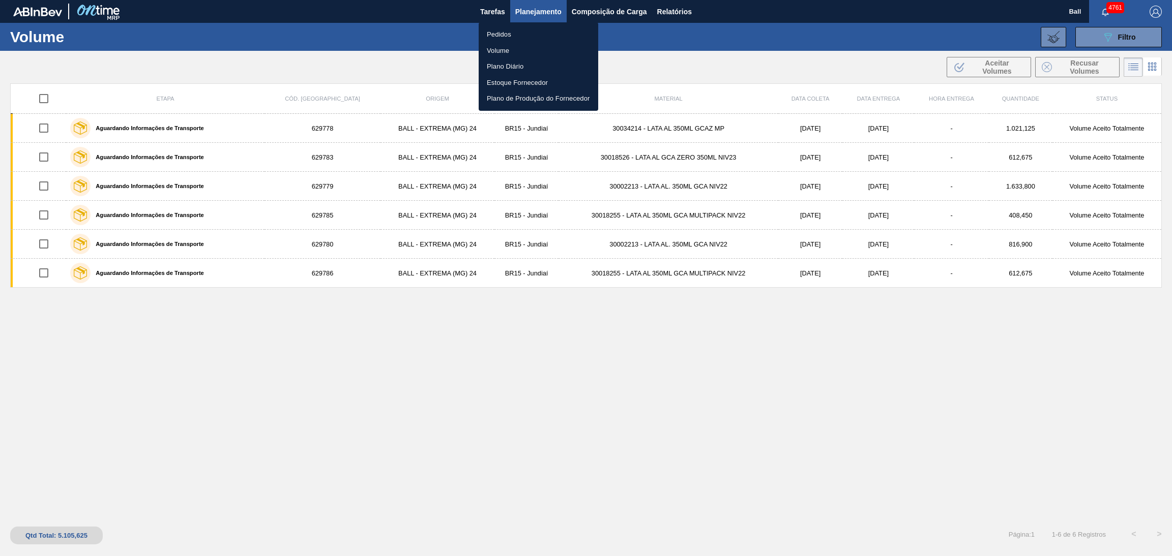
click at [523, 51] on li "Volume" at bounding box center [539, 51] width 120 height 16
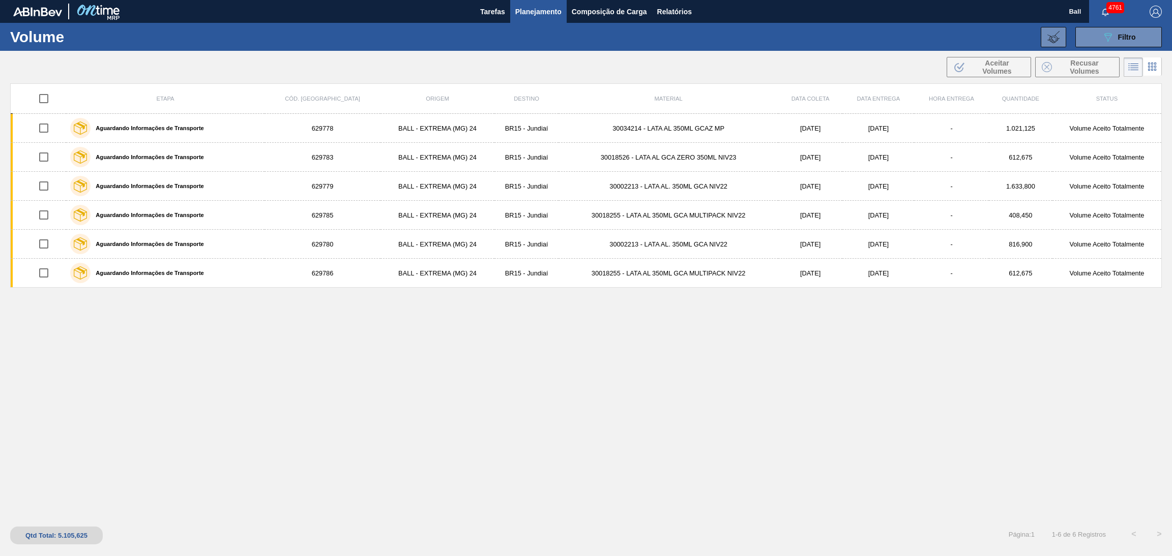
click at [523, 49] on li "Volume" at bounding box center [538, 44] width 90 height 9
click at [1093, 41] on button "089F7B8B-B2A5-4AFE-B5C0-19BA573D28AC Filtro" at bounding box center [1118, 37] width 86 height 20
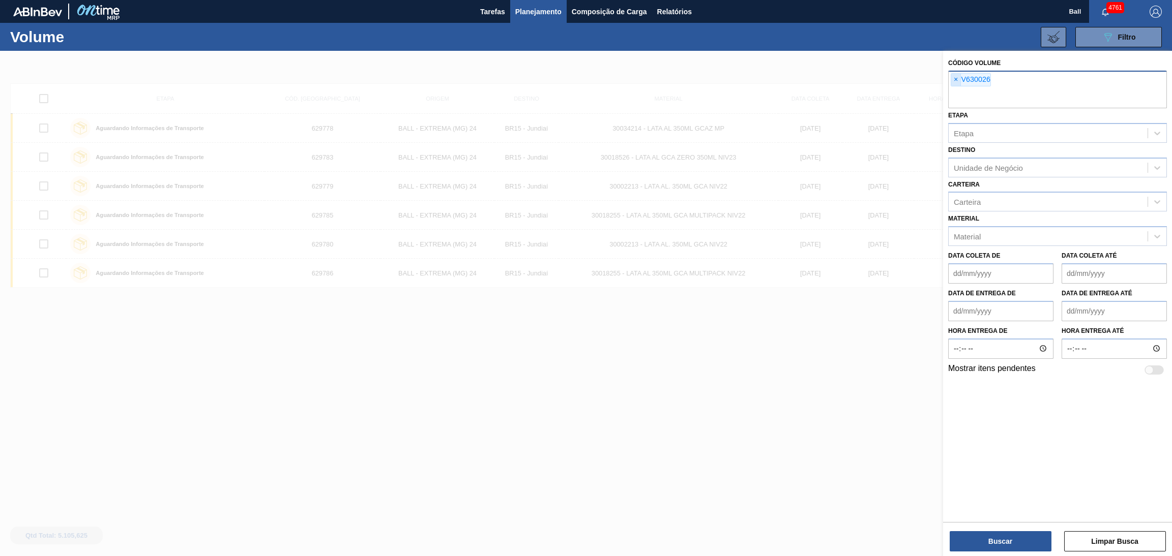
click at [954, 82] on span "×" at bounding box center [956, 80] width 10 height 12
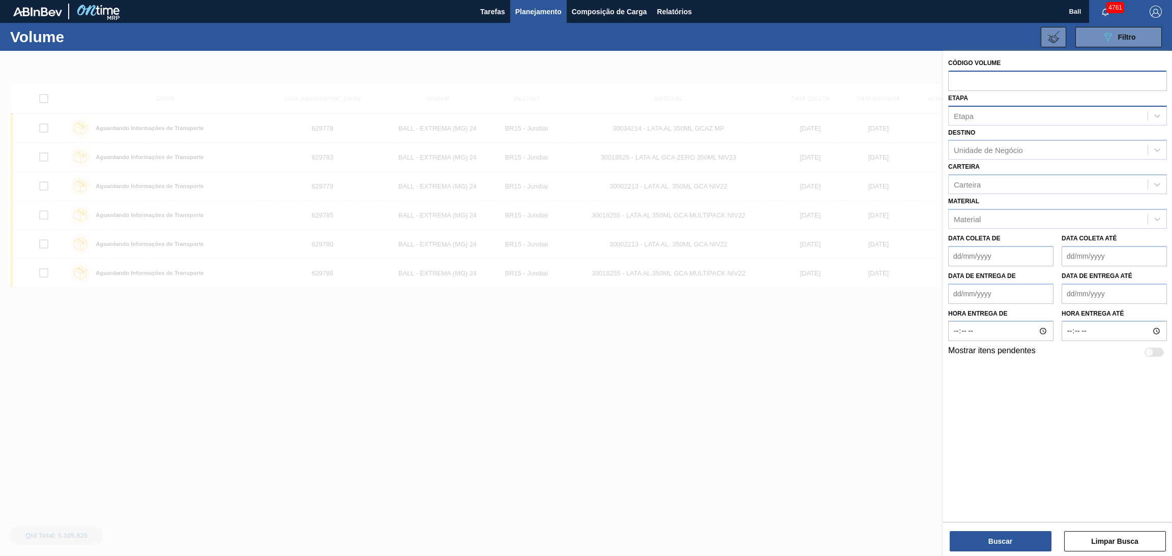
click at [986, 111] on div "Etapa" at bounding box center [1048, 115] width 199 height 15
click at [984, 81] on input "text" at bounding box center [1057, 80] width 219 height 19
paste input "630026"
type input "630026"
click at [1008, 528] on div "Buscar Limpar Busca" at bounding box center [1057, 536] width 229 height 28
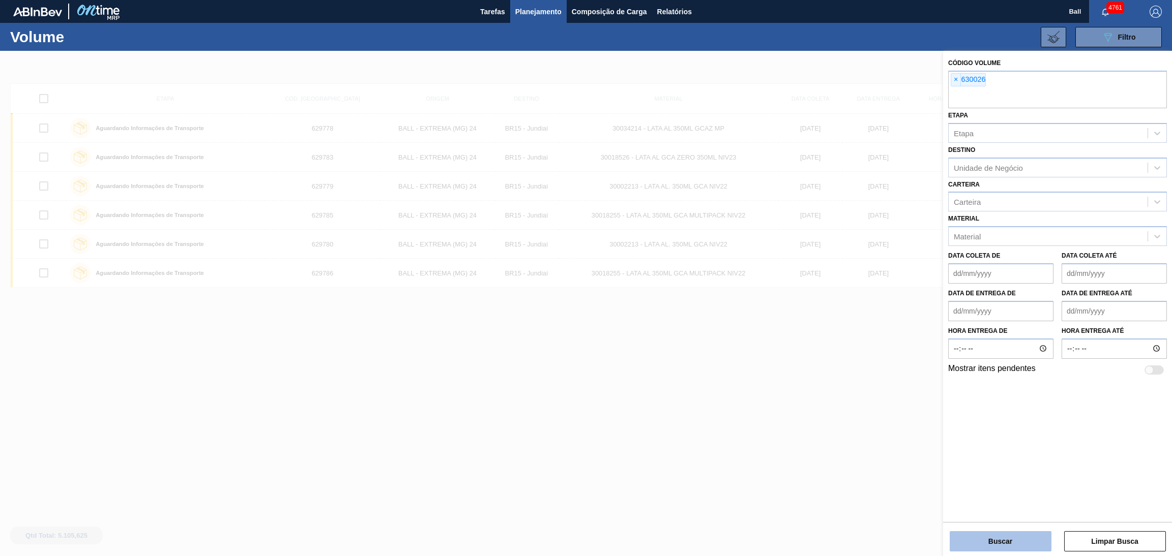
click at [1008, 538] on button "Buscar" at bounding box center [1001, 542] width 102 height 20
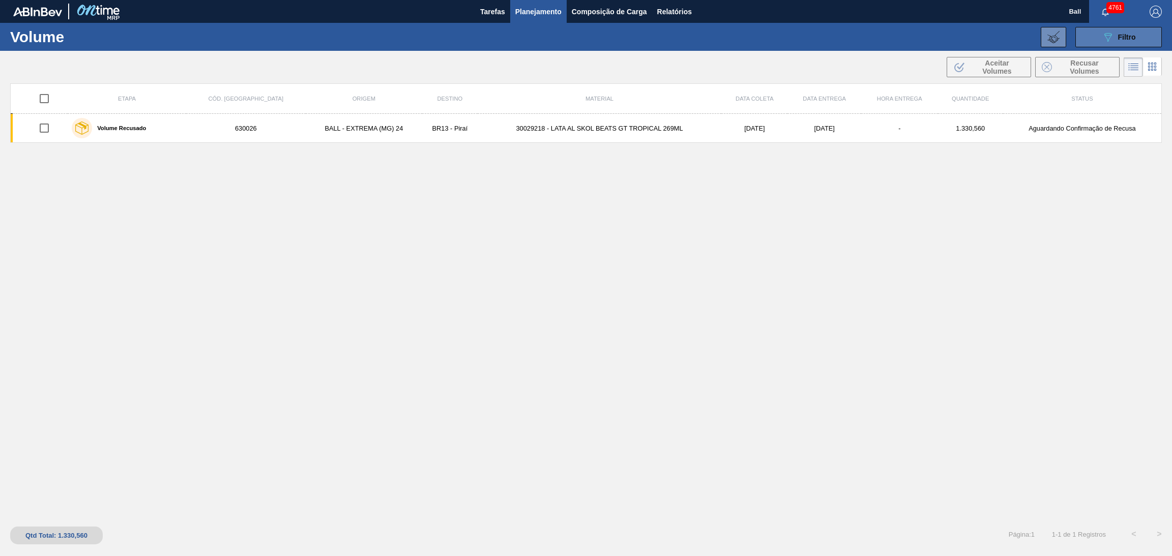
click at [1110, 41] on icon "089F7B8B-B2A5-4AFE-B5C0-19BA573D28AC" at bounding box center [1108, 37] width 12 height 12
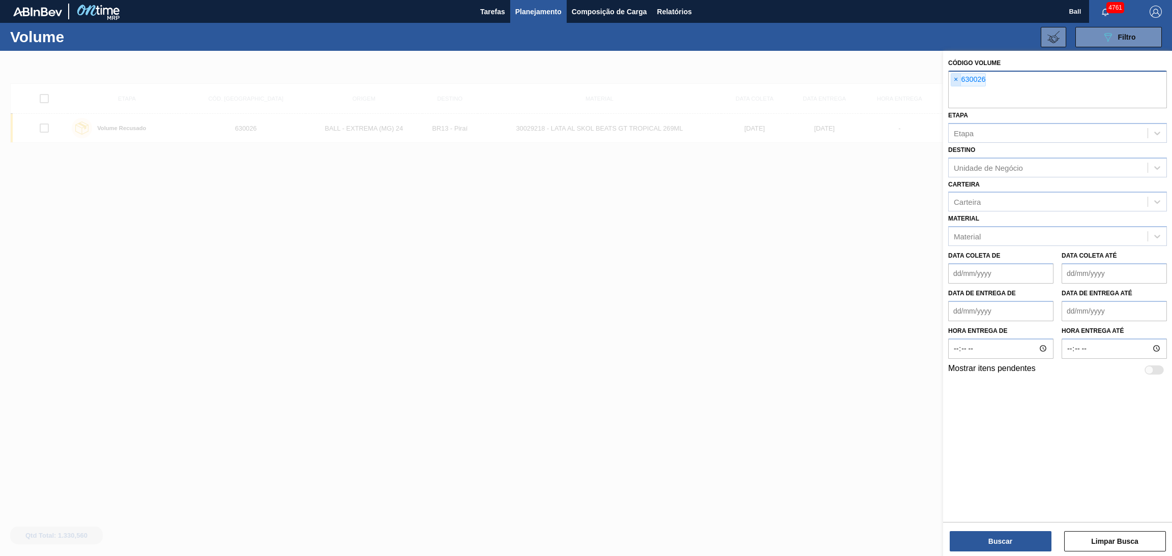
click at [956, 84] on span "×" at bounding box center [956, 80] width 10 height 12
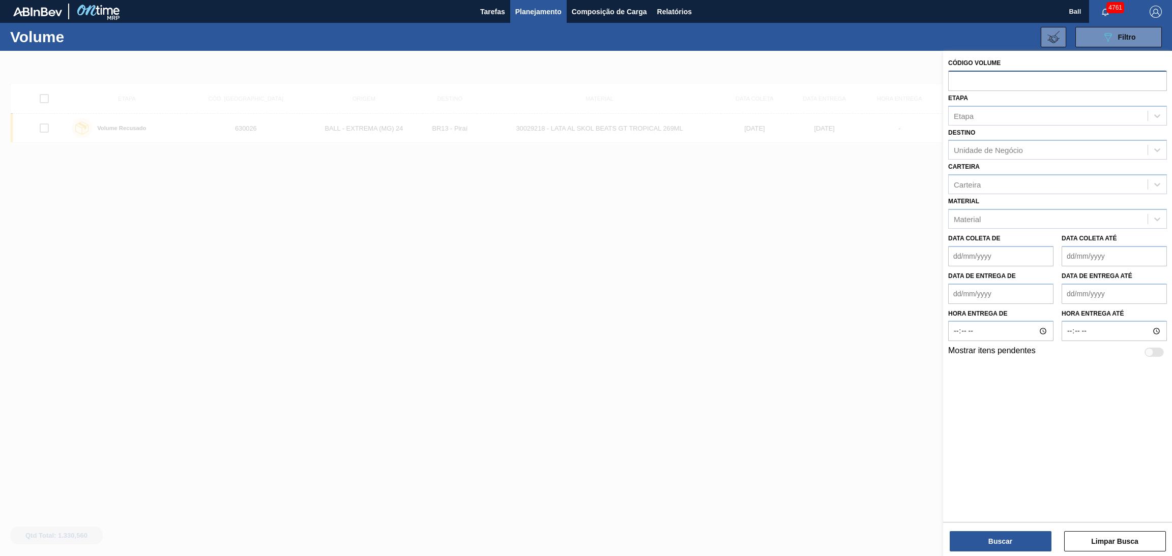
paste input "text"
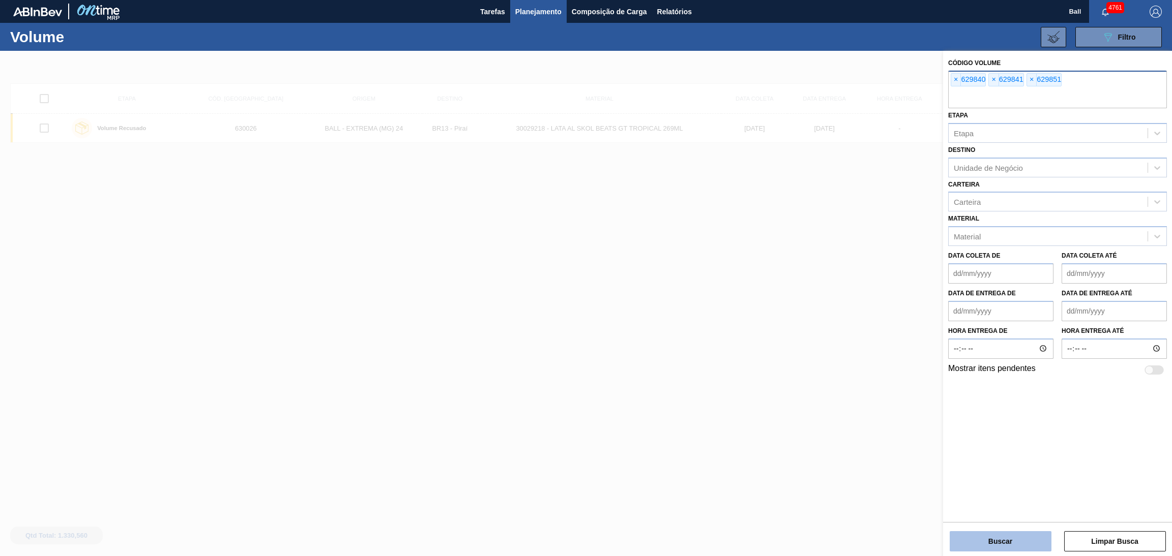
click at [971, 537] on button "Buscar" at bounding box center [1001, 542] width 102 height 20
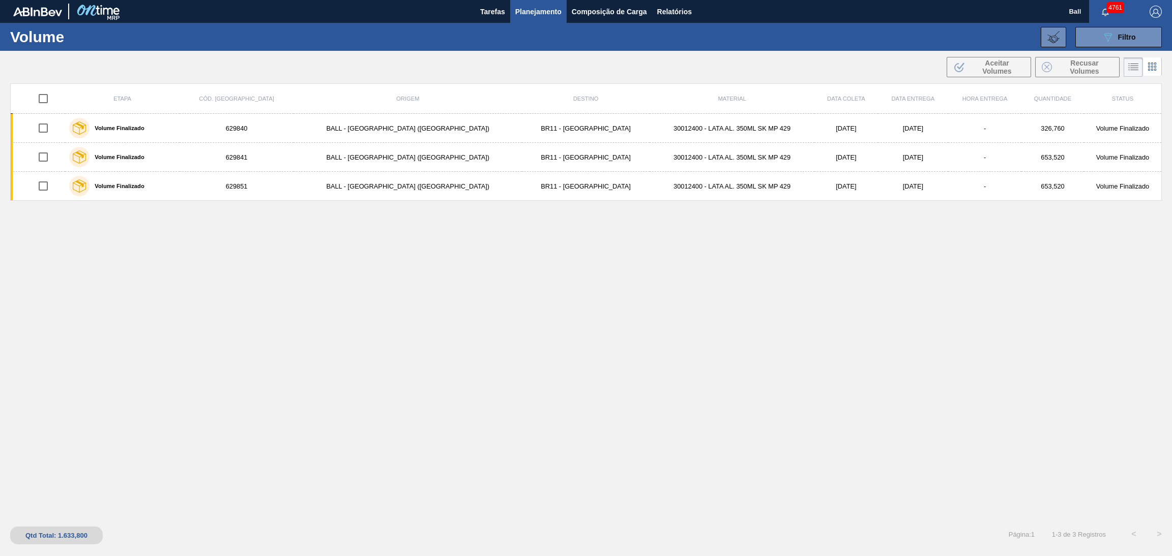
click at [1152, 70] on icon at bounding box center [1152, 67] width 12 height 12
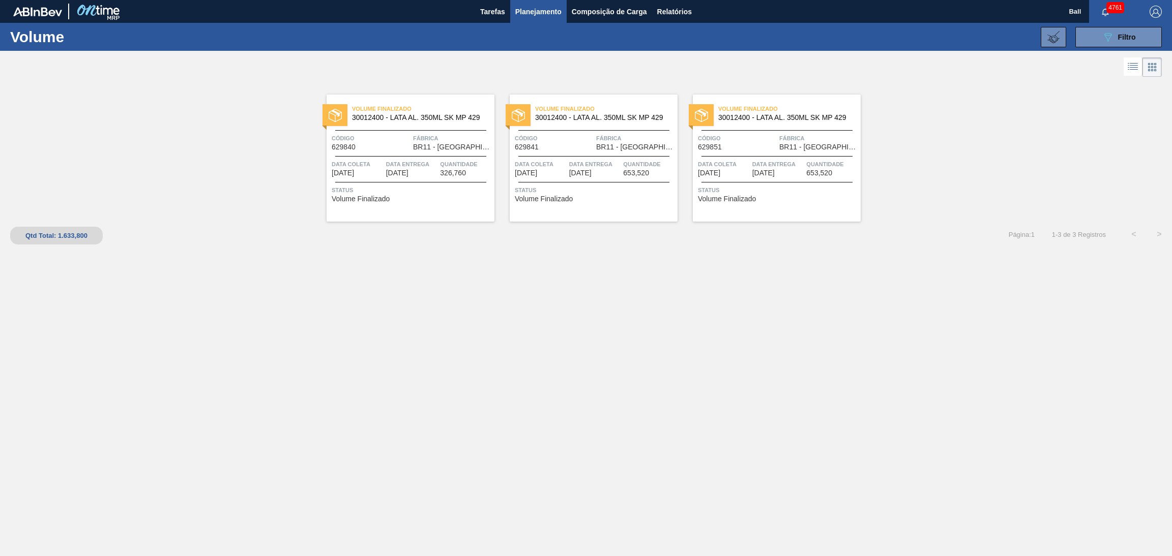
click at [425, 169] on div "Data Entrega 23/10/2025" at bounding box center [412, 168] width 52 height 18
click at [572, 155] on div "Volume Finalizado 30012400 - LATA AL. 350ML SK MP 429 Código 629841 Fábrica BR1…" at bounding box center [594, 158] width 168 height 127
click at [749, 130] on div at bounding box center [776, 130] width 151 height 1
click at [1098, 34] on button "089F7B8B-B2A5-4AFE-B5C0-19BA573D28AC Filtro" at bounding box center [1118, 37] width 86 height 20
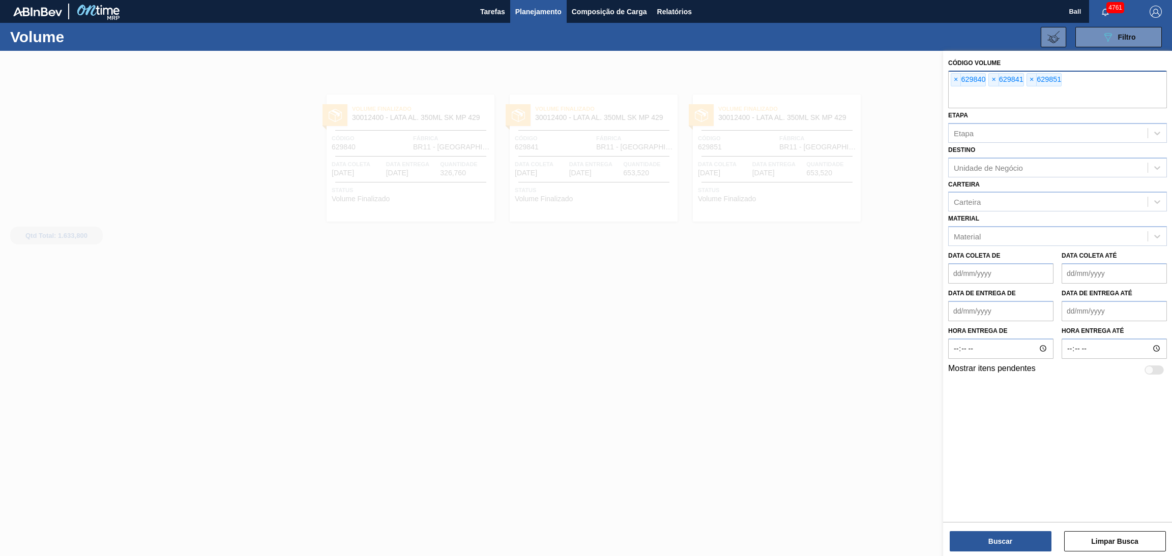
click at [955, 86] on div "× 629840" at bounding box center [968, 79] width 35 height 13
click at [954, 85] on span "×" at bounding box center [956, 80] width 10 height 12
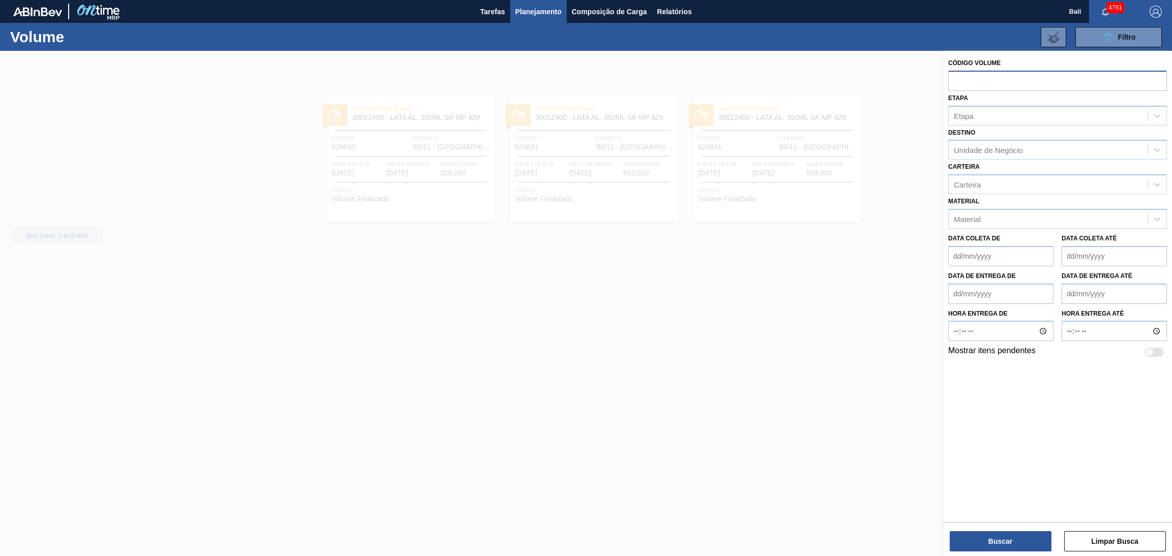
paste input "V629770"
type input "V629770"
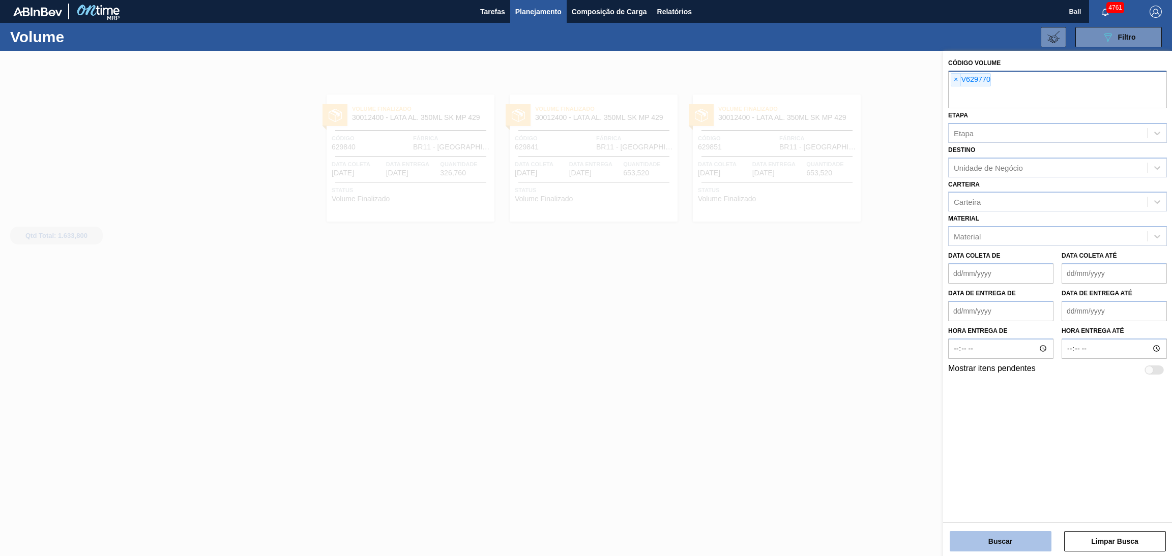
click at [991, 543] on button "Buscar" at bounding box center [1001, 542] width 102 height 20
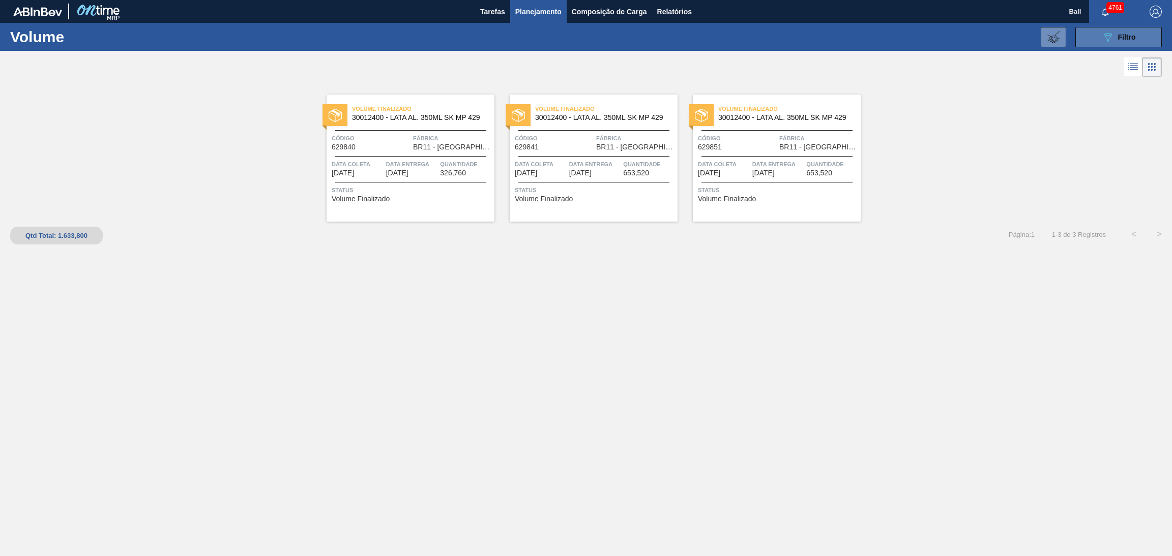
click at [1110, 44] on button "089F7B8B-B2A5-4AFE-B5C0-19BA573D28AC Filtro" at bounding box center [1118, 37] width 86 height 20
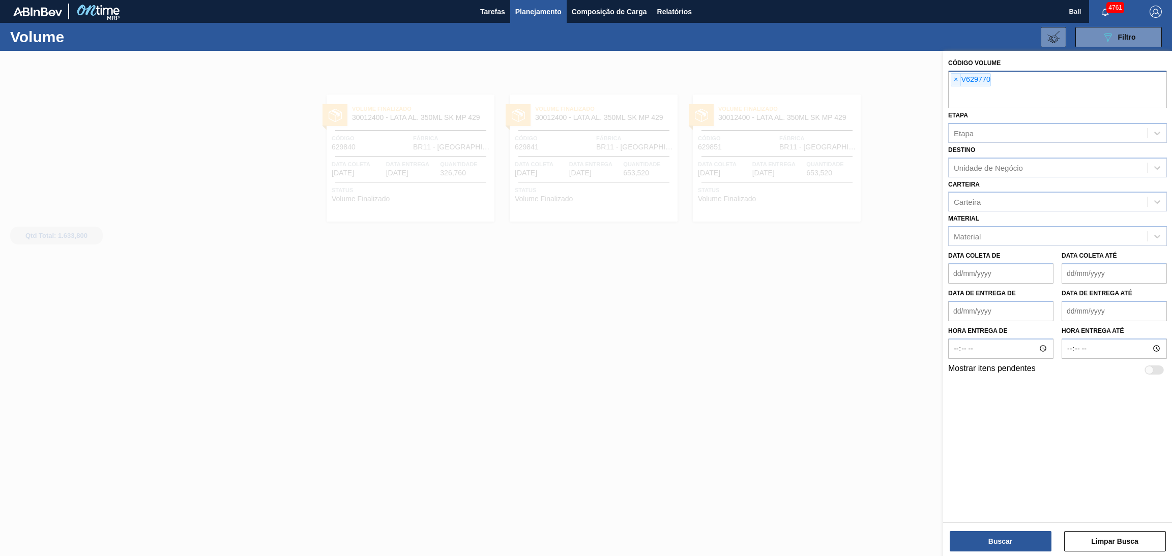
click at [1008, 83] on div "× V629770" at bounding box center [1057, 90] width 219 height 38
click at [989, 534] on button "Buscar" at bounding box center [1001, 542] width 102 height 20
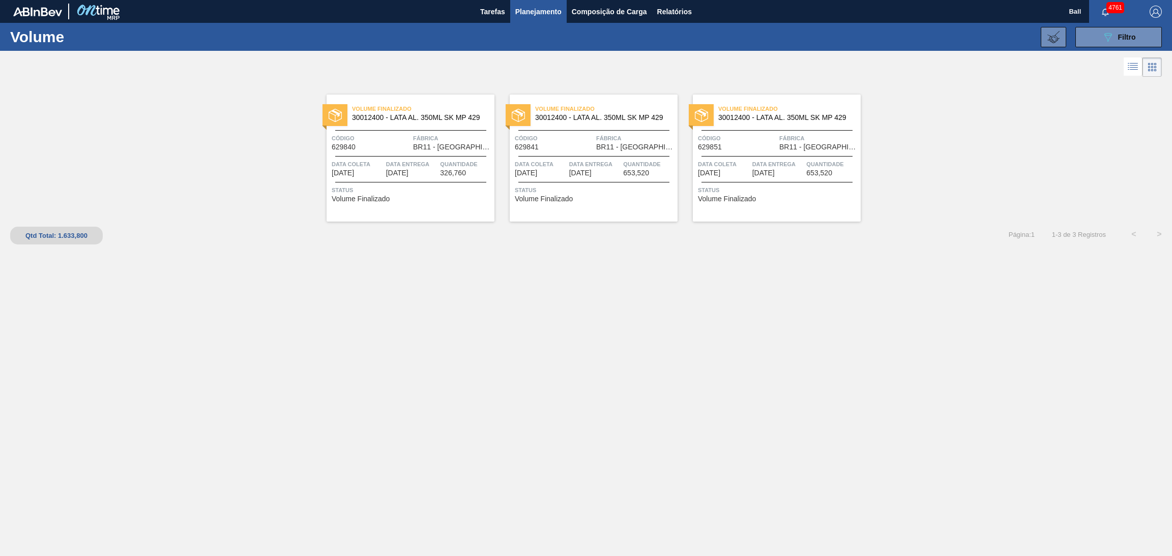
click at [873, 401] on div "Volume Finalizado 30012400 - LATA AL. 350ML SK MP 429 Código 629840 Fábrica BR1…" at bounding box center [586, 300] width 1172 height 442
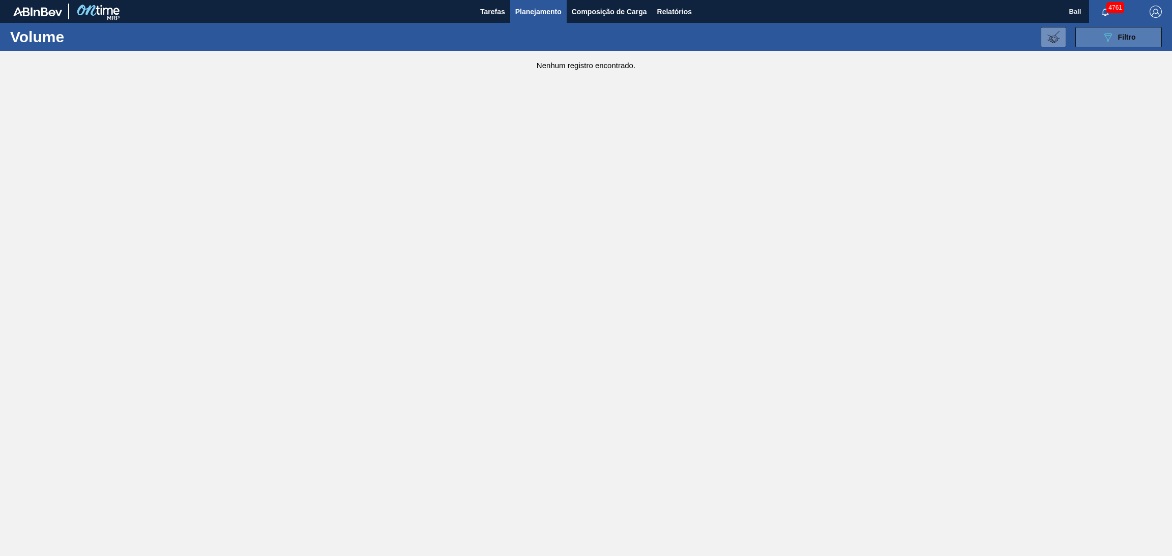
click at [1126, 44] on button "089F7B8B-B2A5-4AFE-B5C0-19BA573D28AC Filtro" at bounding box center [1118, 37] width 86 height 20
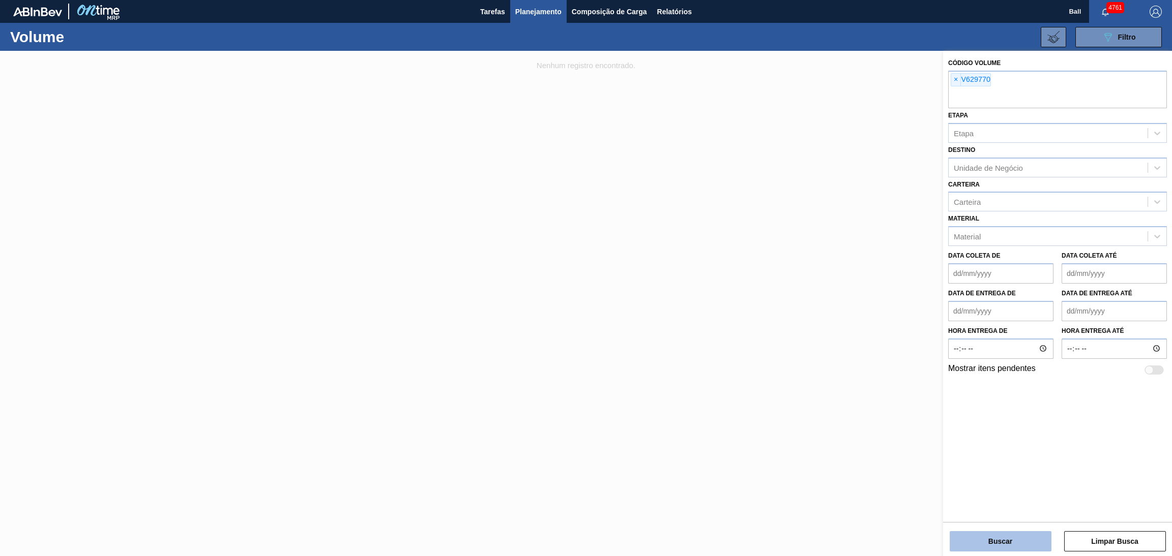
click at [1011, 545] on button "Buscar" at bounding box center [1001, 542] width 102 height 20
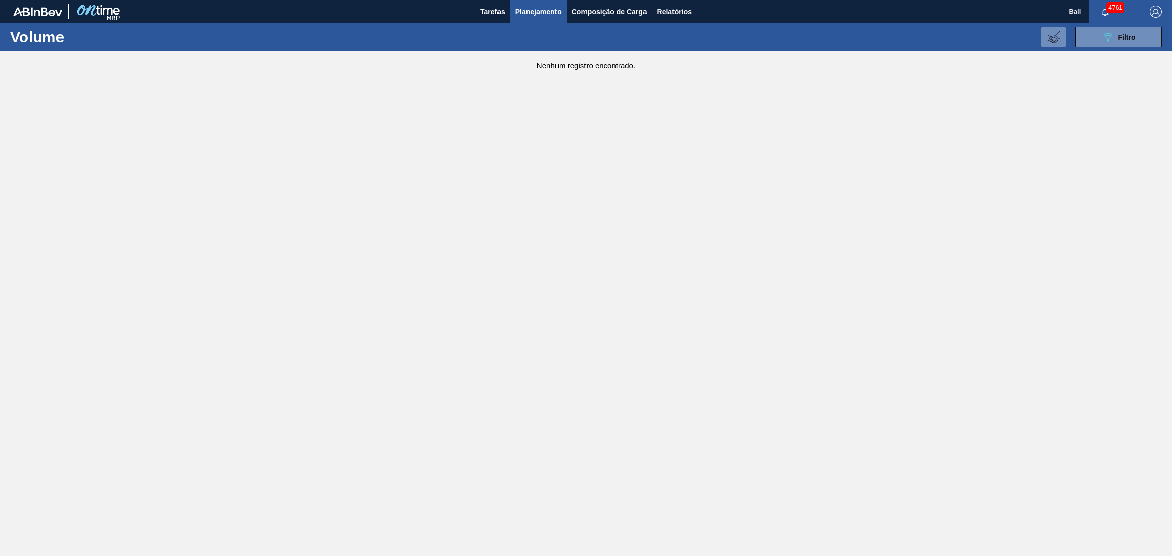
drag, startPoint x: 838, startPoint y: 310, endPoint x: 832, endPoint y: 303, distance: 8.7
click at [837, 308] on main "Tarefas Planejamento Composição de Carga Relatórios Ball 4761 Marcar todas como…" at bounding box center [586, 278] width 1172 height 556
click at [546, 19] on button "Planejamento" at bounding box center [538, 11] width 56 height 23
click at [1098, 30] on button "089F7B8B-B2A5-4AFE-B5C0-19BA573D28AC Filtro" at bounding box center [1118, 37] width 86 height 20
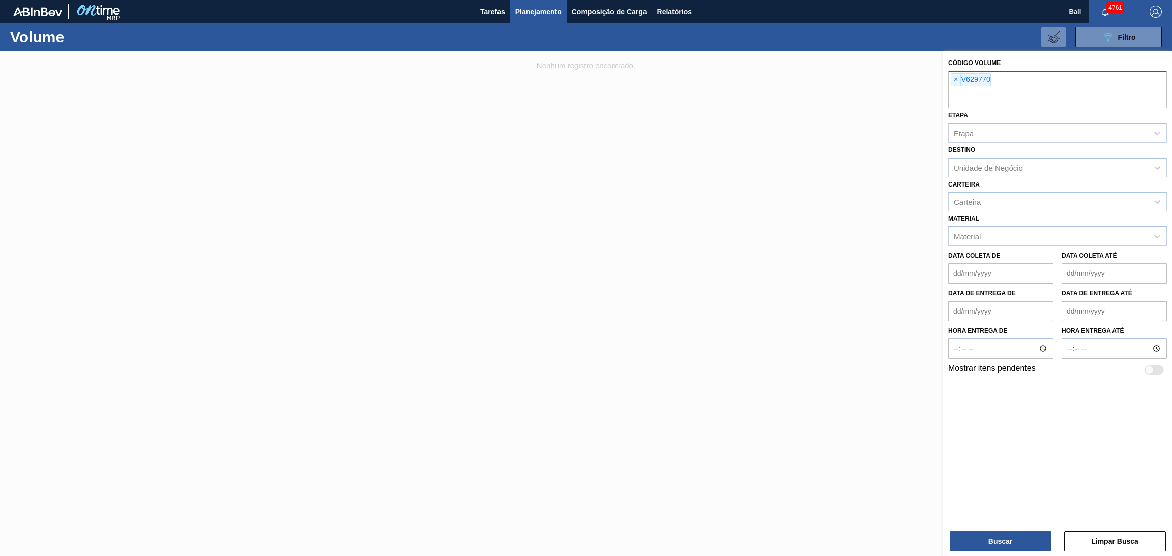
click at [950, 76] on div "× V629770" at bounding box center [1057, 90] width 219 height 38
click at [957, 80] on span "×" at bounding box center [956, 80] width 10 height 12
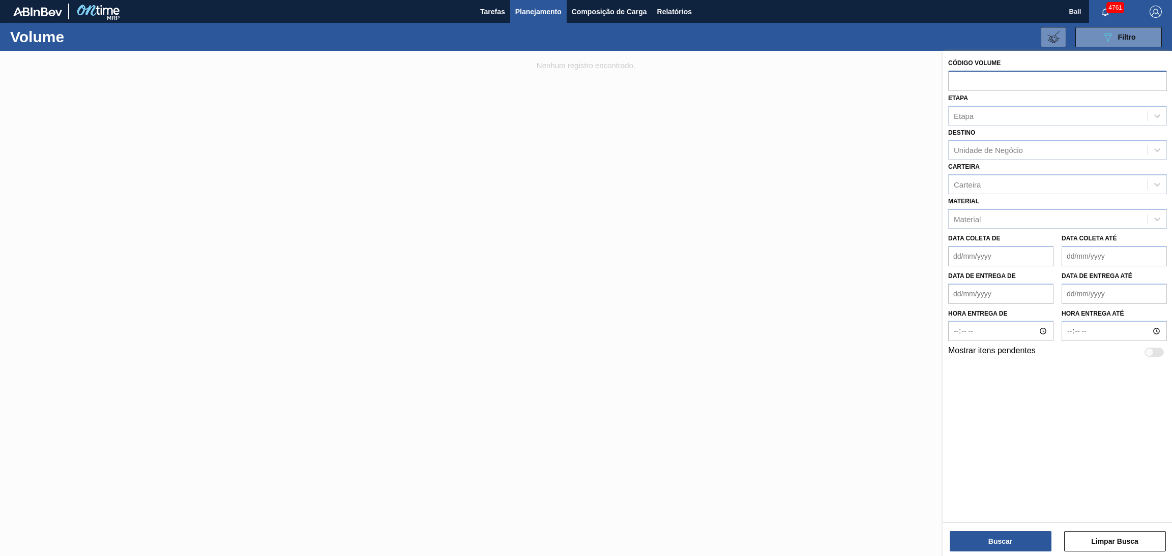
paste input "V629770"
click at [957, 79] on input "V629770" at bounding box center [1057, 80] width 219 height 19
type input "629770"
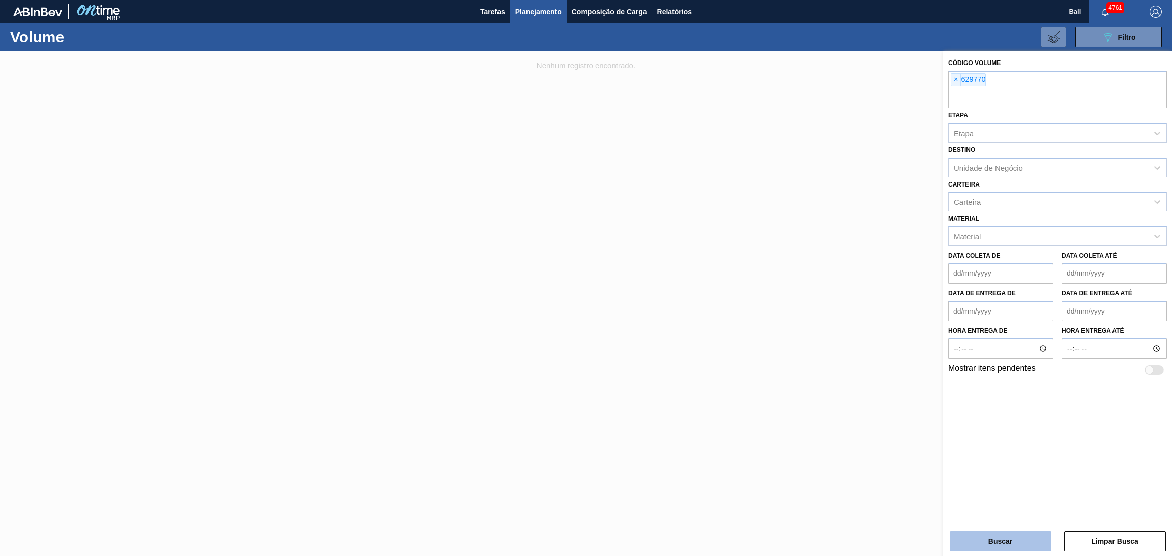
click at [999, 541] on button "Buscar" at bounding box center [1001, 542] width 102 height 20
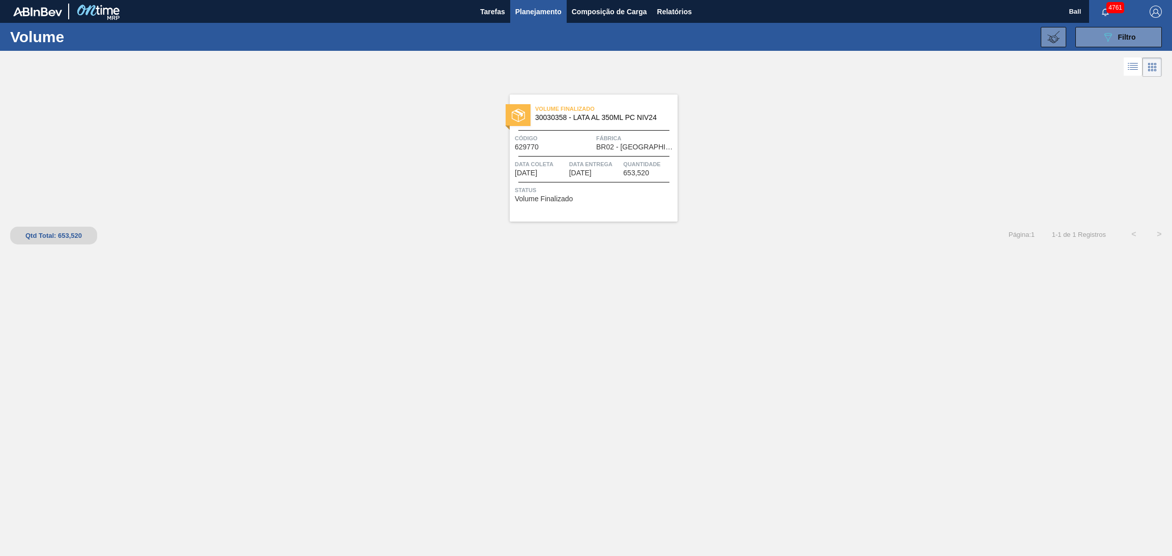
click at [610, 153] on div "Volume Finalizado 30030358 - LATA AL 350ML PC NIV24 Código 629770 Fábrica BR02 …" at bounding box center [594, 158] width 168 height 127
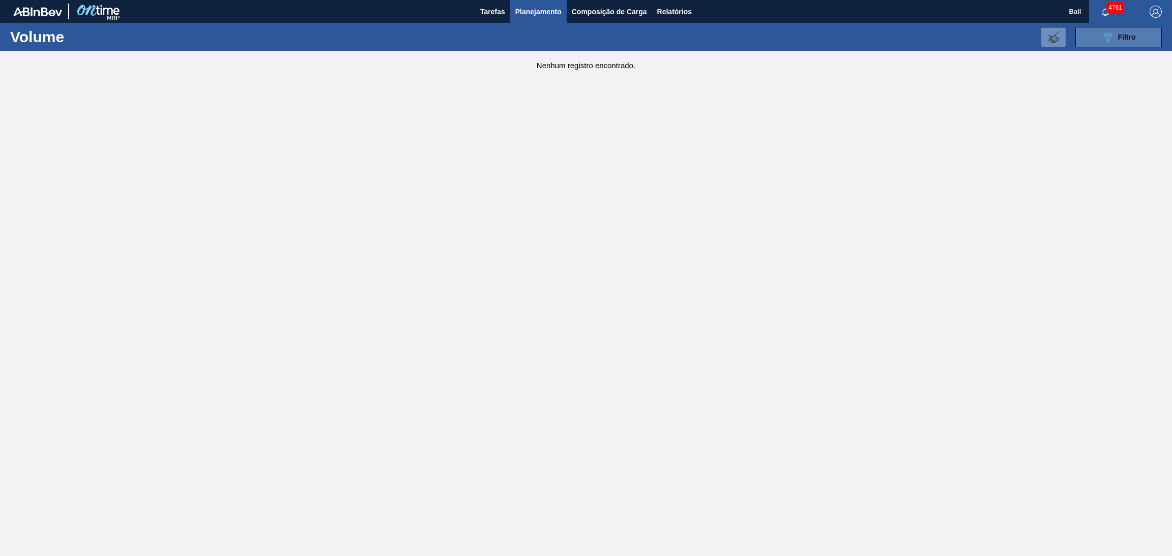
click at [1104, 27] on button "089F7B8B-B2A5-4AFE-B5C0-19BA573D28AC Filtro" at bounding box center [1118, 37] width 86 height 20
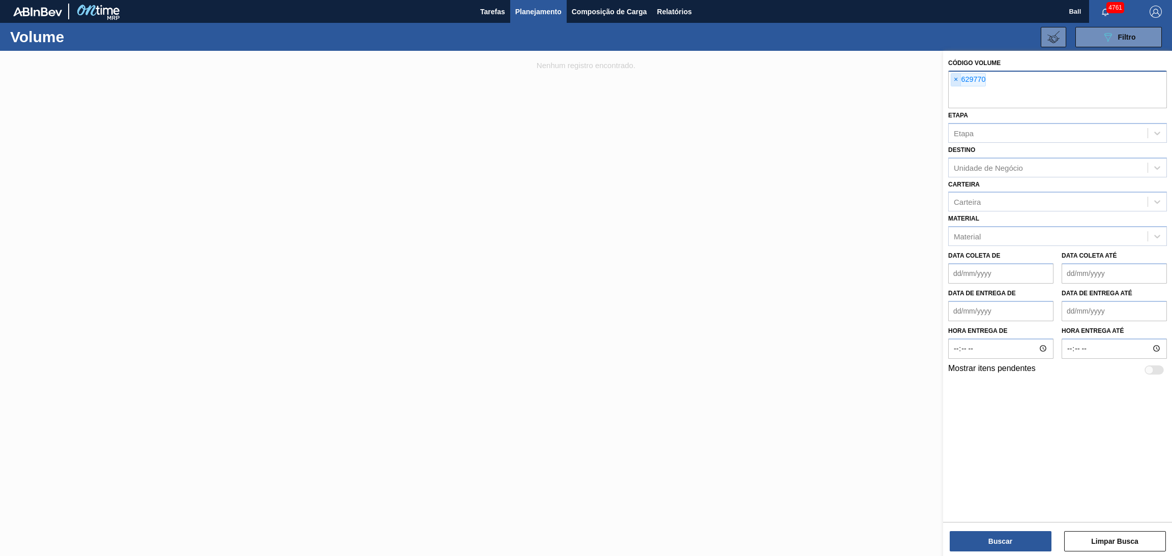
click at [953, 77] on span "×" at bounding box center [956, 80] width 10 height 12
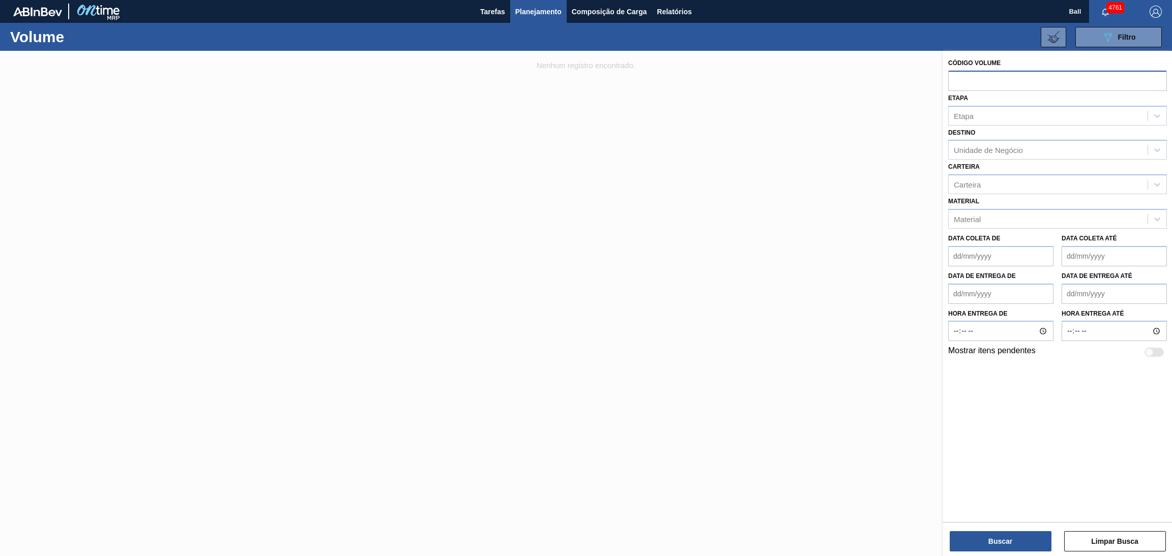
paste input "text"
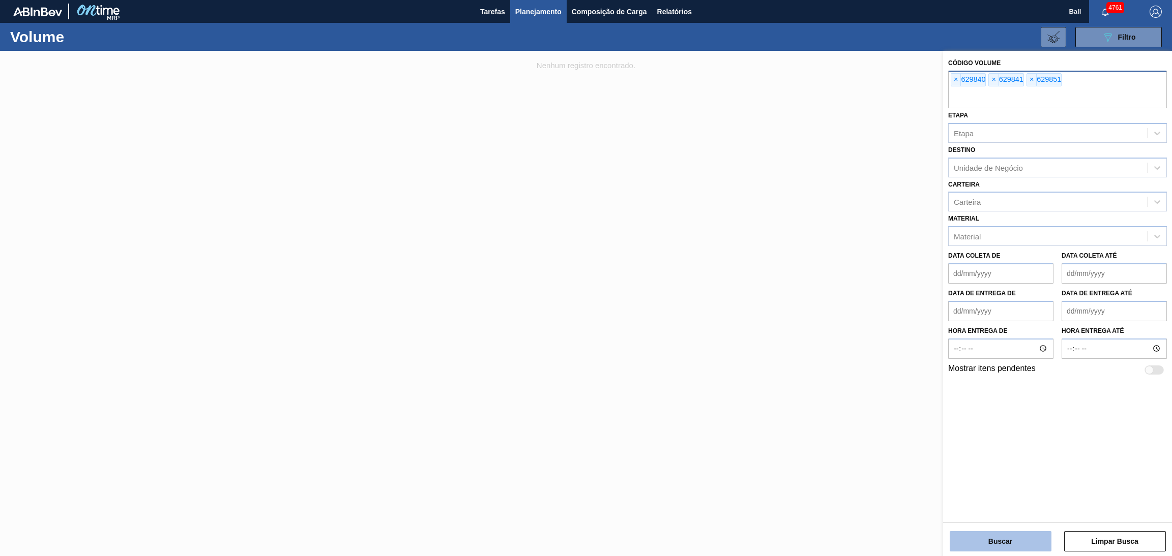
click at [969, 533] on button "Buscar" at bounding box center [1001, 542] width 102 height 20
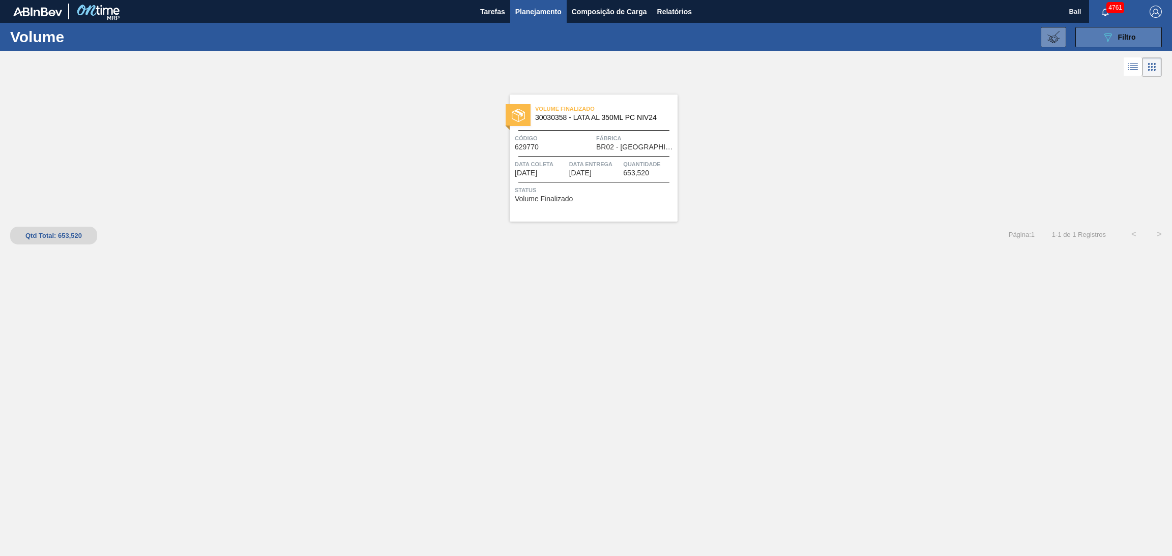
click at [1131, 34] on span "Filtro" at bounding box center [1127, 37] width 18 height 8
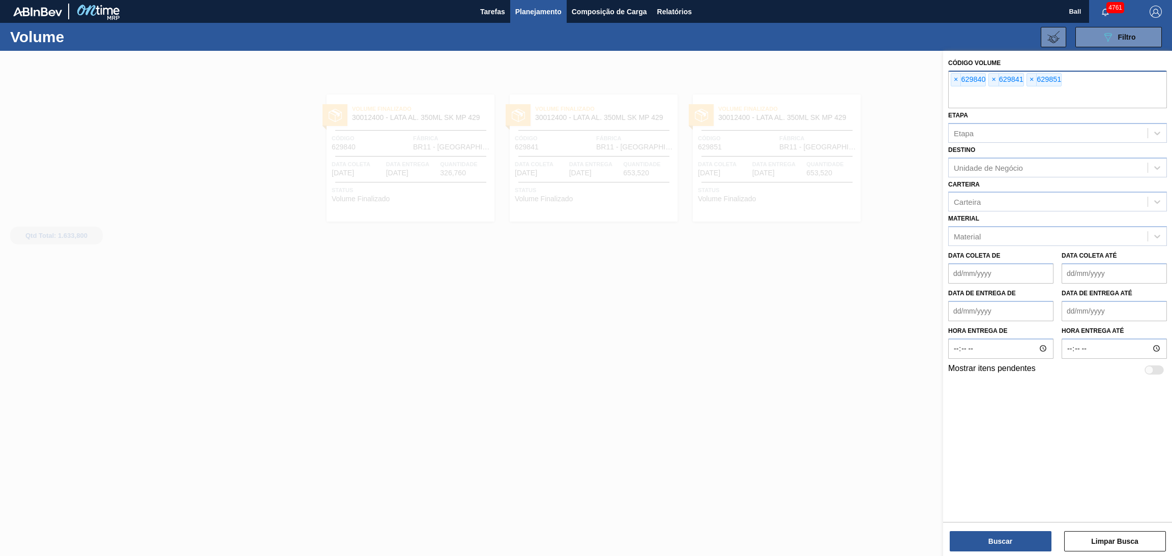
click at [876, 297] on div at bounding box center [586, 329] width 1172 height 556
